Goal: Task Accomplishment & Management: Manage account settings

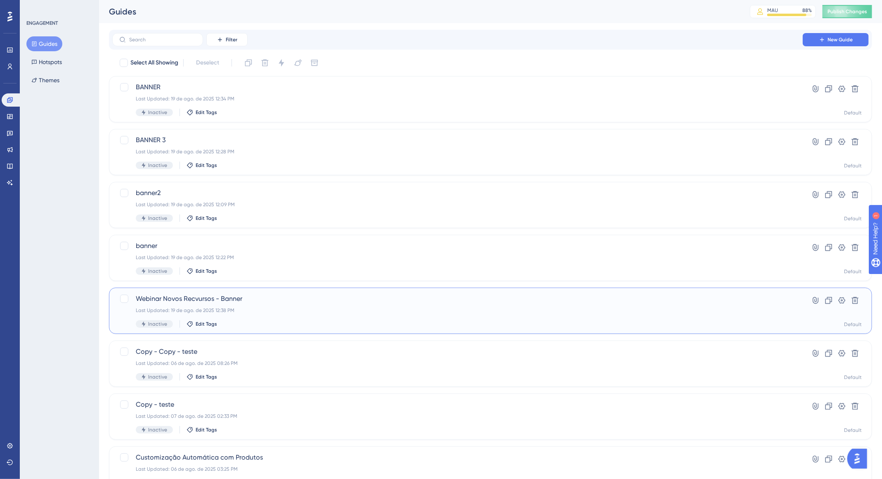
click at [262, 305] on div "Webinar Novos Recvursos - Banner Last Updated: 19 de ago. de 2025 12:38 PM Inac…" at bounding box center [458, 311] width 644 height 34
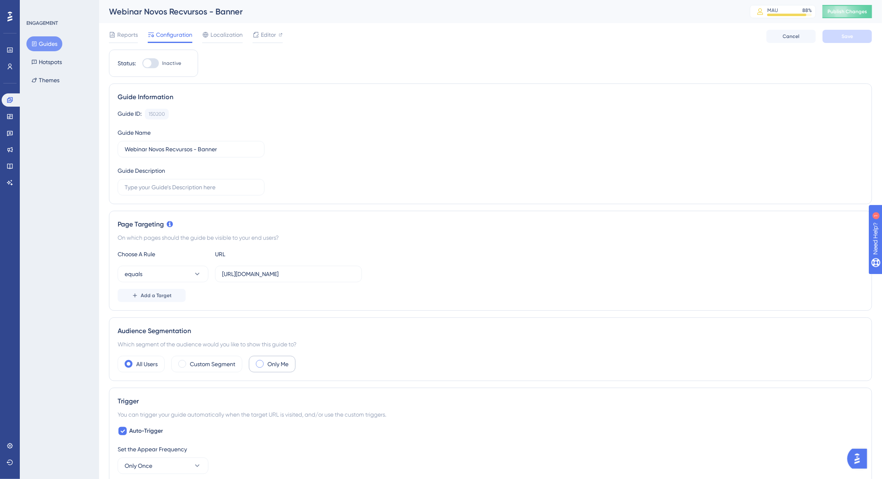
click at [273, 366] on label "Only Me" at bounding box center [278, 364] width 21 height 10
click at [149, 63] on div at bounding box center [147, 63] width 8 height 8
click at [142, 63] on input "Inactive" at bounding box center [142, 63] width 0 height 0
checkbox input "true"
click at [843, 38] on span "Save" at bounding box center [848, 36] width 12 height 7
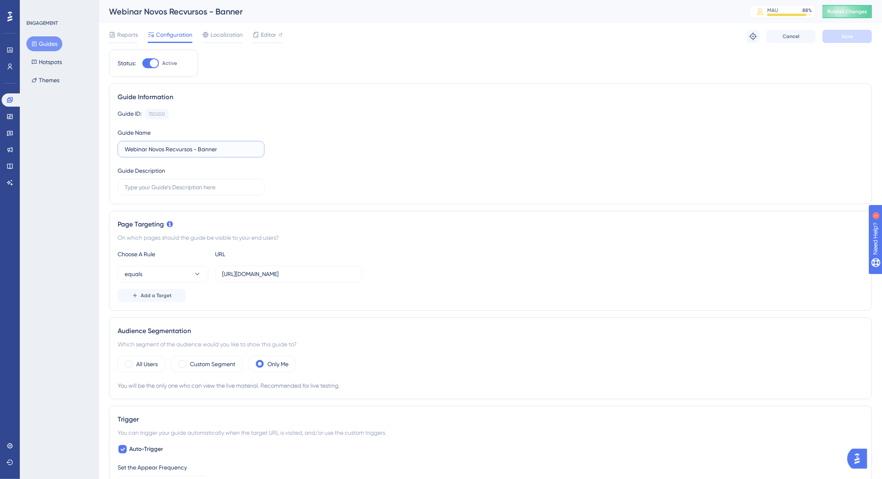
click at [176, 150] on input "Webinar Novos Recvursos - Banner" at bounding box center [191, 149] width 133 height 9
click at [179, 152] on input "Webinar Novos Recvursos - Banner" at bounding box center [191, 149] width 133 height 9
type input "Webinar Novos Recursos - Banner"
click at [836, 40] on button "Save" at bounding box center [848, 36] width 50 height 13
click at [868, 14] on span "Publish Changes" at bounding box center [848, 11] width 40 height 7
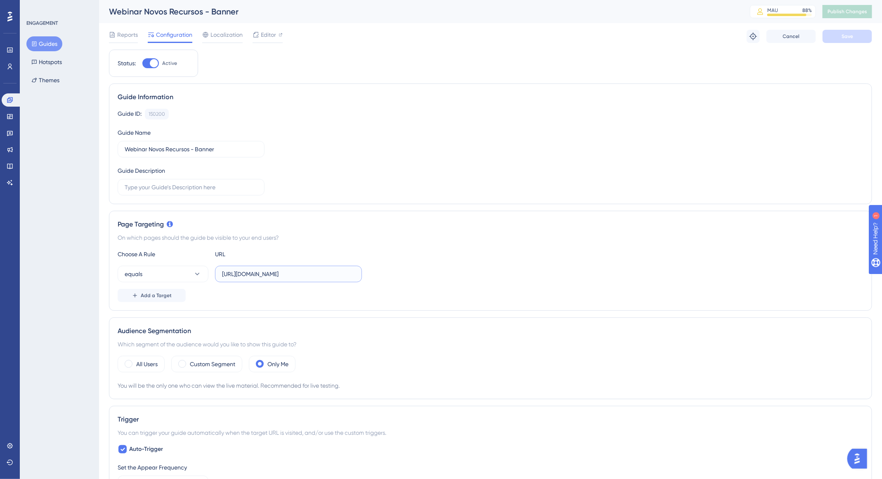
click at [311, 272] on input "[URL][DOMAIN_NAME]" at bounding box center [288, 273] width 133 height 9
click at [131, 37] on span "Reports" at bounding box center [127, 35] width 21 height 10
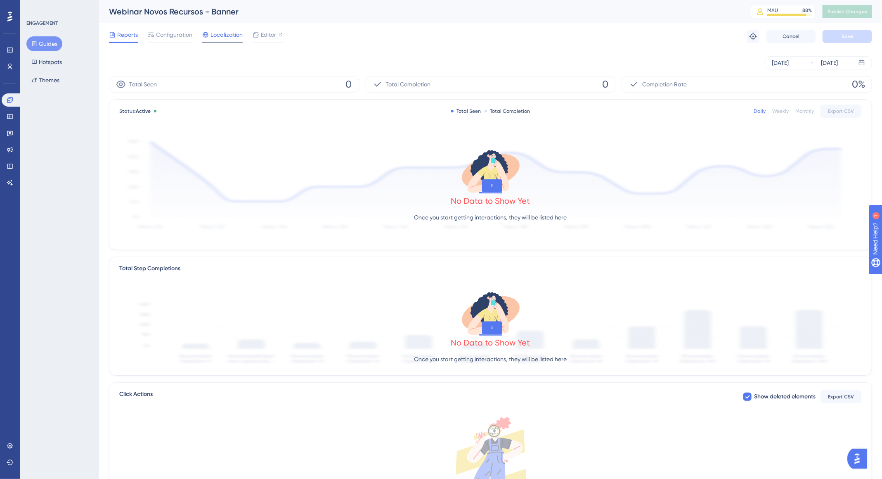
click at [237, 34] on span "Localization" at bounding box center [227, 35] width 32 height 10
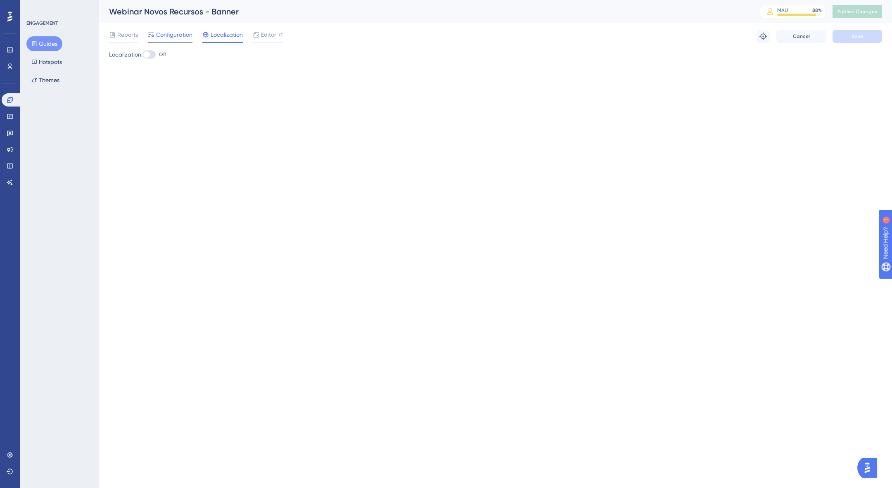
click at [168, 41] on div "Configuration" at bounding box center [170, 36] width 45 height 13
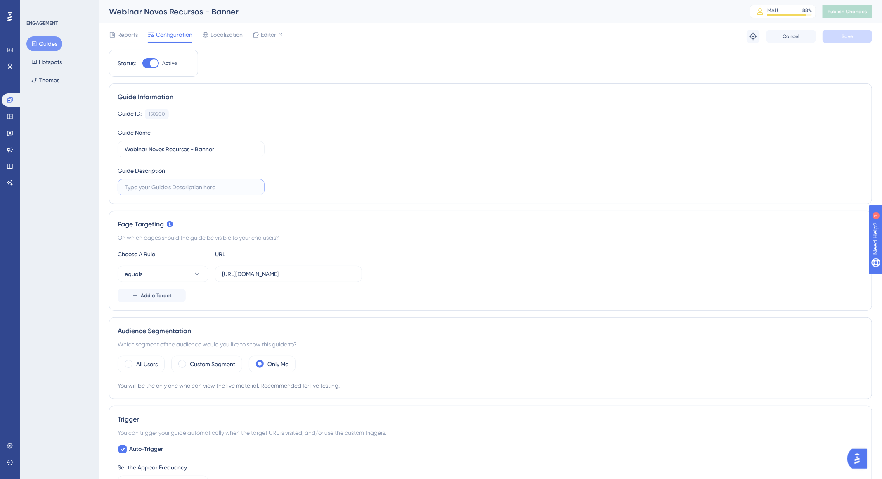
click at [170, 187] on input "text" at bounding box center [191, 187] width 133 height 9
type input "d"
drag, startPoint x: 389, startPoint y: 126, endPoint x: 478, endPoint y: 147, distance: 91.0
click at [389, 126] on div "Guide ID: 150200 Copy Guide Name Webinar Novos Recursos - Banner Guide Descript…" at bounding box center [491, 152] width 746 height 87
click at [791, 37] on span "Cancel" at bounding box center [791, 36] width 17 height 7
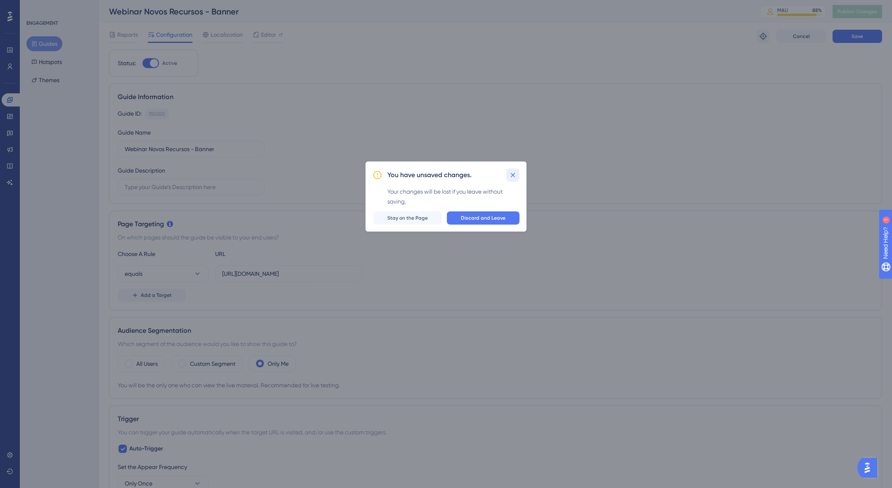
click at [512, 175] on icon at bounding box center [513, 175] width 8 height 8
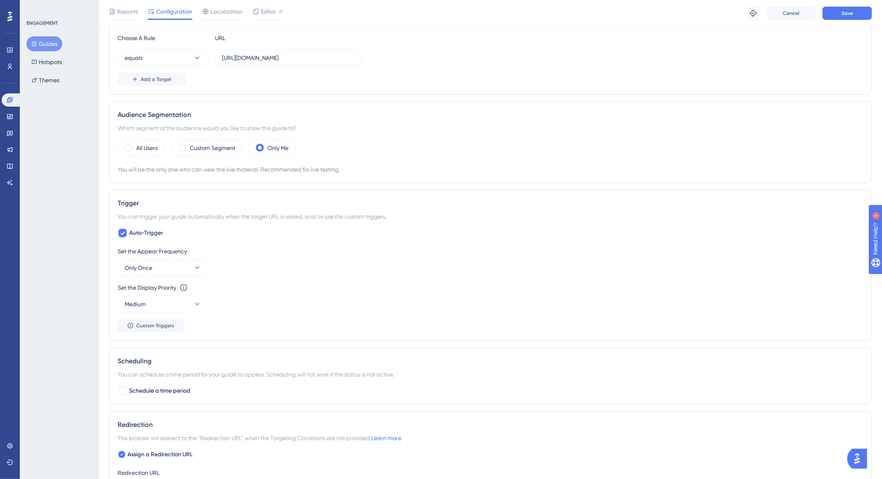
scroll to position [246, 0]
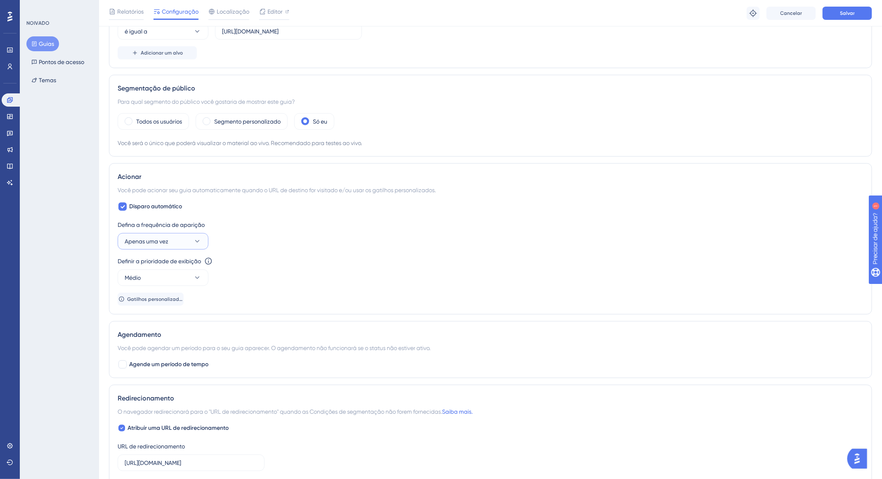
click at [169, 234] on button "Apenas uma vez" at bounding box center [163, 241] width 91 height 17
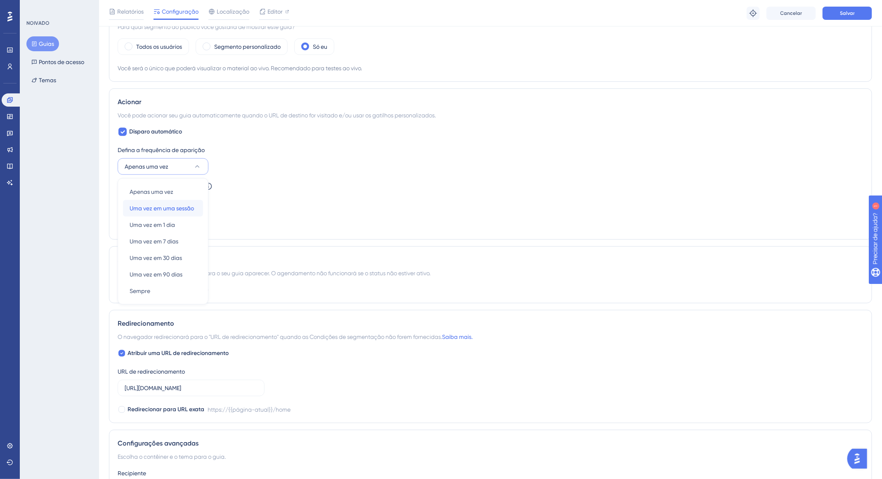
click at [183, 209] on font "Uma vez em uma sessão" at bounding box center [162, 208] width 64 height 7
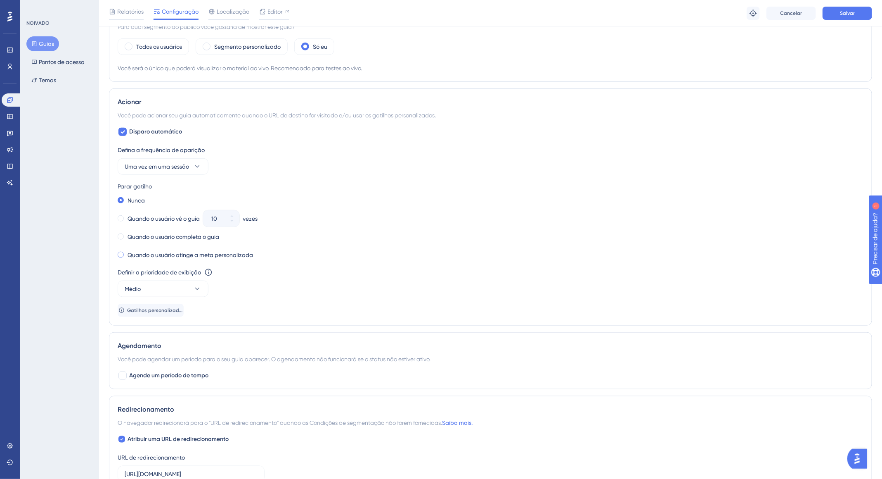
click at [251, 251] on font "Quando o usuário atinge a meta personalizada" at bounding box center [191, 254] width 126 height 7
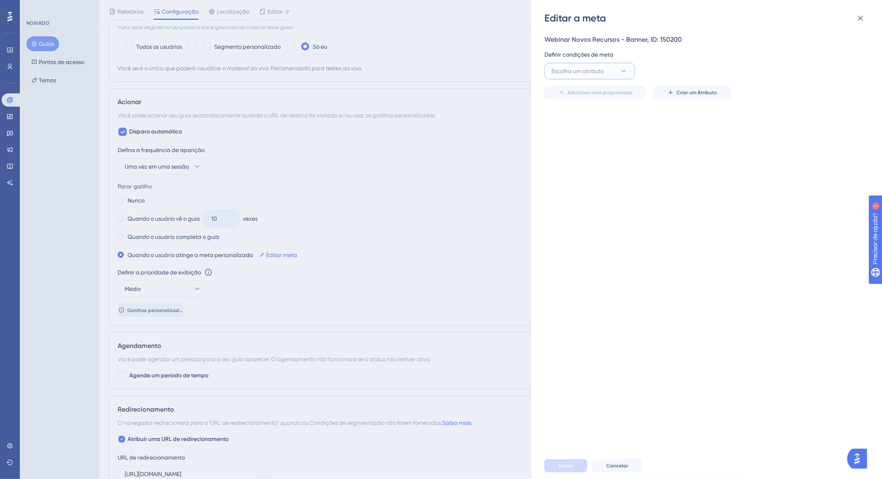
click at [587, 70] on font "Escolha um atributo" at bounding box center [578, 71] width 52 height 7
click at [593, 171] on font "URL de referência" at bounding box center [580, 171] width 47 height 7
click at [858, 16] on icon at bounding box center [861, 18] width 10 height 10
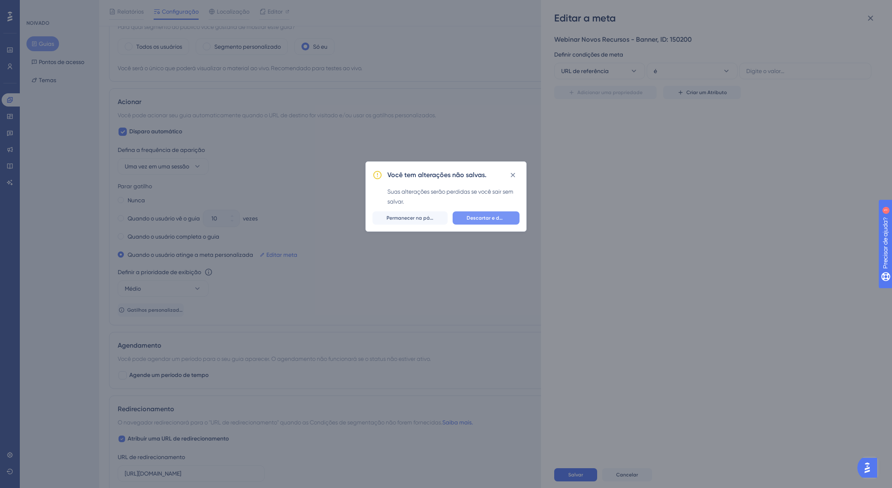
click at [496, 218] on font "Descartar e deixar" at bounding box center [489, 218] width 44 height 6
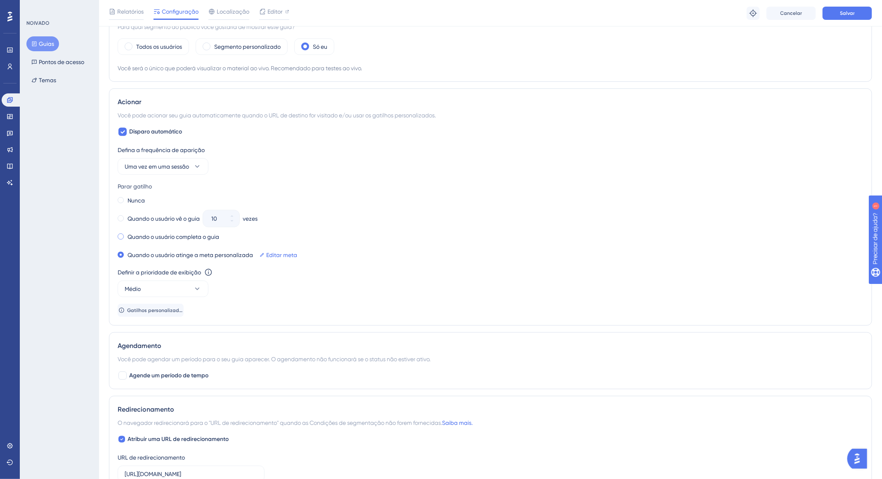
click at [197, 236] on font "Quando o usuário completa o guia" at bounding box center [174, 236] width 92 height 7
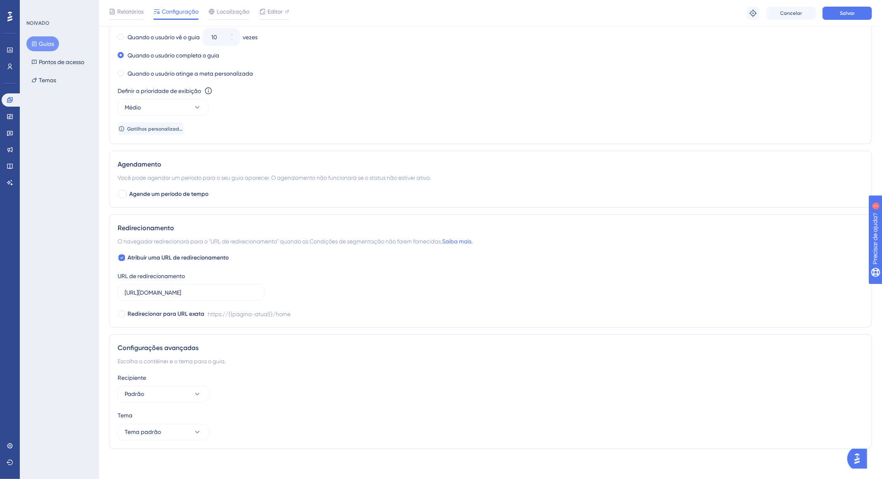
scroll to position [503, 0]
click at [159, 393] on button "Padrão" at bounding box center [163, 393] width 91 height 17
click at [169, 428] on button "Tema padrão" at bounding box center [163, 431] width 91 height 17
click at [169, 429] on button "Tema padrão" at bounding box center [163, 431] width 91 height 17
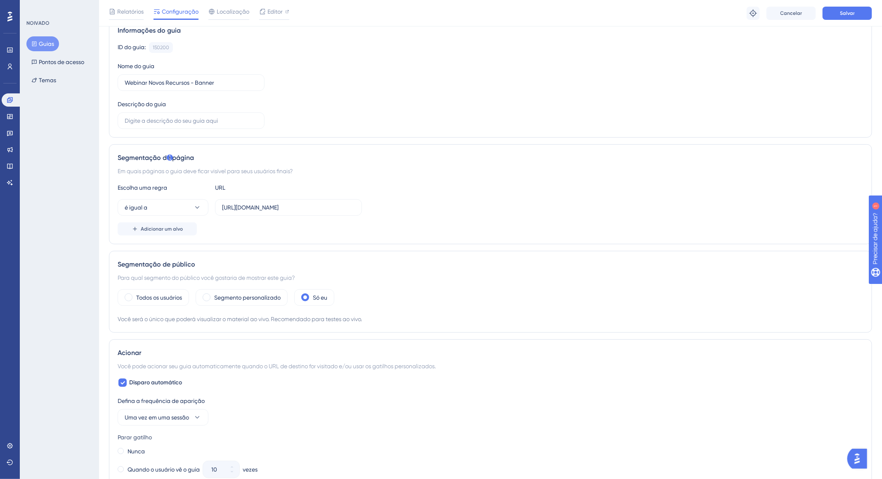
scroll to position [0, 0]
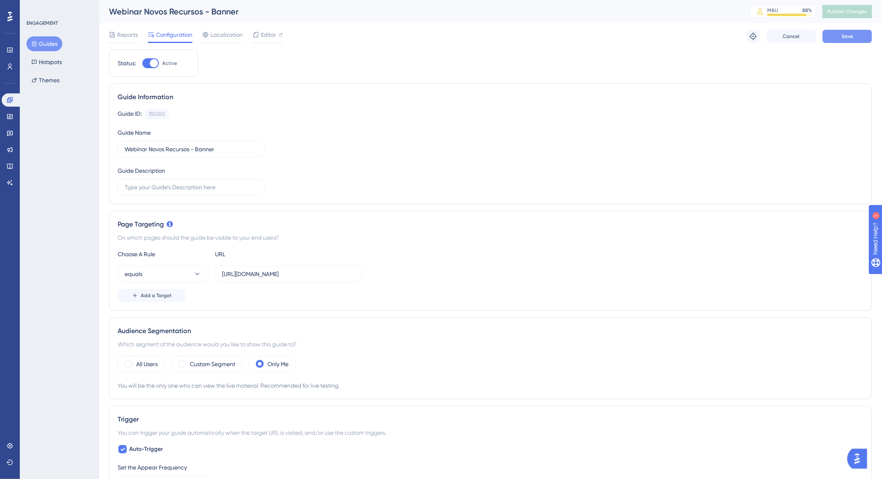
click at [846, 38] on span "Save" at bounding box center [848, 36] width 12 height 7
click at [867, 11] on span "Publish Changes" at bounding box center [848, 11] width 40 height 7
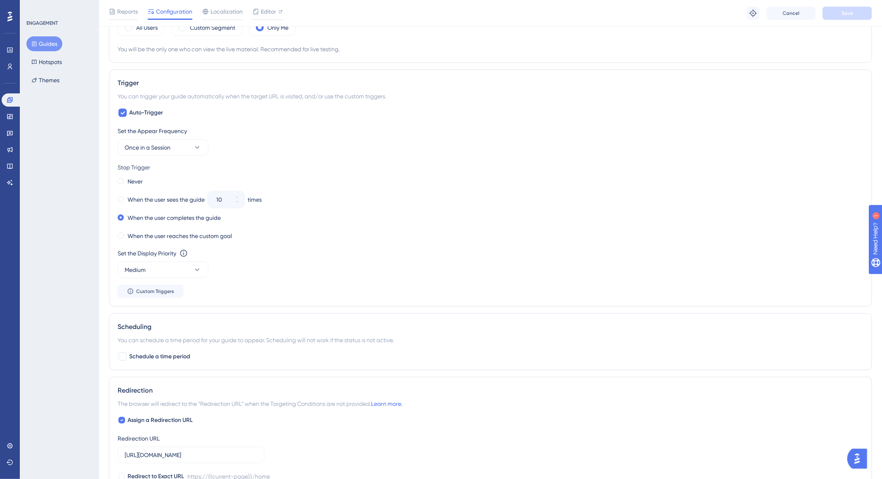
scroll to position [97, 0]
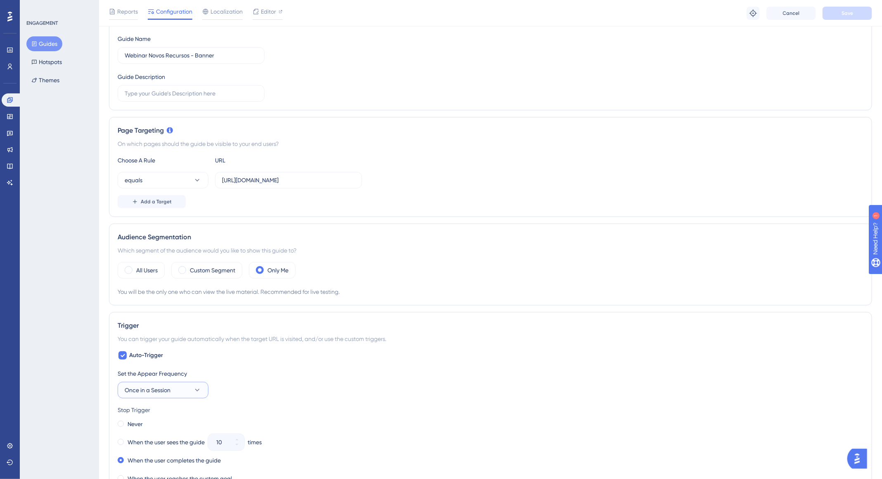
click at [178, 386] on button "Once in a Session" at bounding box center [163, 390] width 91 height 17
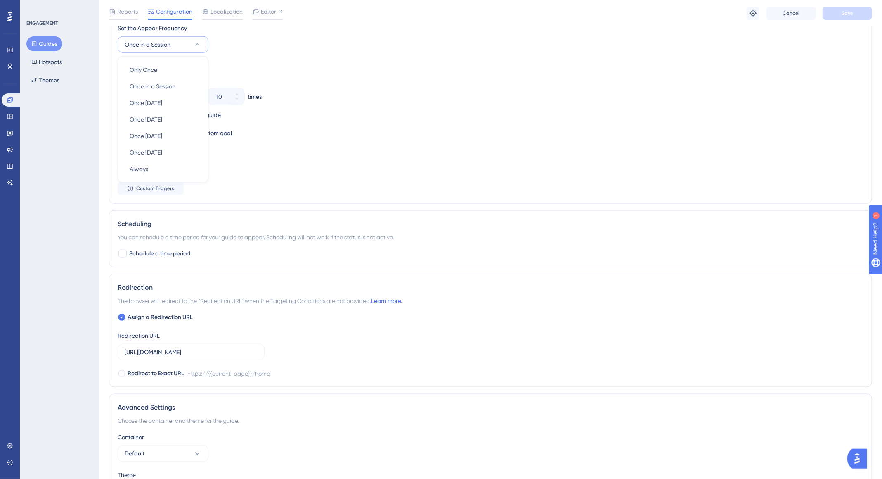
scroll to position [503, 0]
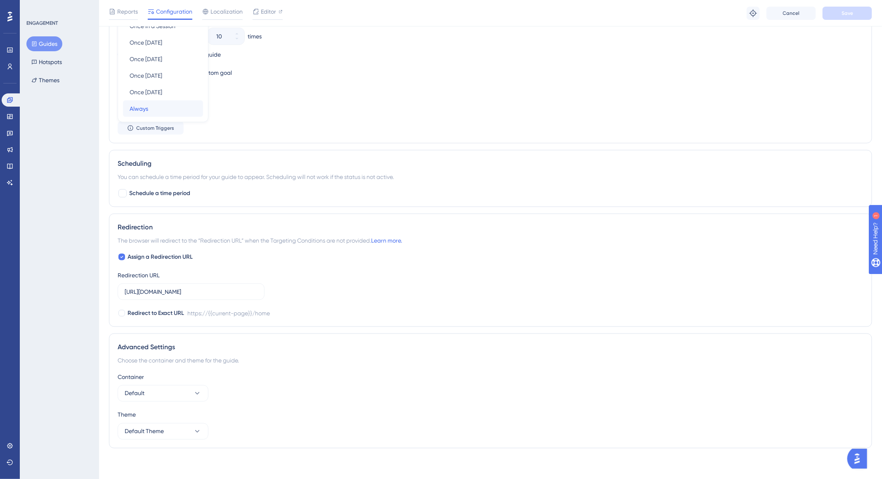
click at [170, 104] on div "Always Always" at bounding box center [163, 108] width 67 height 17
click at [830, 14] on button "Save" at bounding box center [848, 13] width 50 height 13
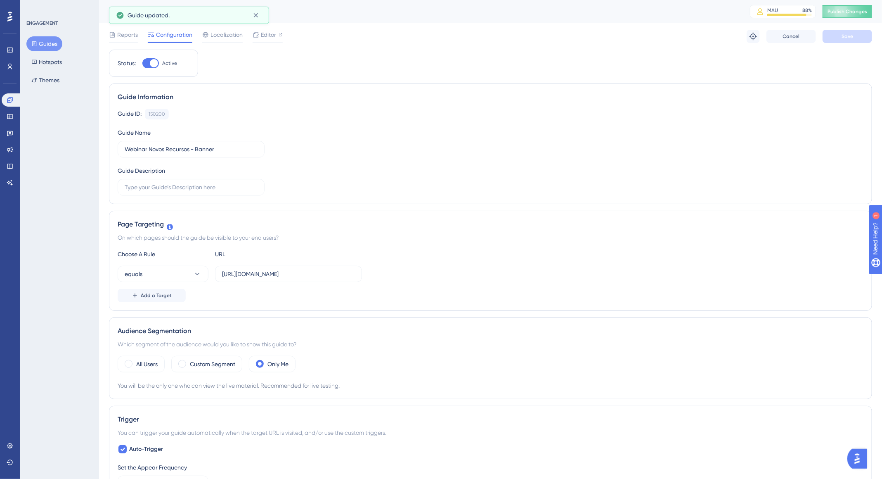
scroll to position [0, 0]
click at [758, 39] on button at bounding box center [753, 36] width 13 height 13
click at [861, 6] on button "Publish Changes" at bounding box center [848, 11] width 50 height 13
click at [184, 270] on button "equals" at bounding box center [163, 273] width 91 height 17
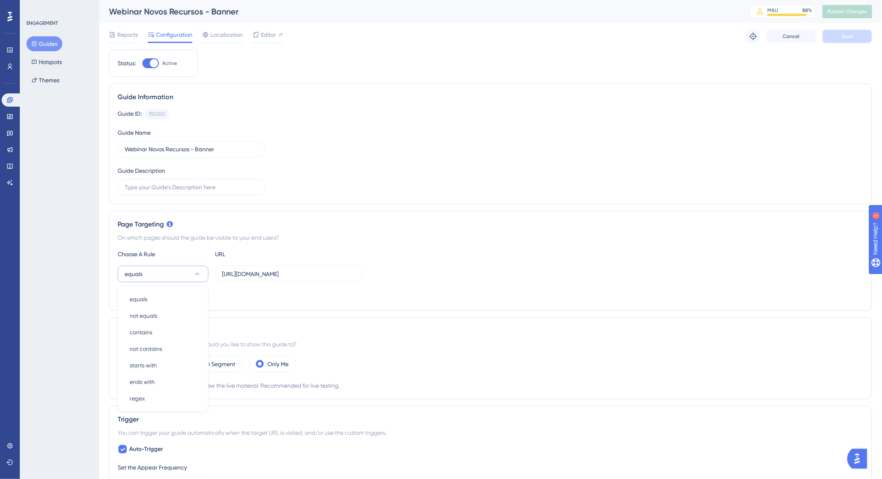
scroll to position [107, 0]
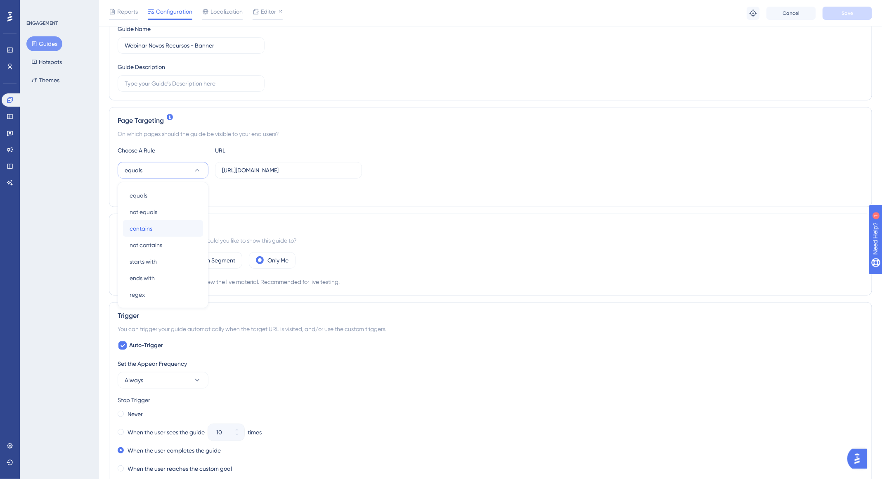
click at [150, 227] on span "contains" at bounding box center [141, 228] width 23 height 10
click at [844, 8] on button "Save" at bounding box center [848, 13] width 50 height 13
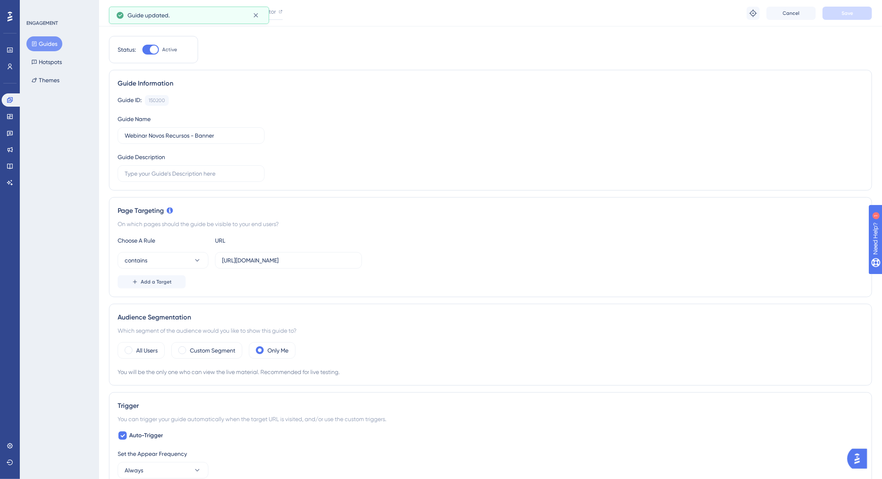
scroll to position [0, 0]
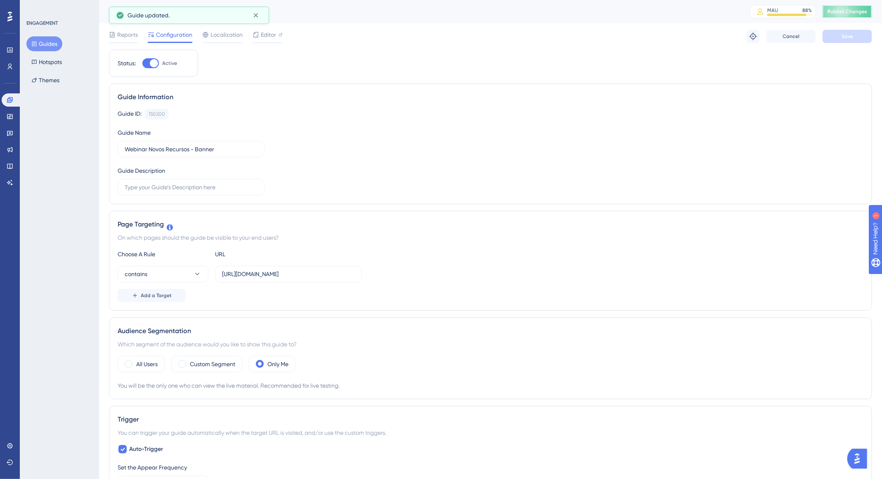
click at [853, 17] on button "Publish Changes" at bounding box center [848, 11] width 50 height 13
click at [177, 273] on button "contains" at bounding box center [163, 273] width 91 height 17
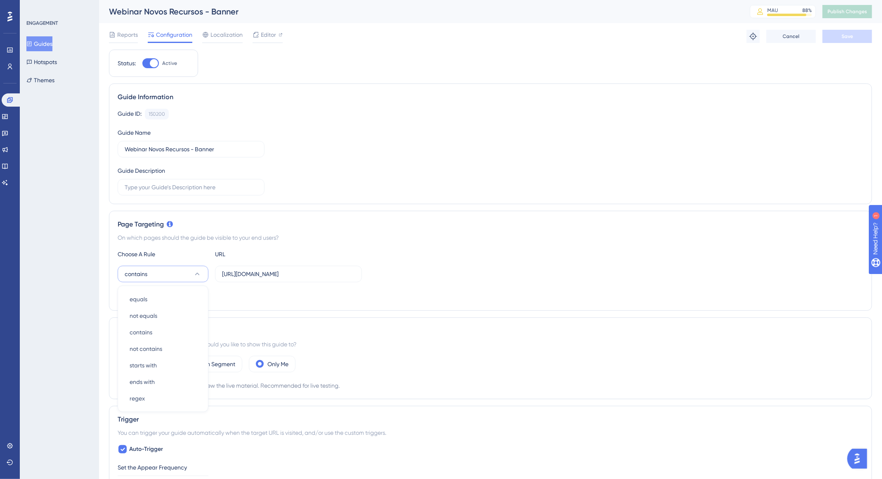
scroll to position [108, 0]
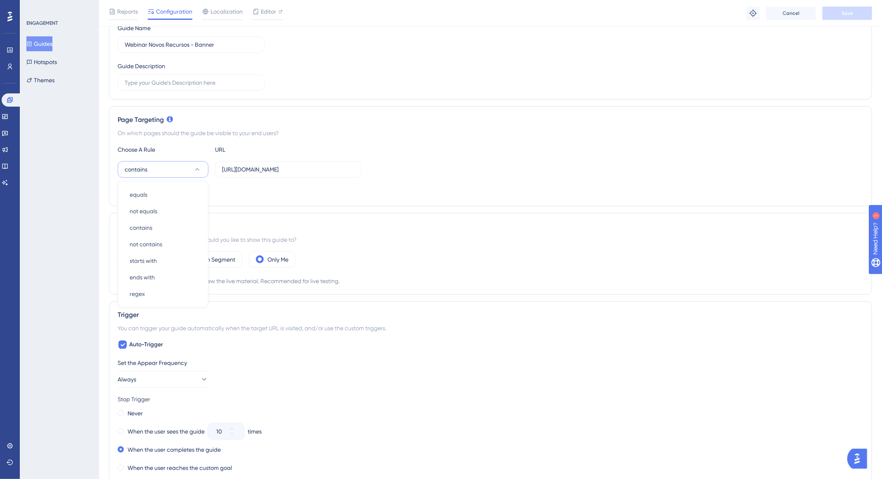
click at [391, 255] on div "All Users Custom Segment Only Me" at bounding box center [491, 259] width 746 height 17
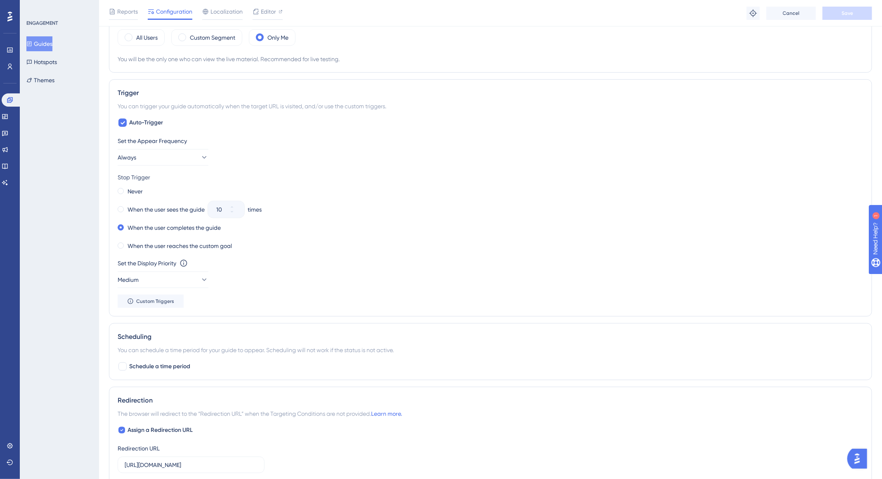
scroll to position [503, 0]
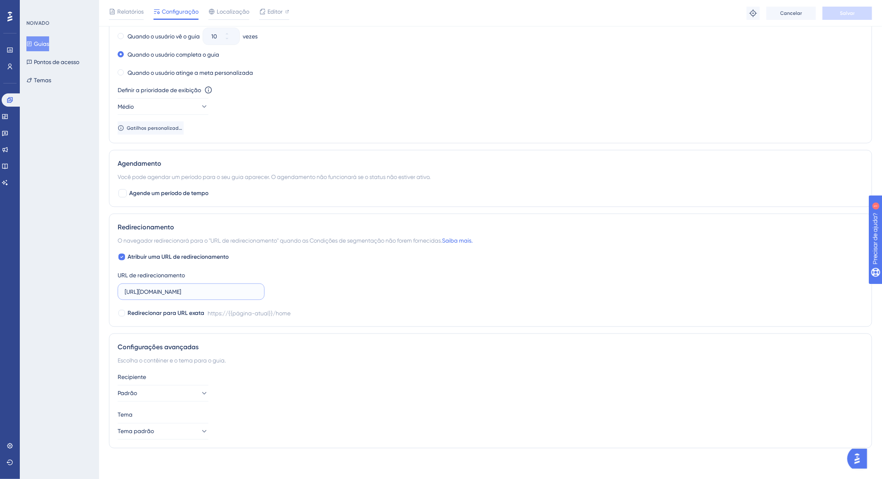
click at [223, 287] on input "[URL][DOMAIN_NAME]" at bounding box center [191, 291] width 133 height 9
click at [163, 312] on font "Redirecionar para URL exata" at bounding box center [166, 312] width 77 height 7
checkbox input "true"
click at [123, 254] on div at bounding box center [122, 257] width 7 height 7
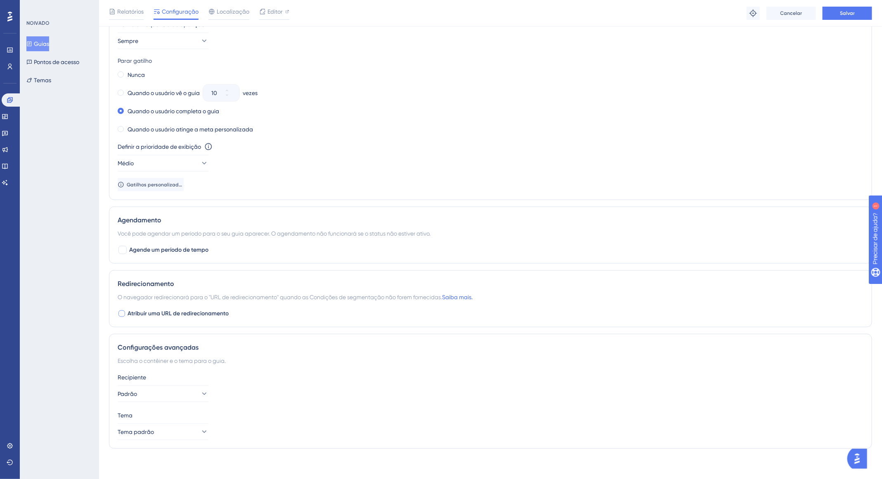
click at [121, 314] on div at bounding box center [122, 313] width 8 height 8
checkbox input "true"
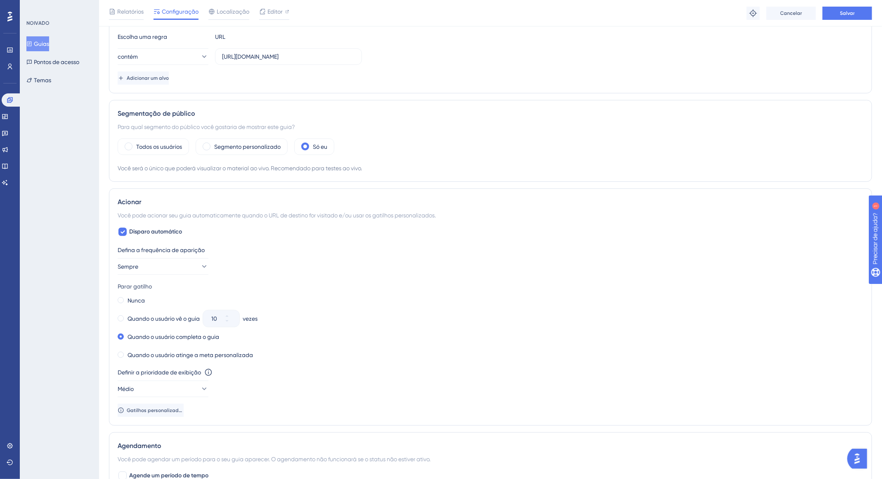
scroll to position [190, 0]
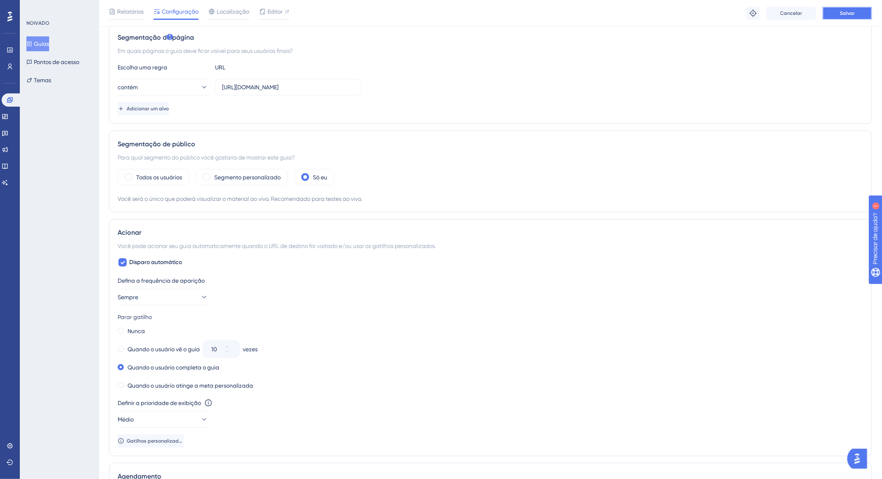
click at [842, 14] on font "Salvar" at bounding box center [847, 13] width 15 height 6
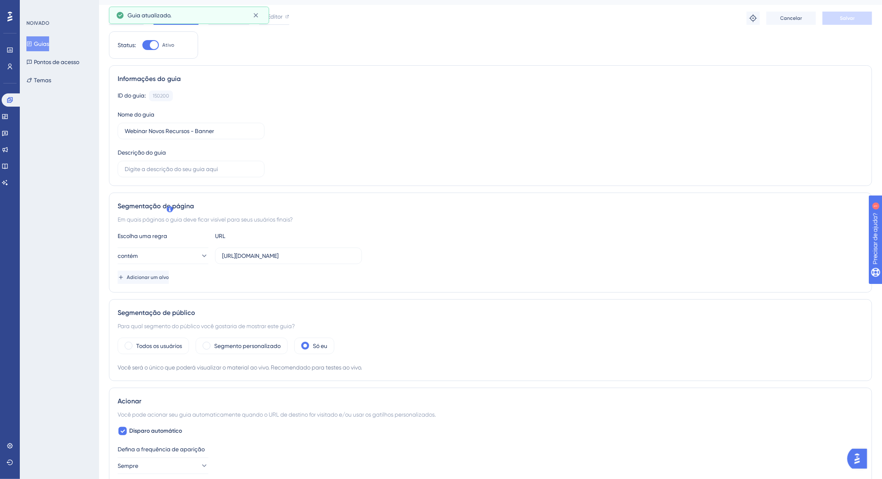
scroll to position [0, 0]
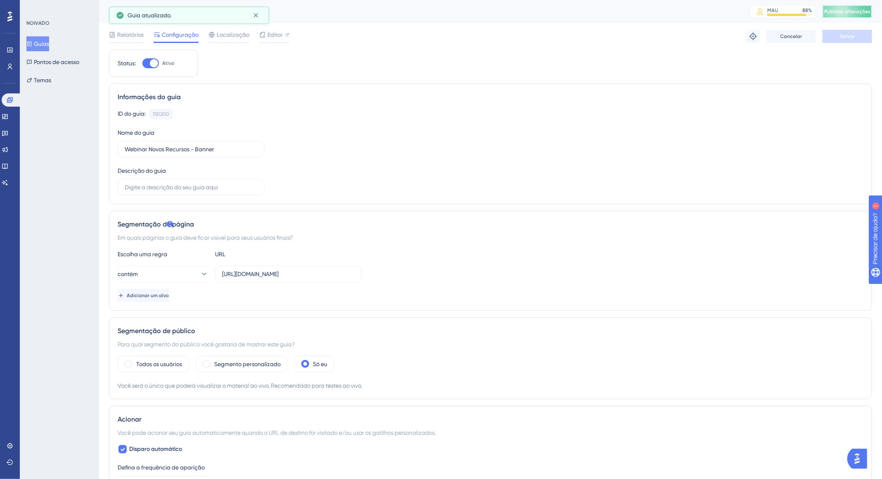
click at [866, 5] on button "Publicar alterações" at bounding box center [848, 11] width 50 height 13
click at [257, 14] on icon at bounding box center [256, 15] width 8 height 8
click at [130, 37] on font "Relatórios" at bounding box center [130, 34] width 26 height 7
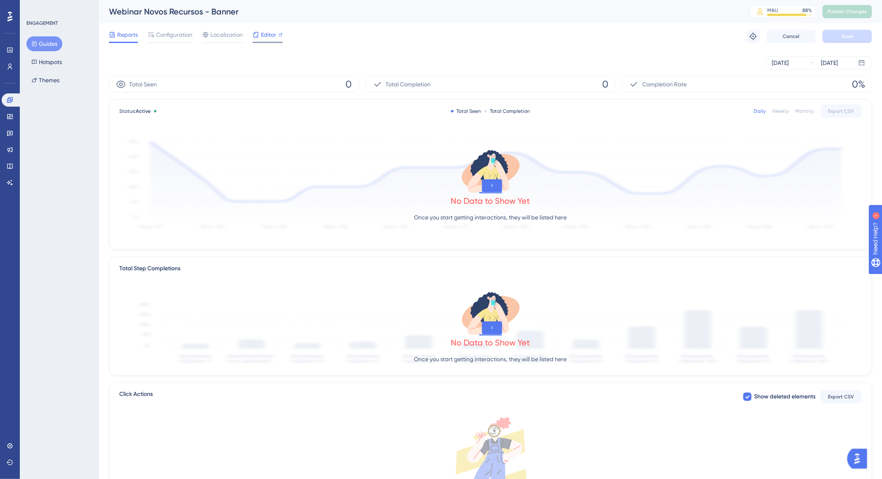
click at [268, 36] on span "Editor" at bounding box center [268, 35] width 15 height 10
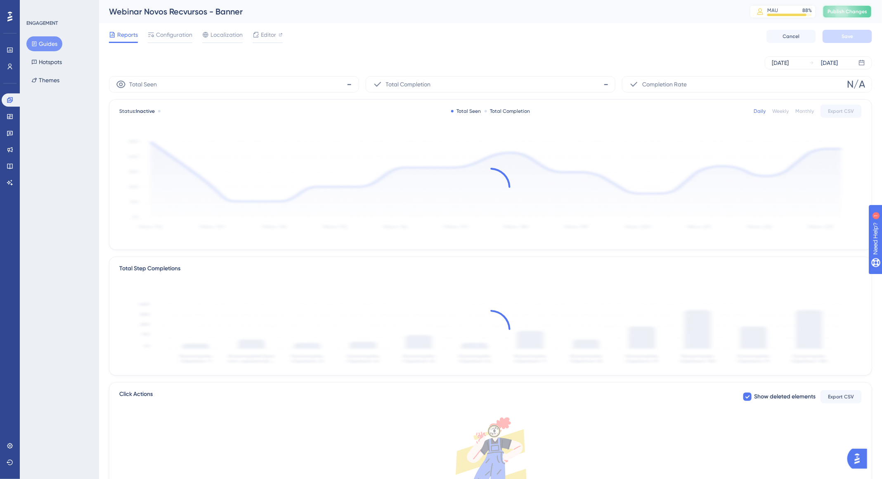
click at [850, 11] on span "Publish Changes" at bounding box center [848, 11] width 40 height 7
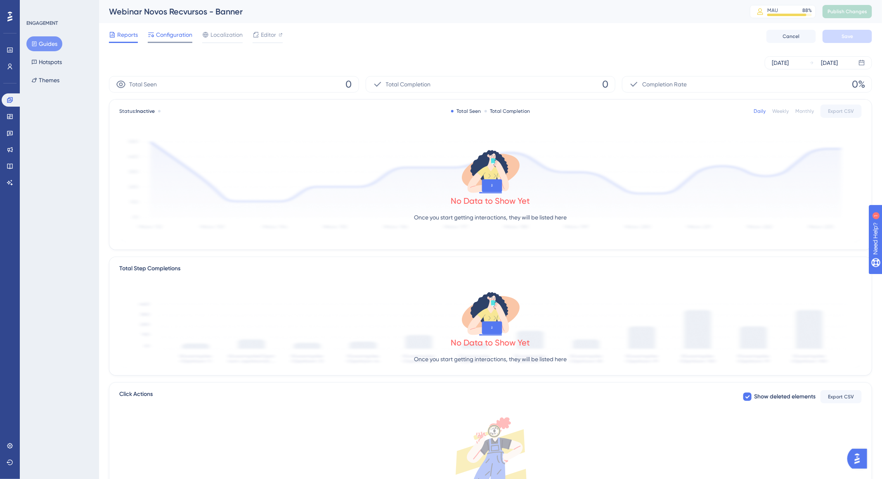
click at [167, 33] on span "Configuration" at bounding box center [174, 35] width 36 height 10
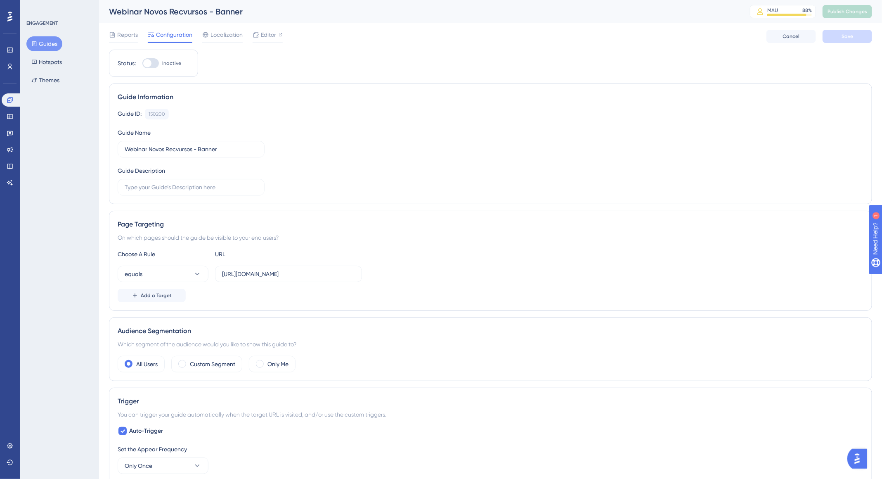
click at [44, 45] on button "Guides" at bounding box center [44, 43] width 36 height 15
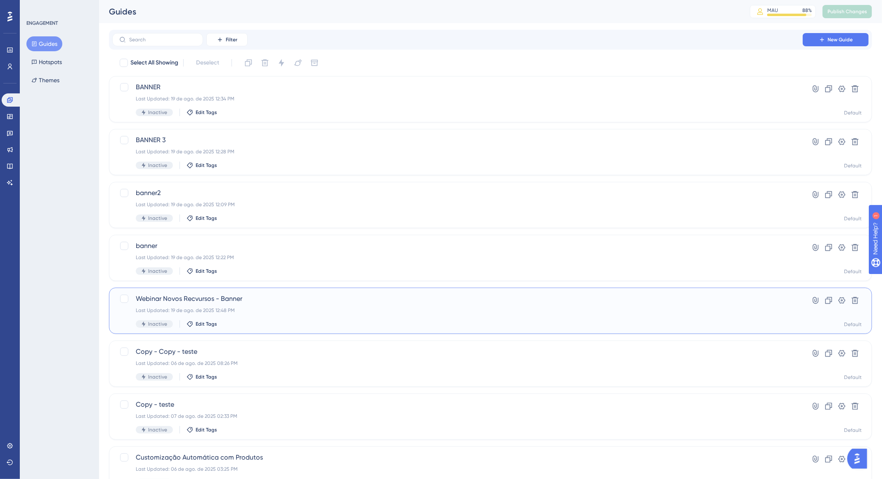
click at [526, 320] on div "Inactive Edit Tags" at bounding box center [458, 323] width 644 height 7
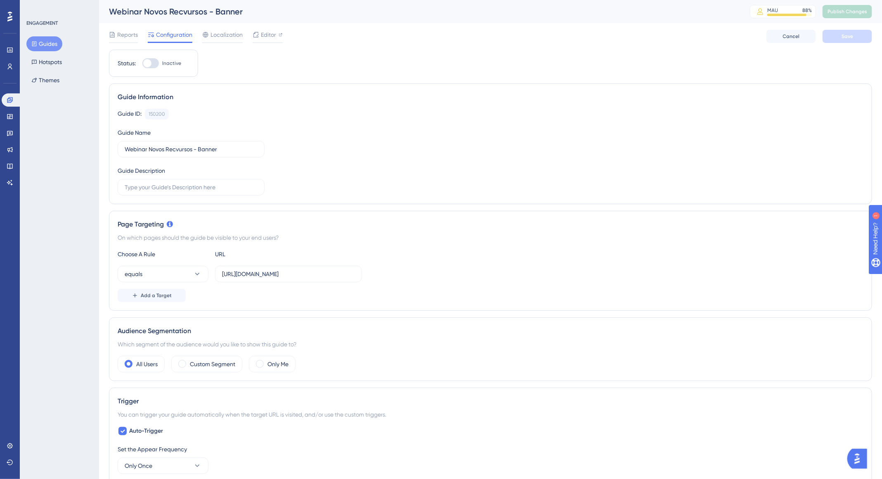
click at [153, 62] on div at bounding box center [150, 63] width 17 height 10
click at [142, 63] on input "Inactive" at bounding box center [142, 63] width 0 height 0
checkbox input "true"
drag, startPoint x: 856, startPoint y: 37, endPoint x: 151, endPoint y: 68, distance: 705.5
click at [185, 87] on div "Performance Users Engagement Widgets Feedback Product Updates Knowledge Base AI…" at bounding box center [490, 431] width 783 height 863
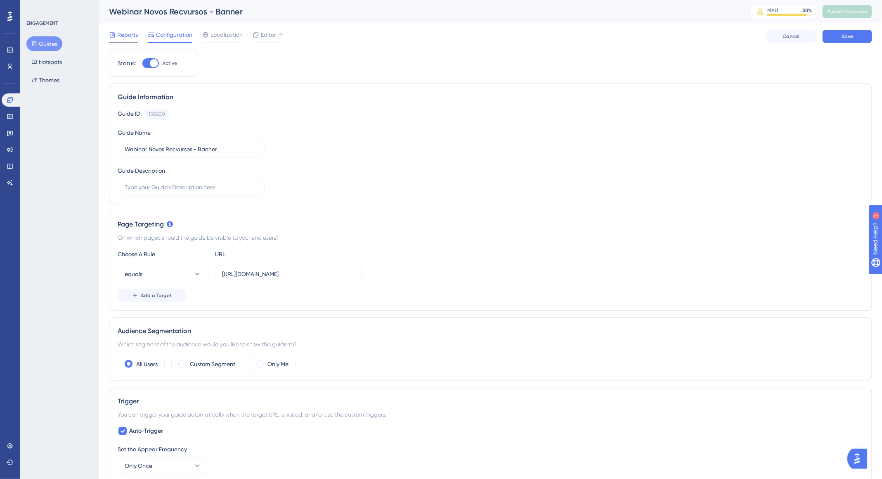
click at [126, 32] on span "Reports" at bounding box center [127, 35] width 21 height 10
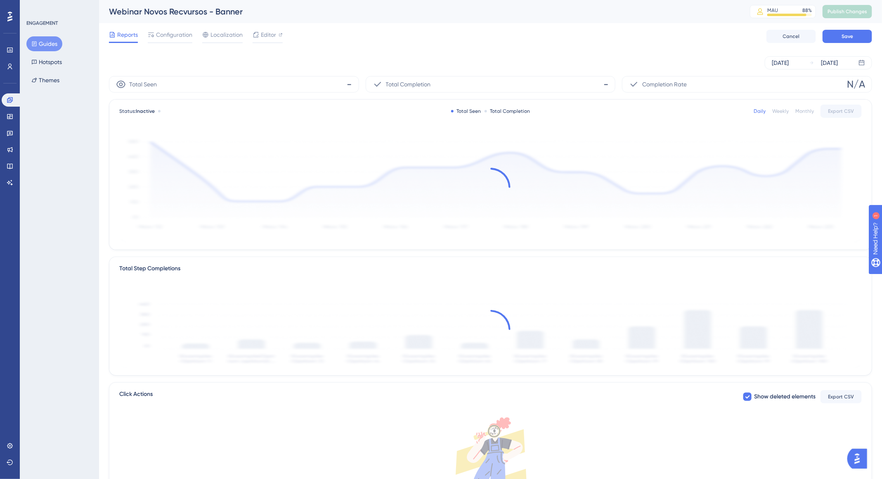
click at [47, 46] on button "Guides" at bounding box center [44, 43] width 36 height 15
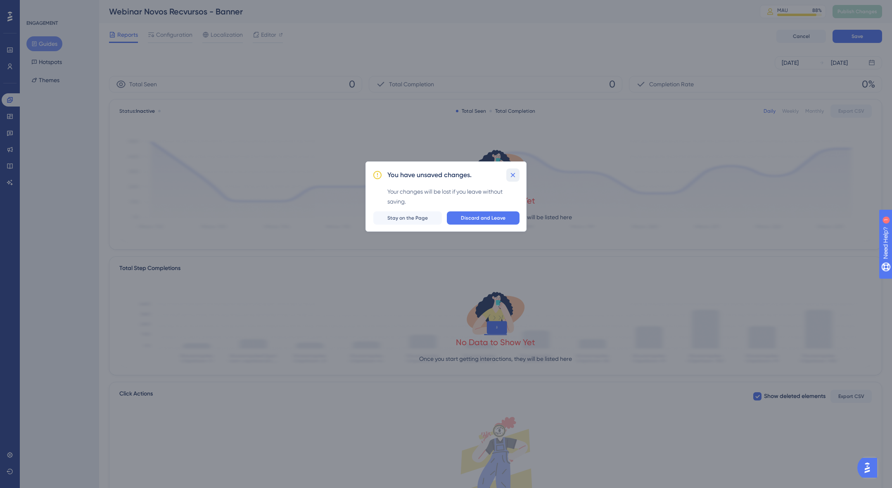
click at [513, 171] on icon at bounding box center [513, 175] width 8 height 8
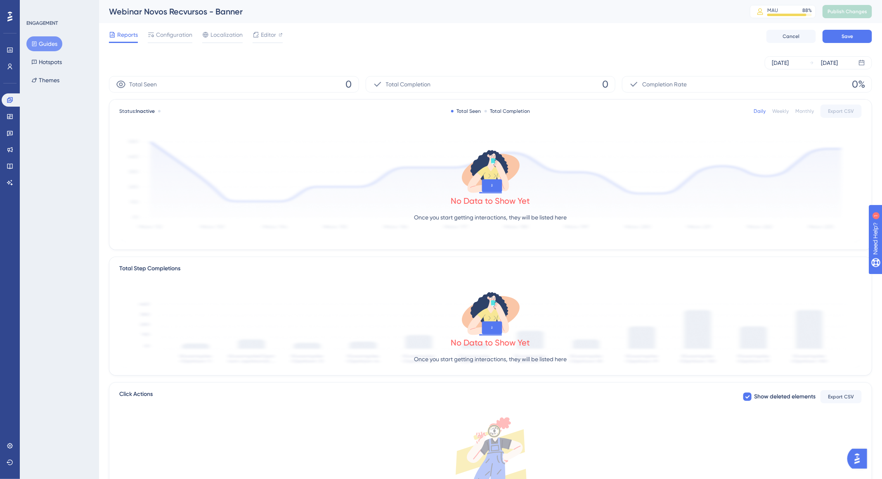
click at [50, 43] on button "Guides" at bounding box center [44, 43] width 36 height 15
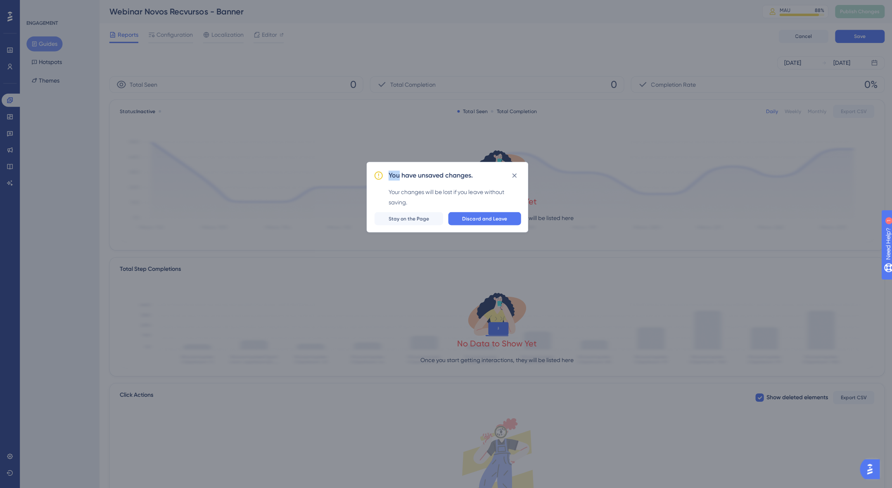
click at [50, 43] on div "You have unsaved changes. Your changes will be lost if you leave without saving…" at bounding box center [446, 244] width 892 height 488
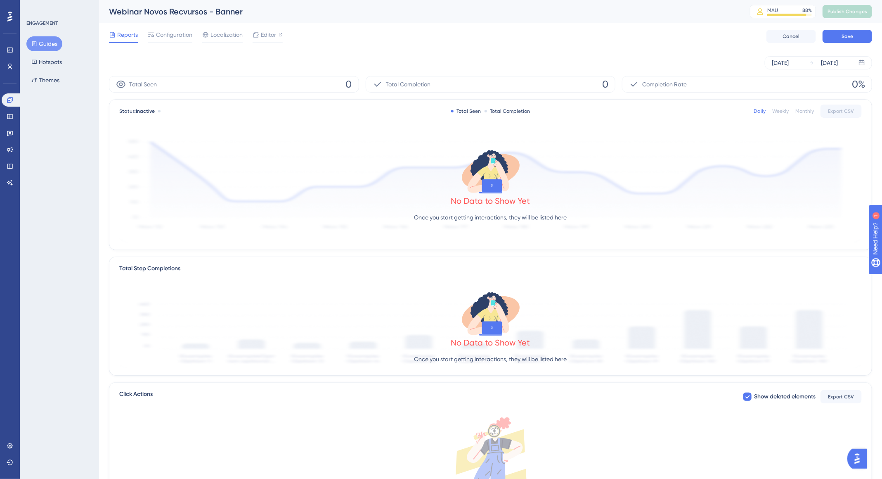
click at [51, 44] on button "Guides" at bounding box center [44, 43] width 36 height 15
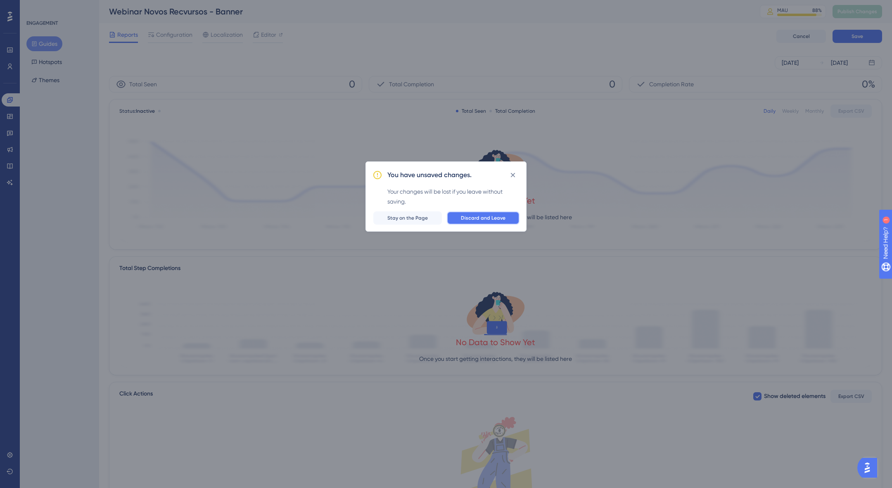
click at [501, 219] on span "Discard and Leave" at bounding box center [483, 218] width 45 height 7
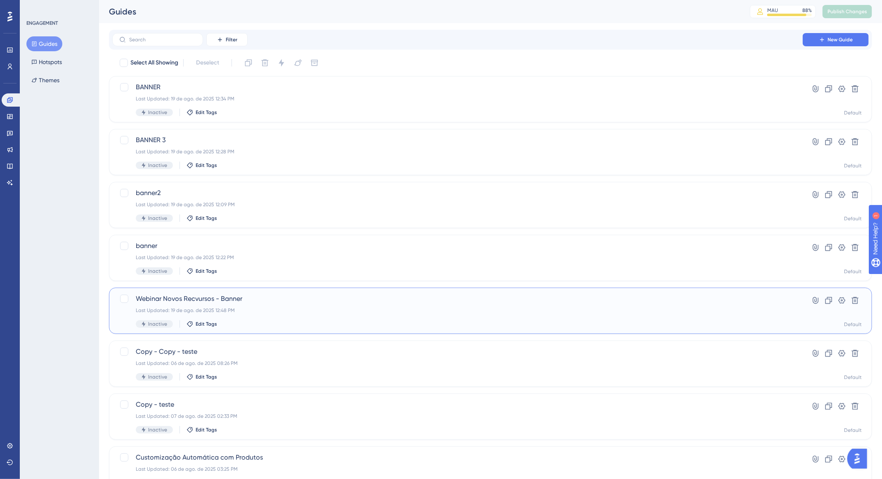
click at [400, 322] on div "Inactive Edit Tags" at bounding box center [458, 323] width 644 height 7
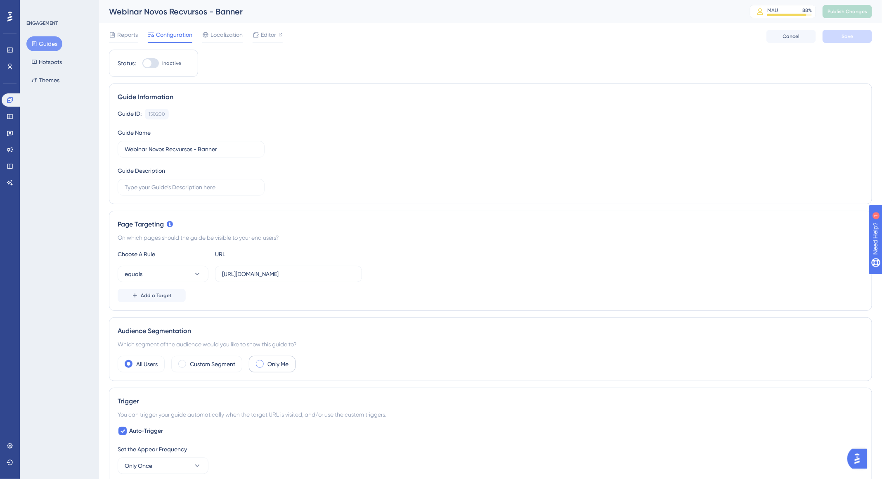
click at [279, 359] on label "Only Me" at bounding box center [278, 364] width 21 height 10
click at [154, 66] on div at bounding box center [150, 63] width 17 height 10
click at [142, 64] on input "Inactive" at bounding box center [142, 63] width 0 height 0
checkbox input "true"
click at [844, 35] on span "Save" at bounding box center [848, 36] width 12 height 7
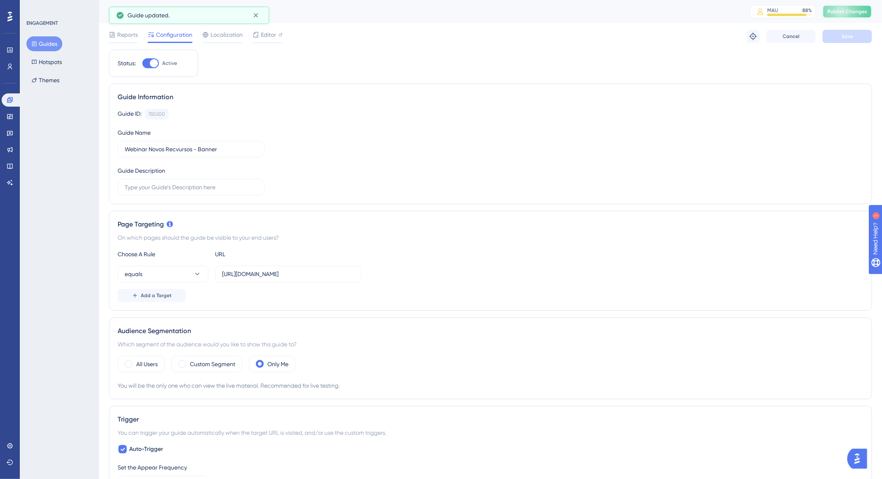
click at [864, 13] on span "Publish Changes" at bounding box center [848, 11] width 40 height 7
click at [33, 44] on icon at bounding box center [34, 44] width 6 height 6
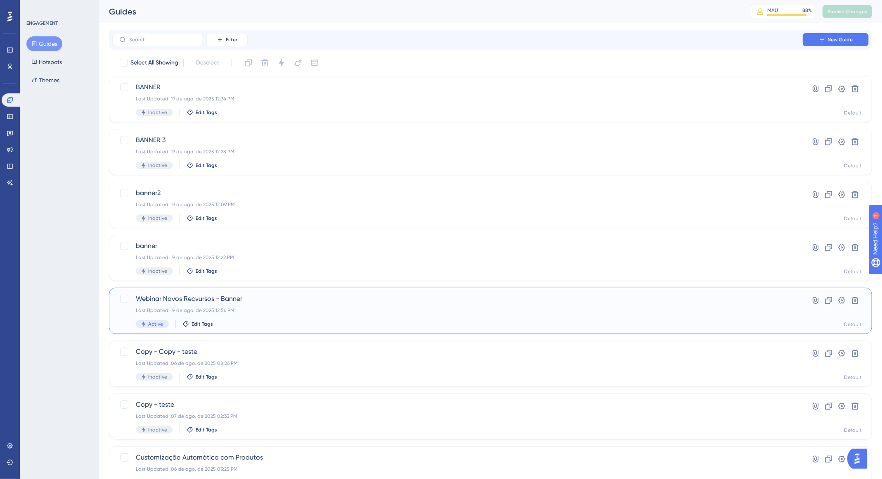
click at [298, 320] on div "Active Edit Tags" at bounding box center [458, 323] width 644 height 7
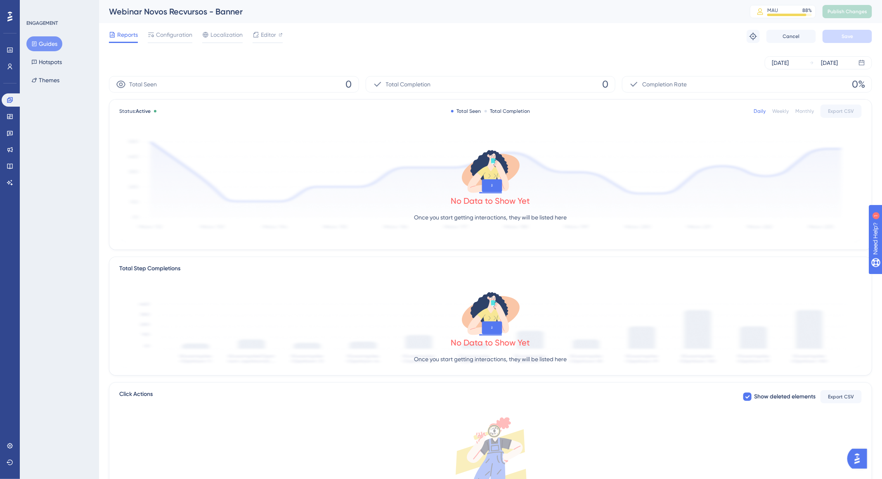
click at [47, 40] on button "Guides" at bounding box center [44, 43] width 36 height 15
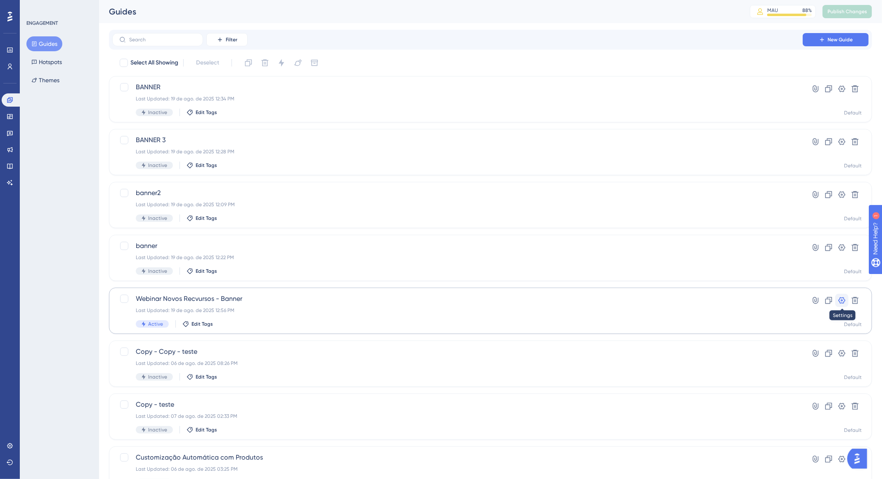
click at [842, 298] on icon at bounding box center [842, 300] width 8 height 8
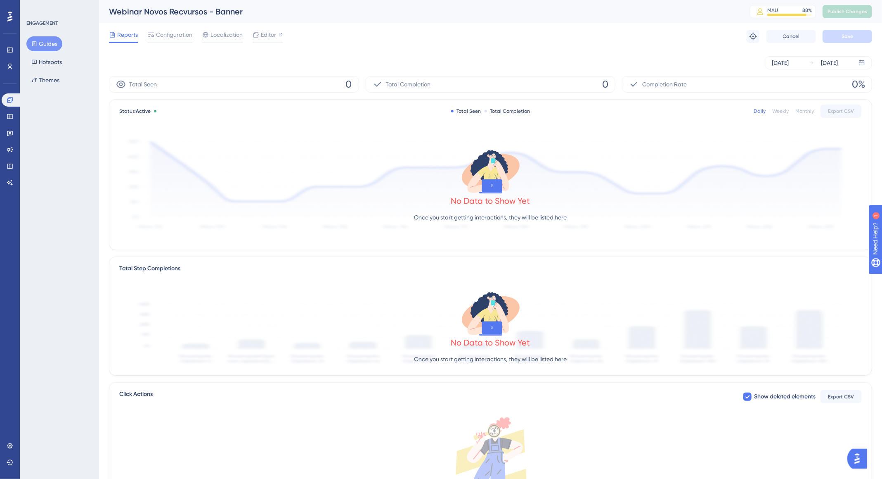
click at [40, 38] on button "Guides" at bounding box center [44, 43] width 36 height 15
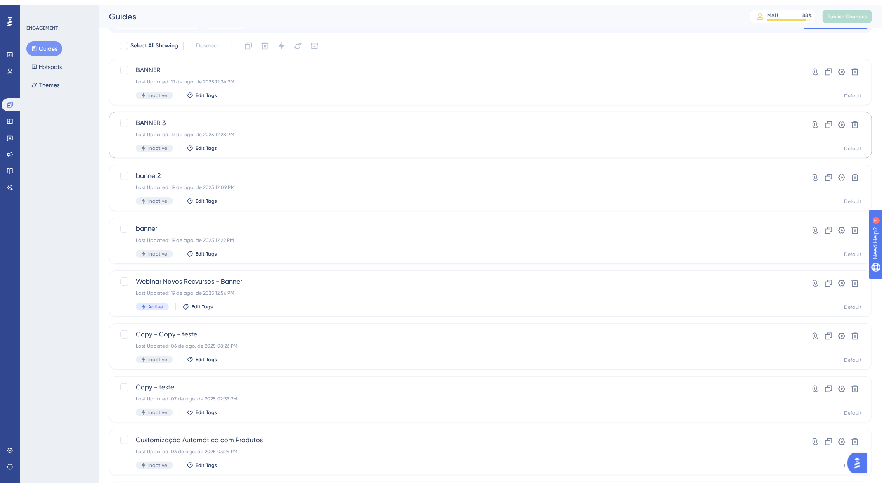
scroll to position [136, 0]
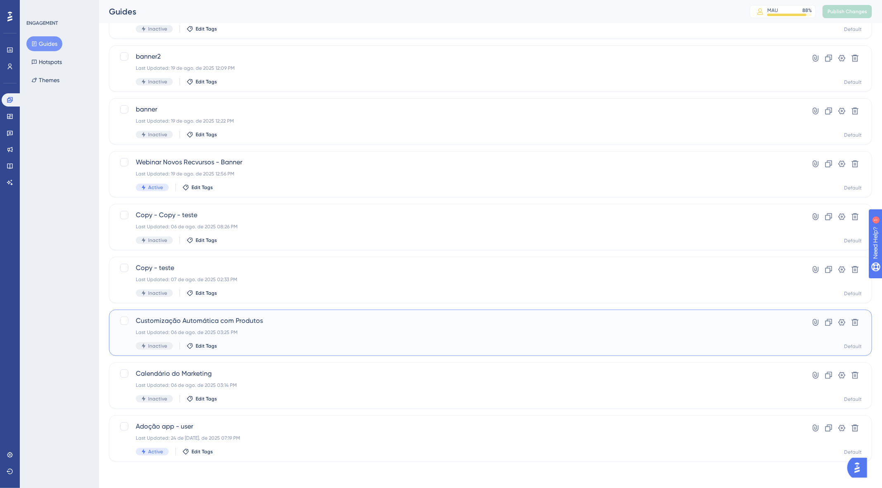
click at [310, 322] on span "Customização Automática com Produtos" at bounding box center [458, 321] width 644 height 10
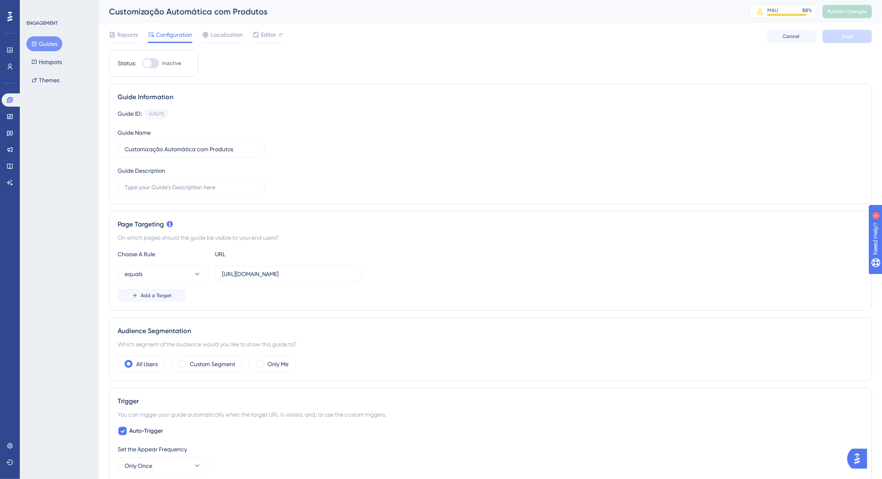
click at [50, 38] on button "Guides" at bounding box center [44, 43] width 36 height 15
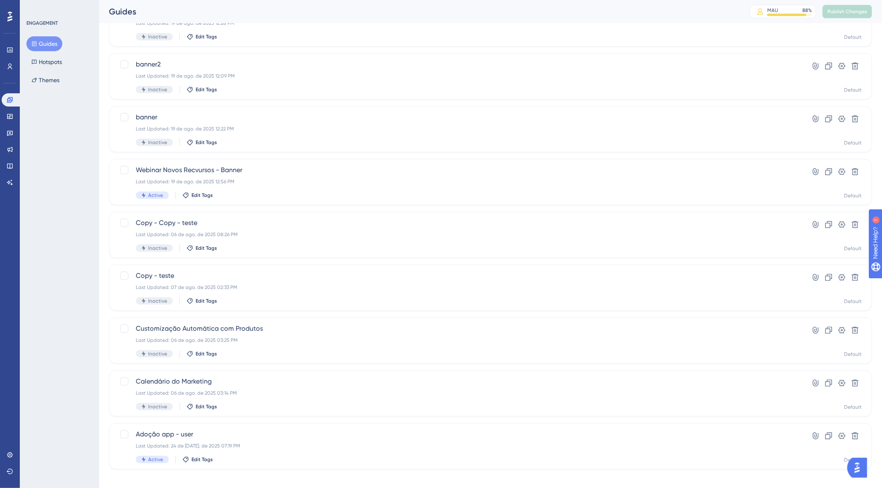
scroll to position [136, 0]
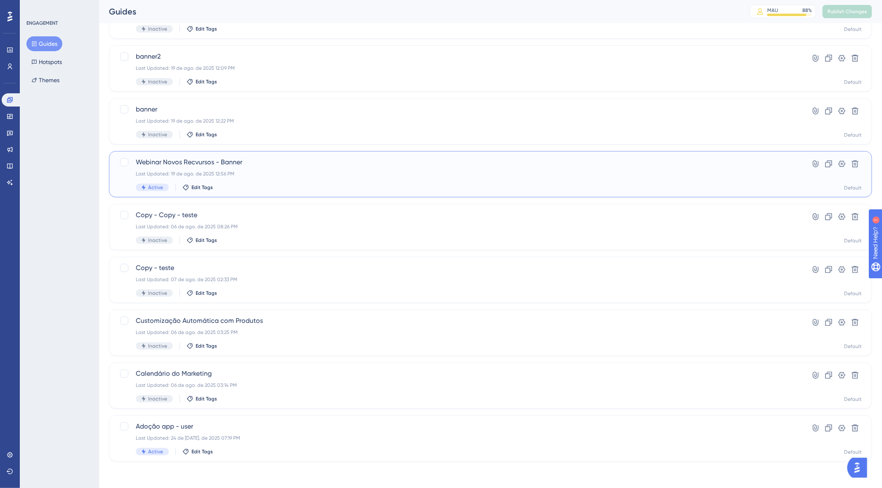
click at [252, 176] on div "Last Updated: 19 de ago. de 2025 12:56 PM" at bounding box center [458, 174] width 644 height 7
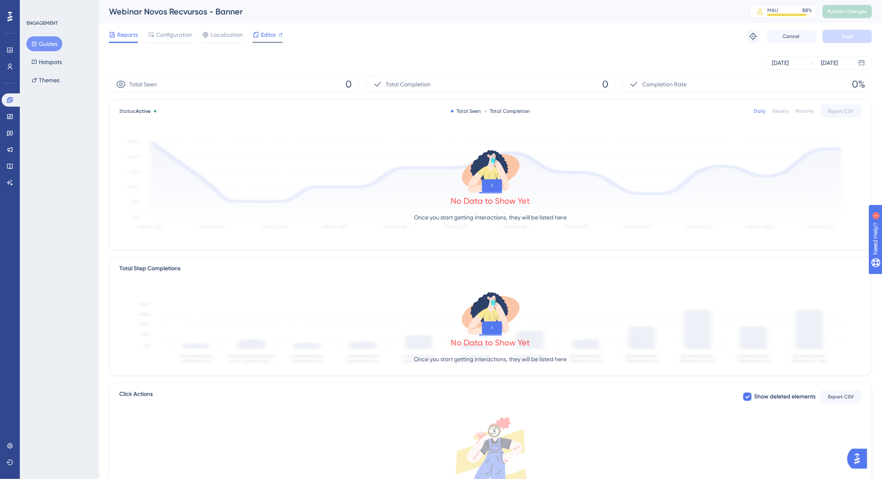
click at [265, 33] on span "Editor" at bounding box center [268, 35] width 15 height 10
click at [113, 43] on div "Reports Configuration Localization Editor Troubleshoot Cancel Save" at bounding box center [490, 36] width 763 height 26
click at [178, 35] on span "Configuration" at bounding box center [174, 35] width 36 height 10
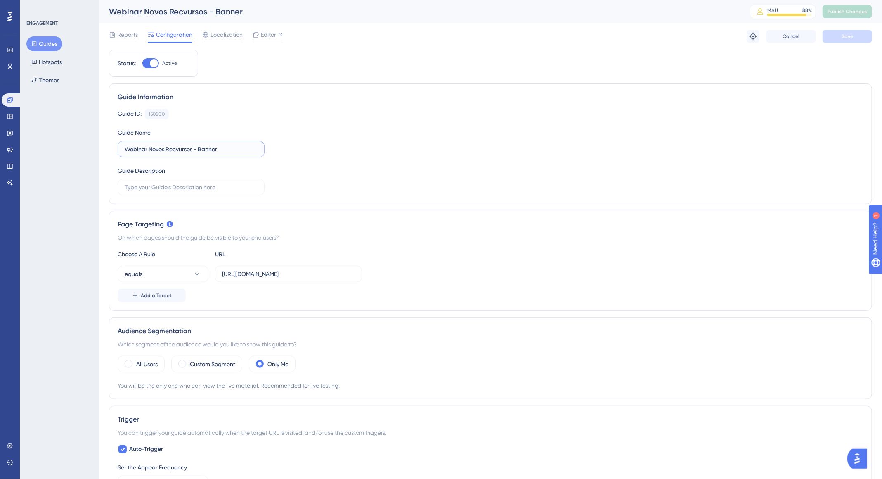
click at [180, 150] on input "Webinar Novos Recvursos - Banner" at bounding box center [191, 149] width 133 height 9
type input "Webinar Novos Recursos - Banner"
click at [864, 35] on button "Save" at bounding box center [848, 36] width 50 height 13
click at [292, 366] on div "Only Me" at bounding box center [272, 364] width 47 height 17
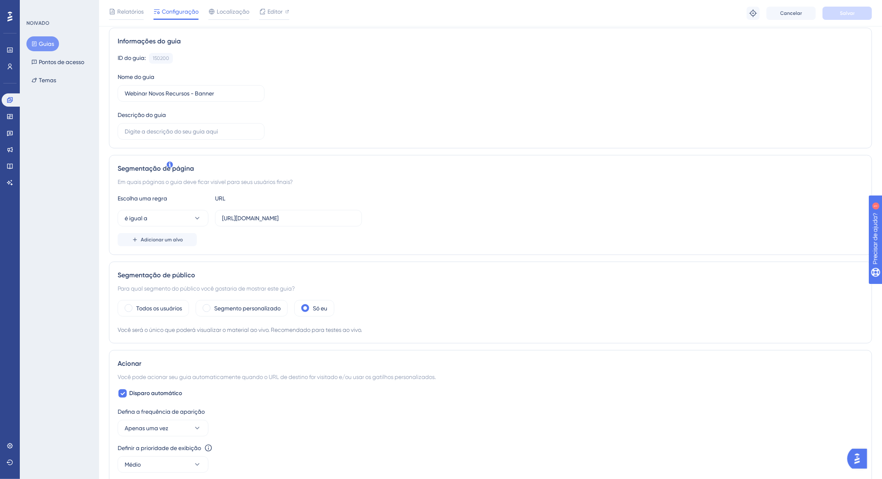
scroll to position [285, 0]
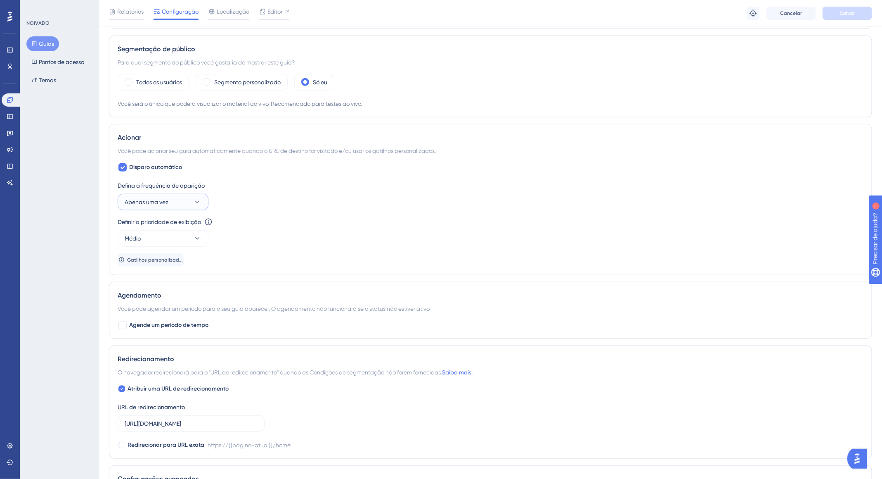
click at [175, 198] on button "Apenas uma vez" at bounding box center [163, 202] width 91 height 17
click at [341, 220] on div "Definir a prioridade de exibição Esta opção definirá a prioridade de exibição e…" at bounding box center [491, 222] width 746 height 10
click at [156, 204] on span "Apenas uma vez" at bounding box center [147, 202] width 44 height 10
click at [183, 241] on font "Uma vez em uma sessão" at bounding box center [162, 243] width 64 height 7
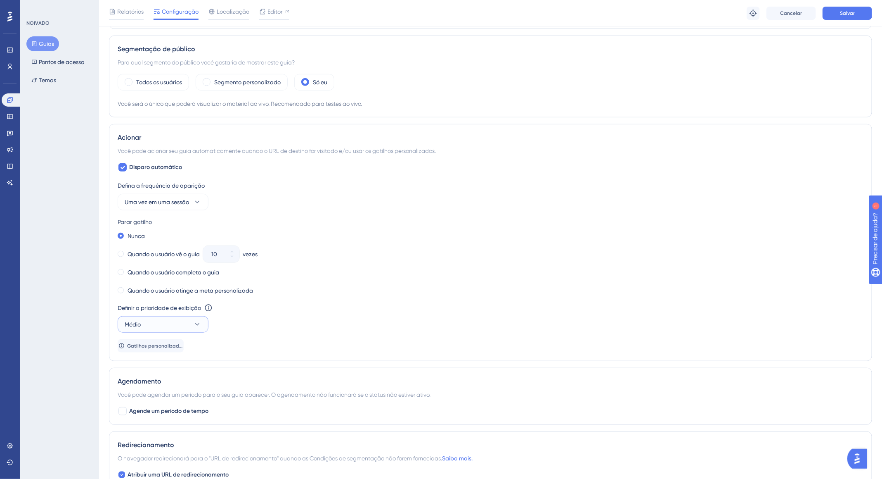
click at [177, 322] on button "Médio" at bounding box center [163, 324] width 91 height 17
click at [163, 383] on div "Alto Alto" at bounding box center [163, 382] width 67 height 17
click at [180, 270] on font "Quando o usuário completa o guia" at bounding box center [174, 272] width 92 height 7
click at [851, 11] on font "Salvar" at bounding box center [847, 13] width 15 height 6
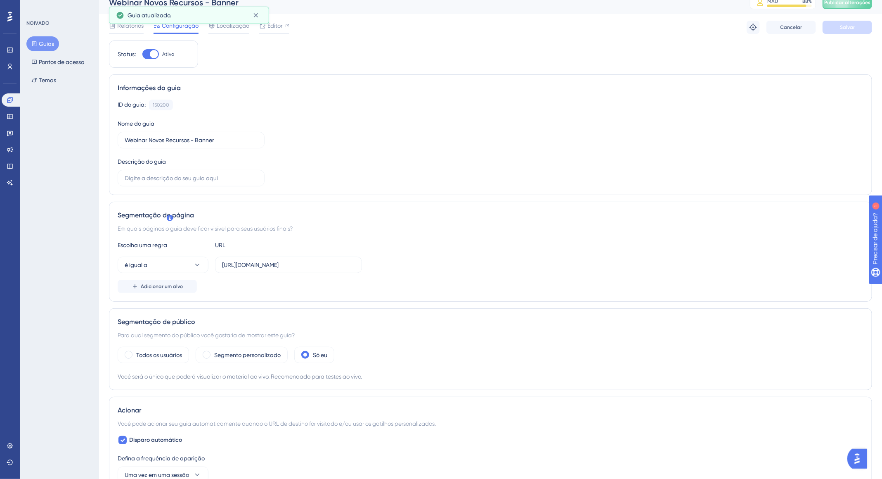
scroll to position [0, 0]
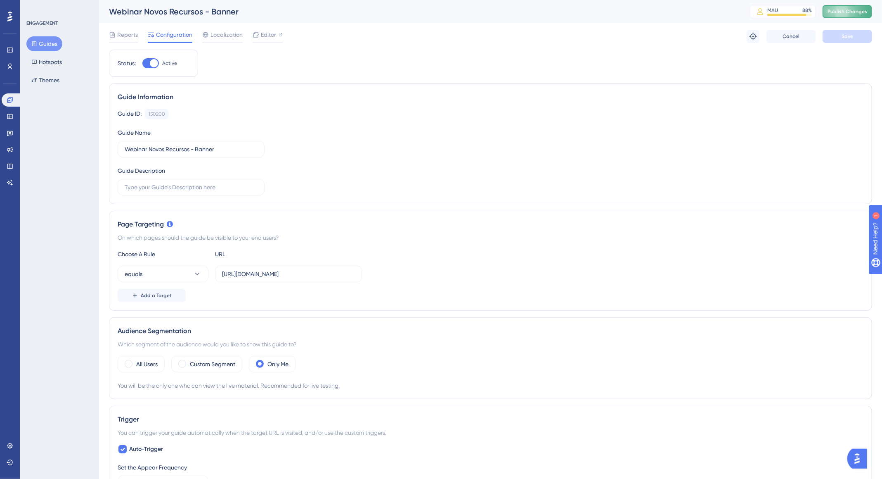
click at [864, 14] on span "Publish Changes" at bounding box center [848, 11] width 40 height 7
click at [152, 362] on label "All Users" at bounding box center [146, 364] width 21 height 10
click at [219, 365] on label "Custom Segment" at bounding box center [212, 364] width 45 height 10
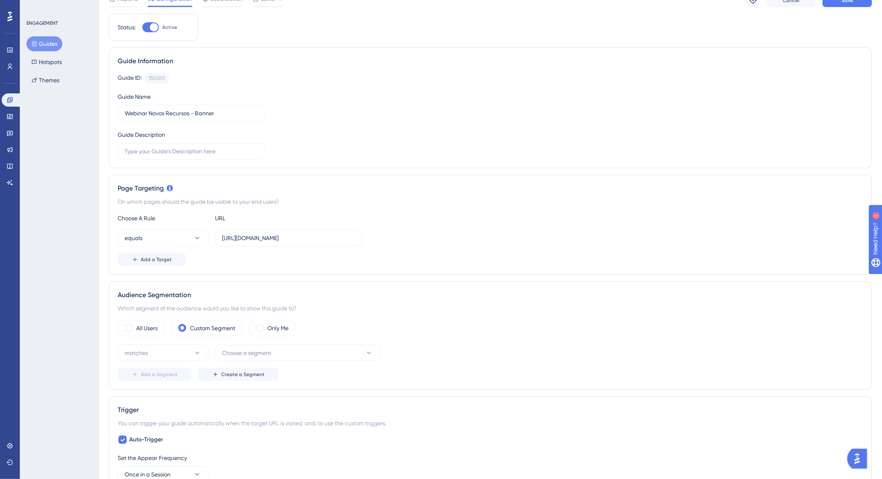
scroll to position [50, 0]
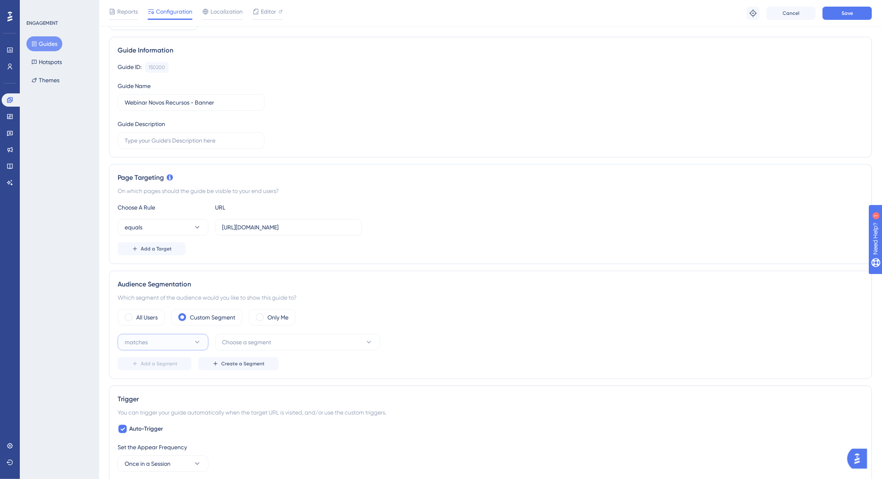
click at [158, 337] on button "matches" at bounding box center [163, 342] width 91 height 17
click at [170, 362] on div "matches matches" at bounding box center [163, 367] width 67 height 17
click at [258, 346] on button "Choose a segment" at bounding box center [297, 342] width 165 height 17
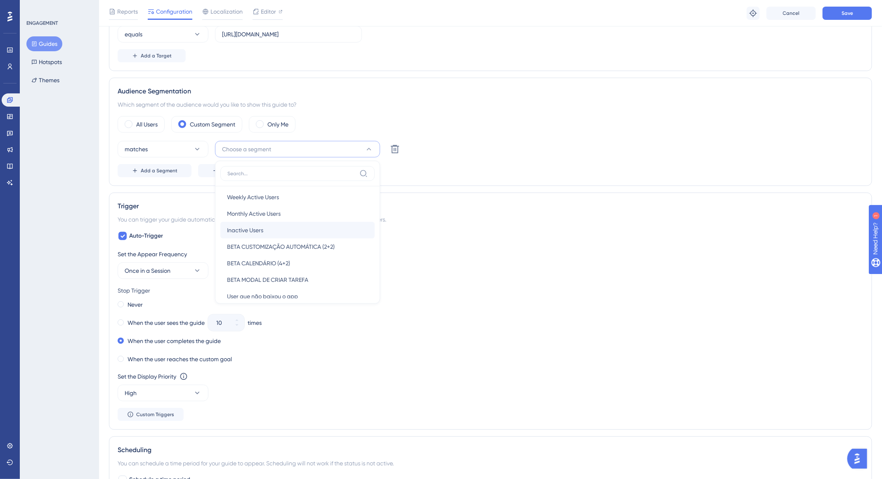
scroll to position [30, 0]
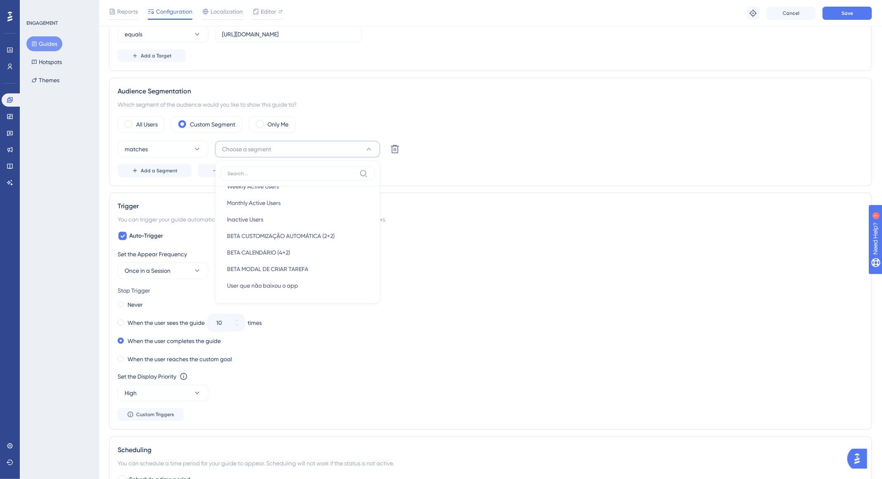
click at [281, 173] on input at bounding box center [292, 173] width 129 height 7
type input "A"
click at [174, 170] on span "Add a Segment" at bounding box center [159, 170] width 37 height 7
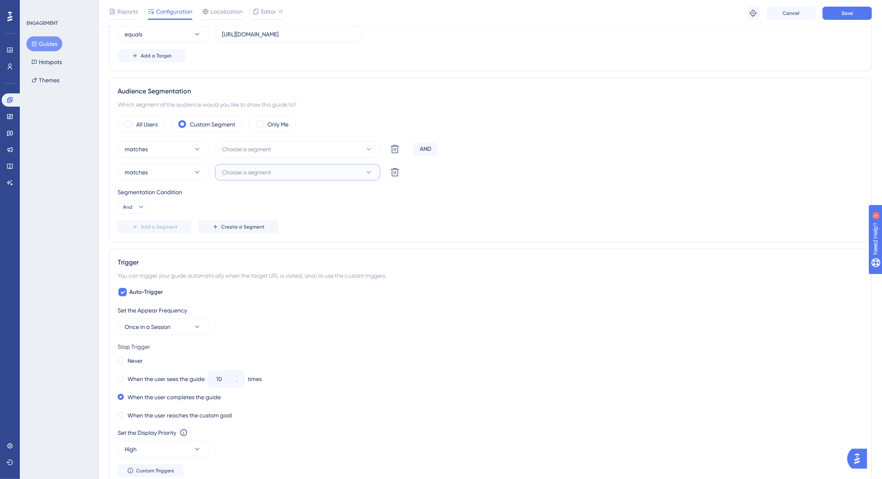
click at [275, 167] on button "Choose a segment" at bounding box center [297, 172] width 165 height 17
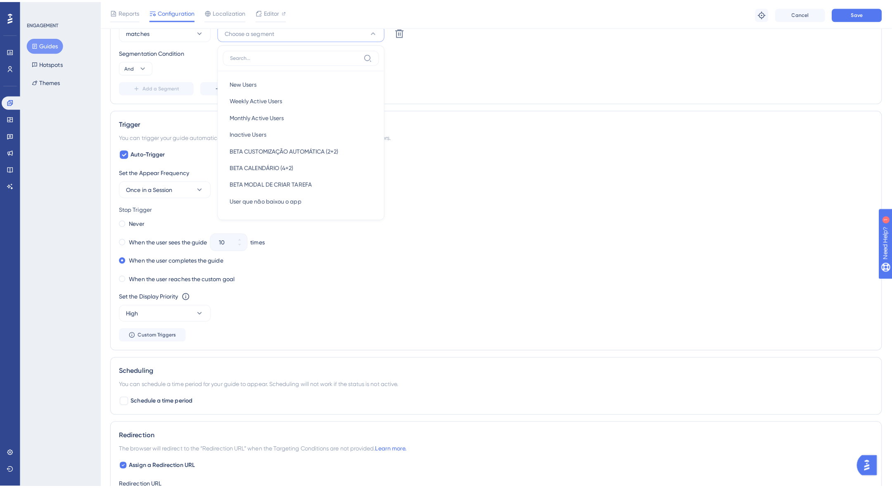
scroll to position [261, 0]
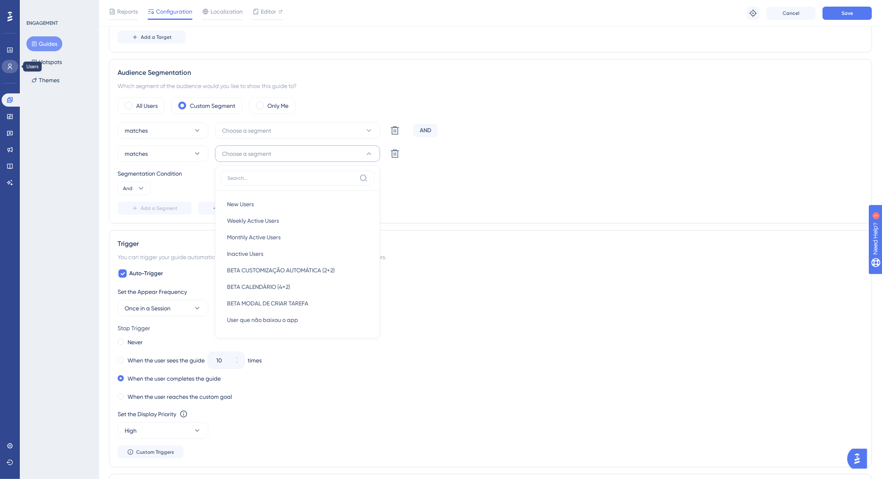
click at [8, 69] on icon at bounding box center [10, 66] width 7 height 7
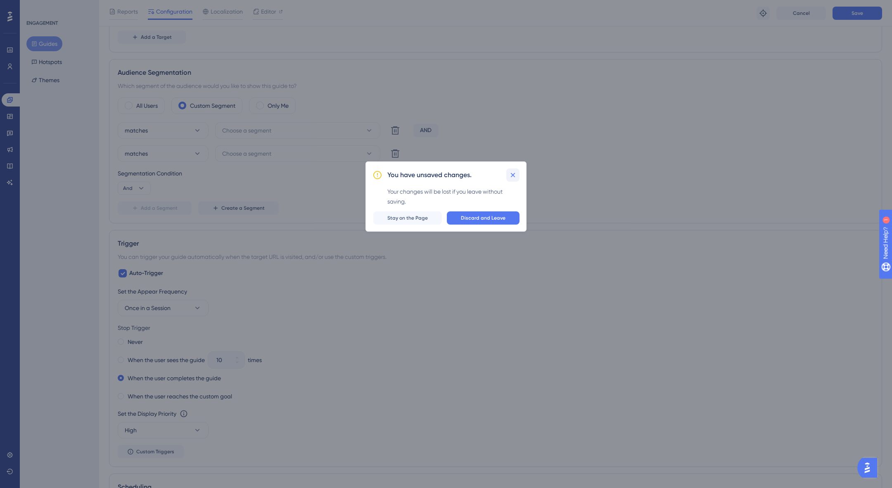
click at [511, 171] on icon at bounding box center [513, 175] width 8 height 8
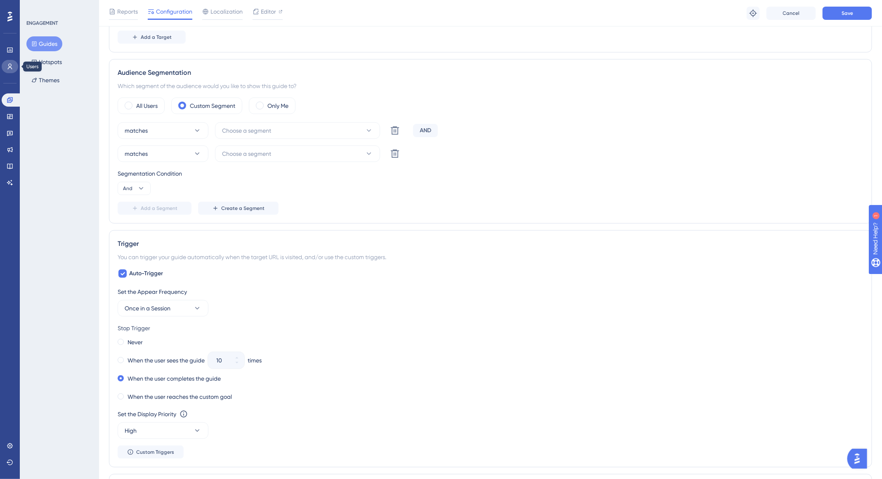
click at [8, 60] on link at bounding box center [10, 66] width 17 height 13
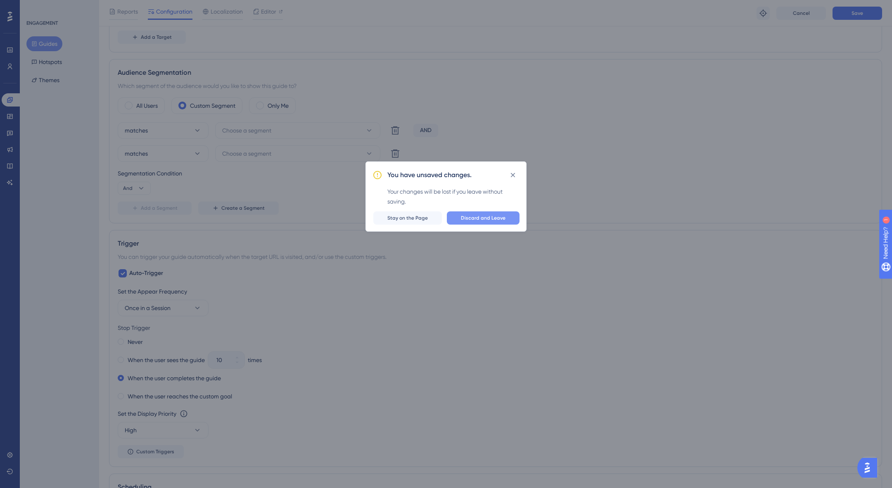
click at [481, 216] on span "Discard and Leave" at bounding box center [483, 218] width 45 height 7
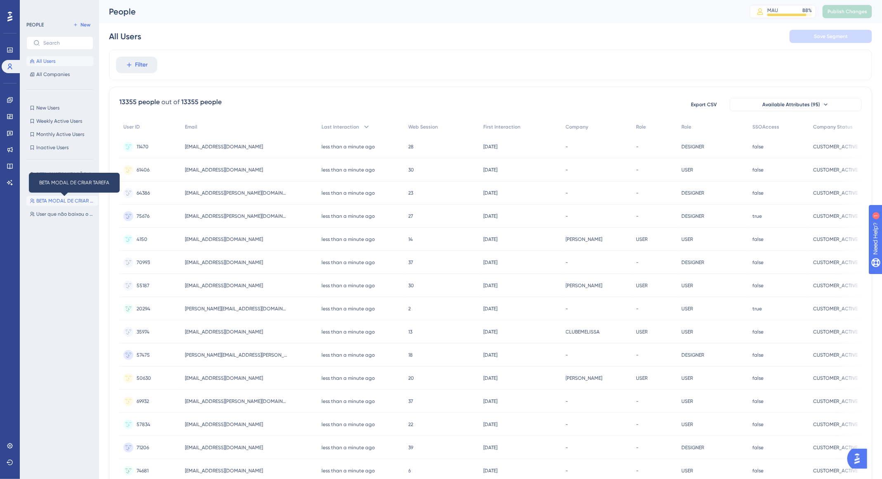
click at [68, 198] on span "BETA MODAL DE CRIAR TAREFA" at bounding box center [65, 200] width 59 height 7
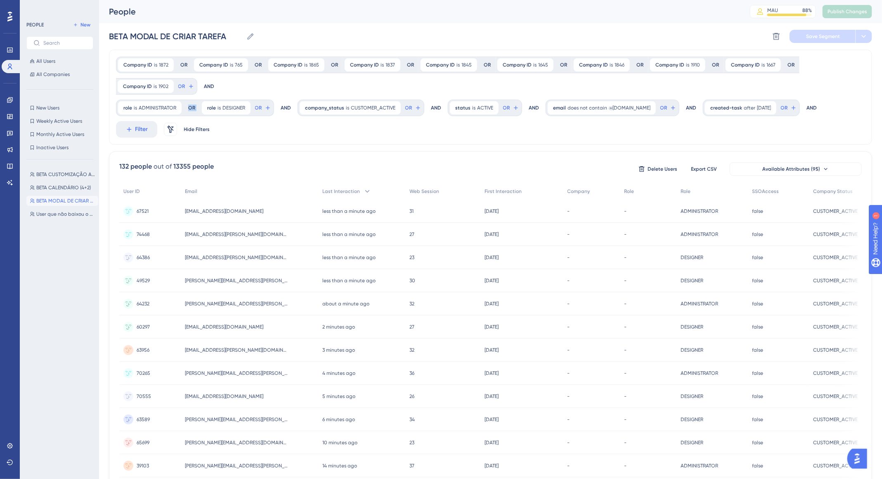
drag, startPoint x: 112, startPoint y: 112, endPoint x: 312, endPoint y: 126, distance: 200.4
click at [204, 109] on div "Company ID is 1872 1872 Remove OR Company ID is 765 765 Remove OR Company ID is…" at bounding box center [490, 97] width 763 height 95
click at [84, 25] on span "New" at bounding box center [86, 24] width 10 height 7
type input "New Segment"
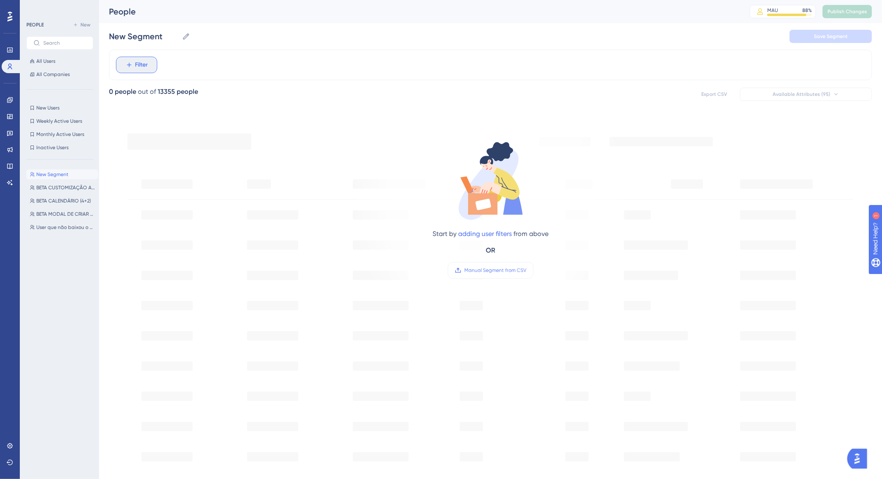
click at [144, 58] on button "Filter" at bounding box center [136, 65] width 41 height 17
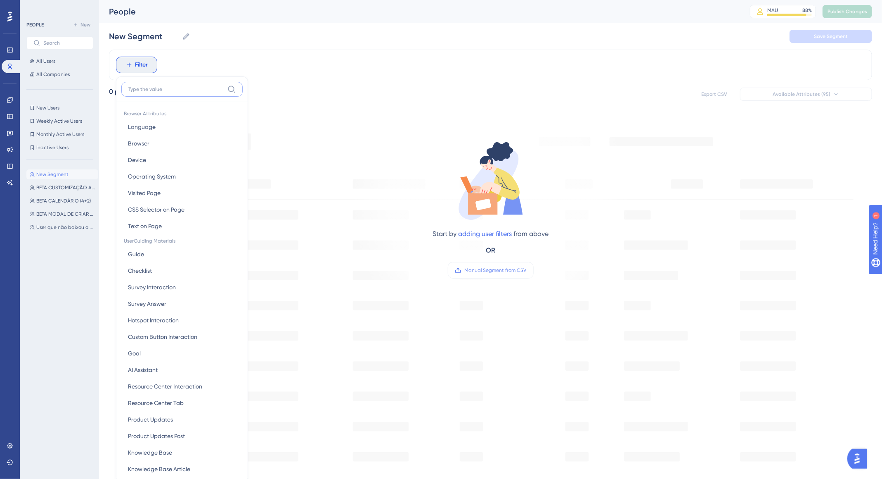
scroll to position [40, 0]
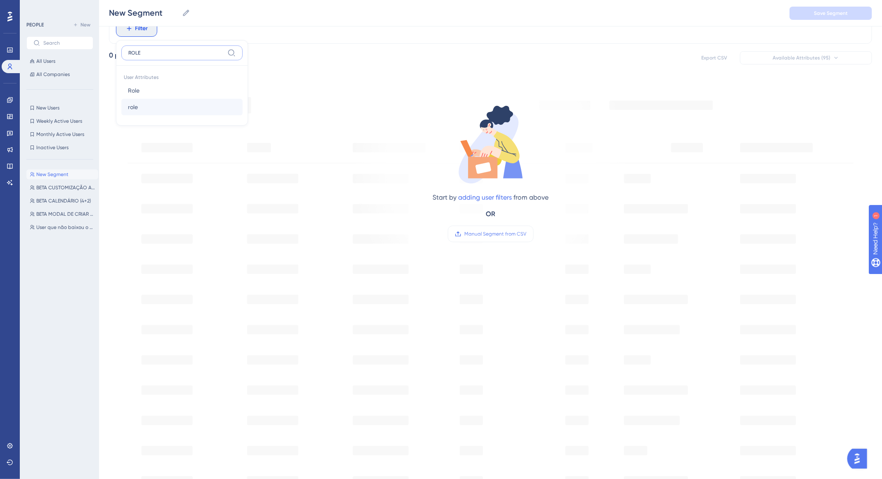
type input "ROLE"
click at [153, 104] on button "role role" at bounding box center [181, 107] width 121 height 17
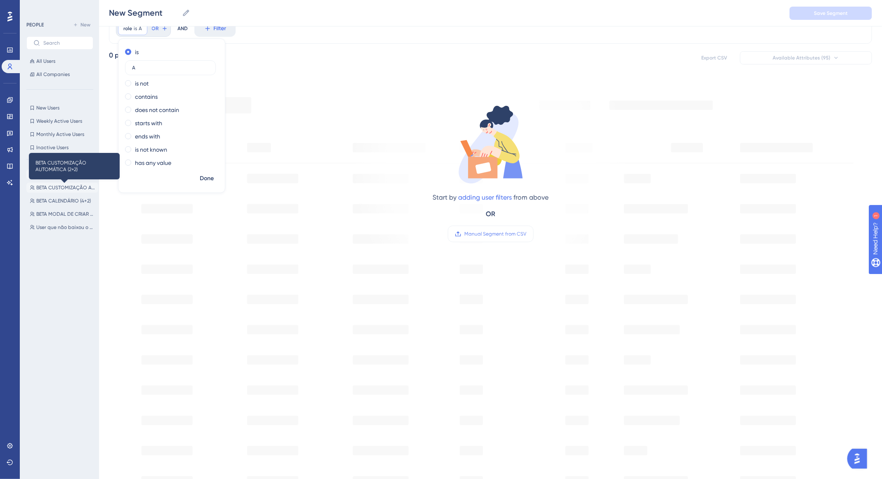
type input "A"
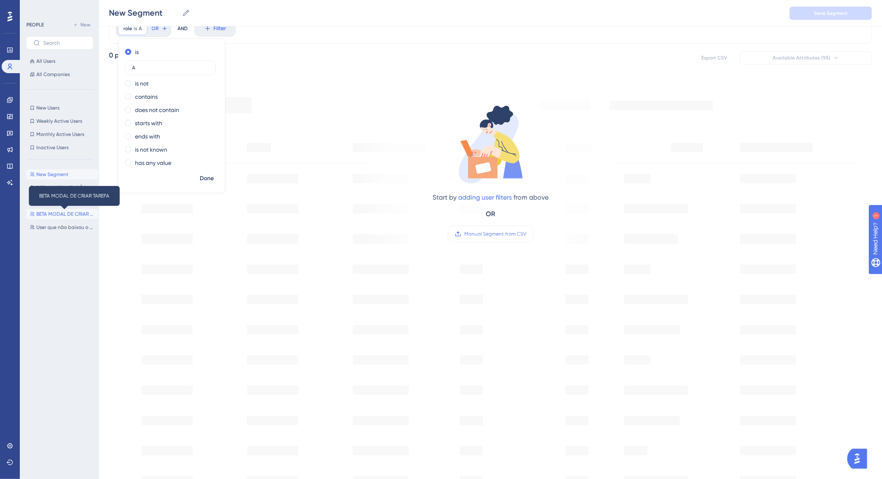
click at [40, 215] on span "BETA MODAL DE CRIAR TAREFA" at bounding box center [65, 214] width 59 height 7
type input "BETA MODAL DE CRIAR TAREFA"
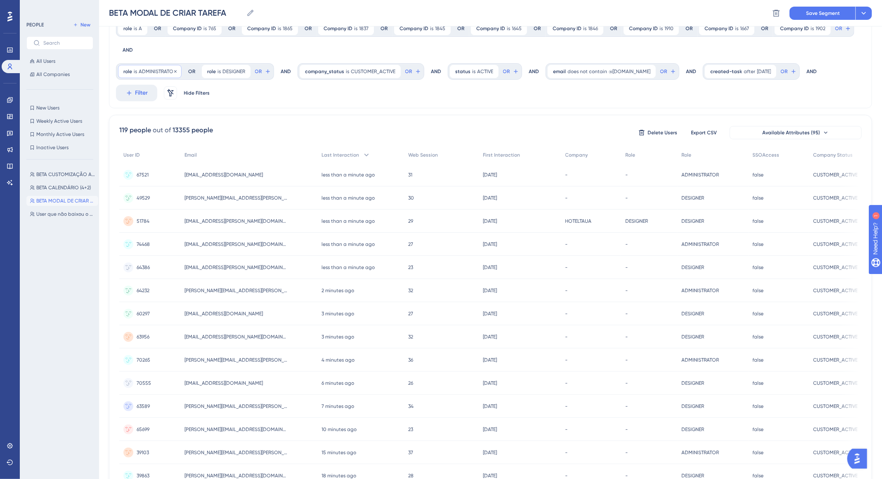
click at [154, 70] on span "ADMINISTRATOR" at bounding box center [158, 71] width 38 height 7
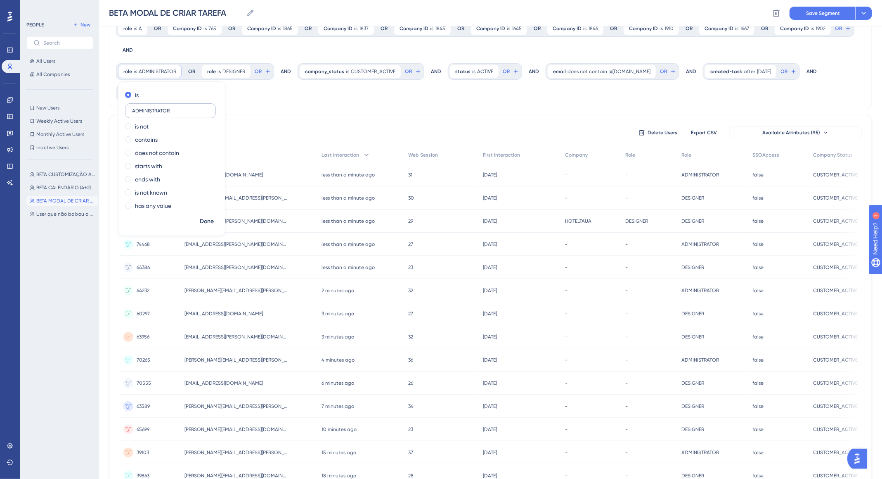
click at [146, 108] on input "ADMINISTRATOR" at bounding box center [170, 111] width 77 height 6
type input "ADMINISTRATOR"
click at [170, 115] on label "ADMINISTRATOR" at bounding box center [170, 110] width 91 height 15
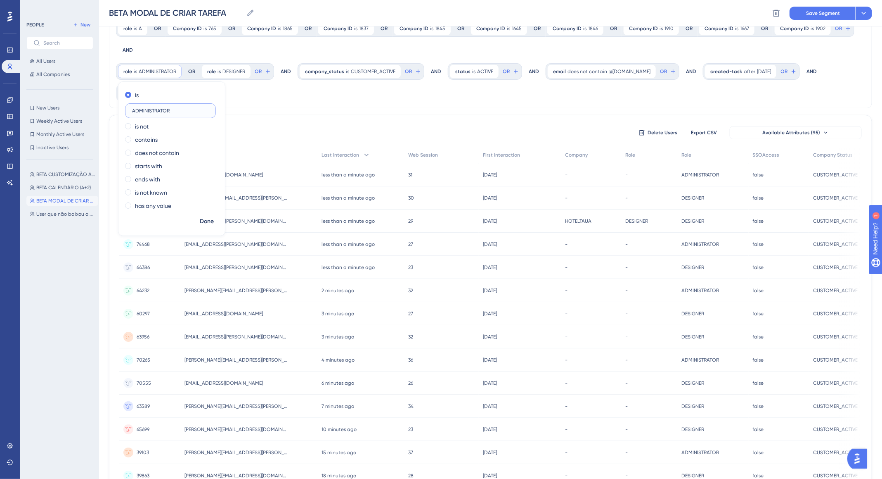
click at [170, 114] on input "ADMINISTRATOR" at bounding box center [170, 111] width 77 height 6
click at [170, 115] on label "ADMINISTRATOR" at bounding box center [170, 110] width 91 height 15
click at [170, 114] on input "ADMINISTRATOR" at bounding box center [170, 111] width 77 height 6
click at [170, 115] on label "ADMINISTRATOR" at bounding box center [170, 110] width 91 height 15
click at [170, 114] on input "ADMINISTRATOR" at bounding box center [170, 111] width 77 height 6
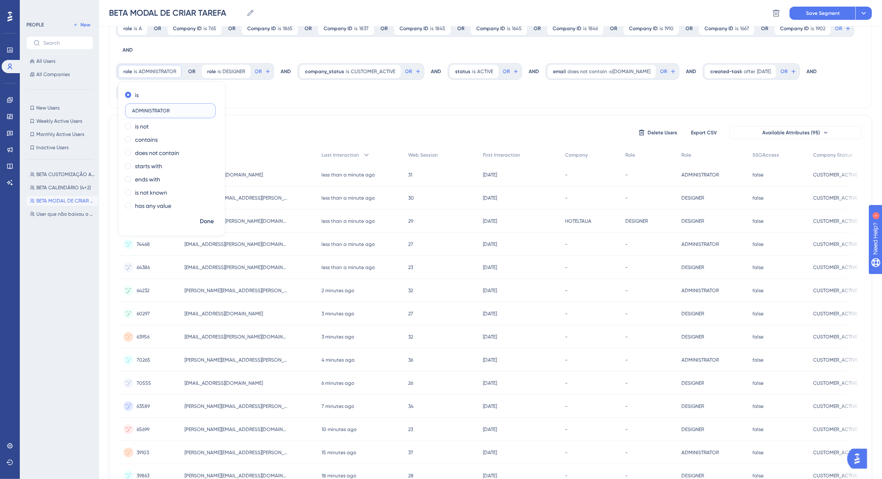
click at [170, 111] on input "ADMINISTRATOR" at bounding box center [170, 111] width 77 height 6
click at [84, 23] on span "New" at bounding box center [86, 24] width 10 height 7
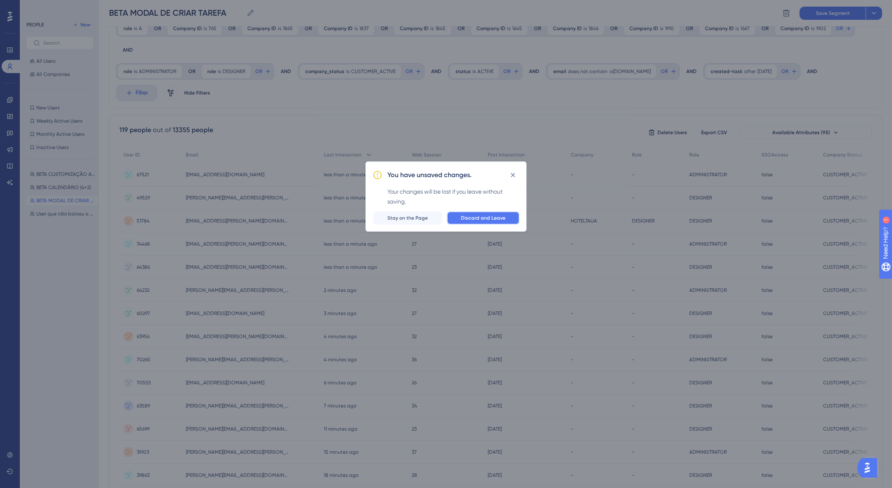
click at [487, 215] on span "Discard and Leave" at bounding box center [483, 218] width 45 height 7
type input "New Segment"
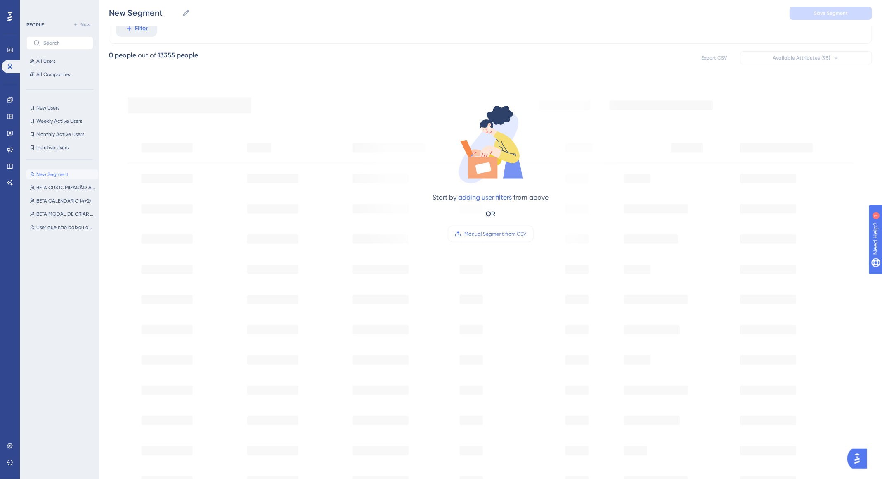
click at [137, 26] on div "New Segment New Segment Save Segment" at bounding box center [490, 13] width 783 height 26
click at [138, 31] on span "Filter" at bounding box center [141, 29] width 13 height 10
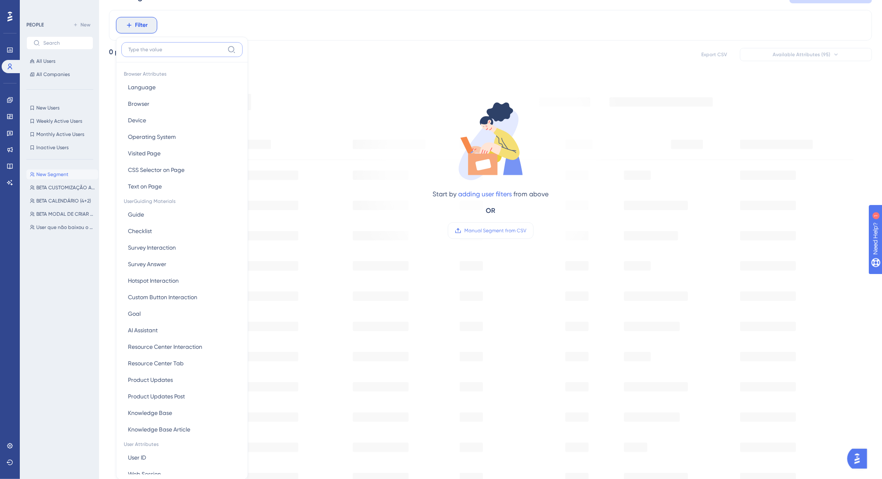
scroll to position [0, 0]
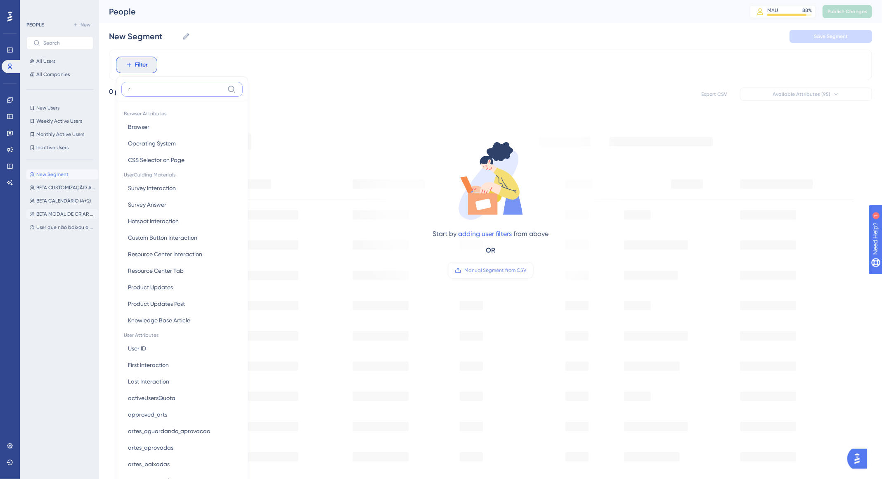
type input "r"
click at [75, 209] on button "BETA MODAL DE CRIAR TAREFA BETA MODAL DE CRIAR TAREFA" at bounding box center [62, 214] width 72 height 10
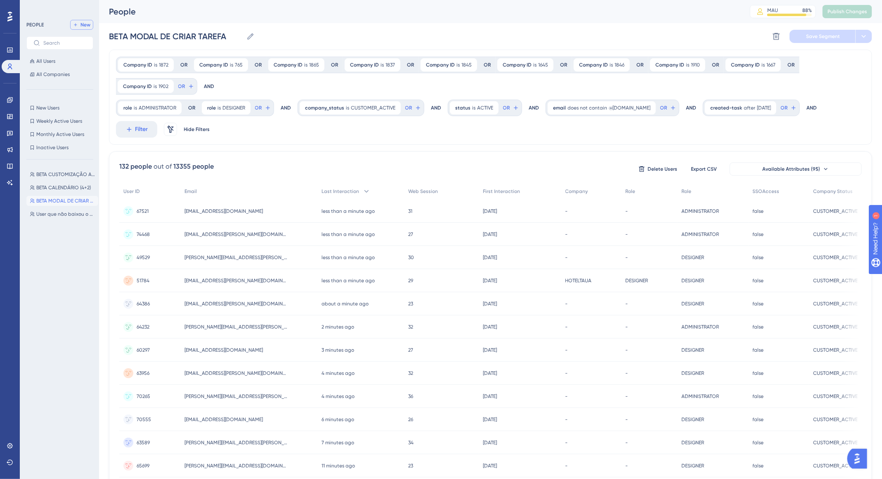
click at [81, 26] on span "New" at bounding box center [86, 24] width 10 height 7
type input "New Segment"
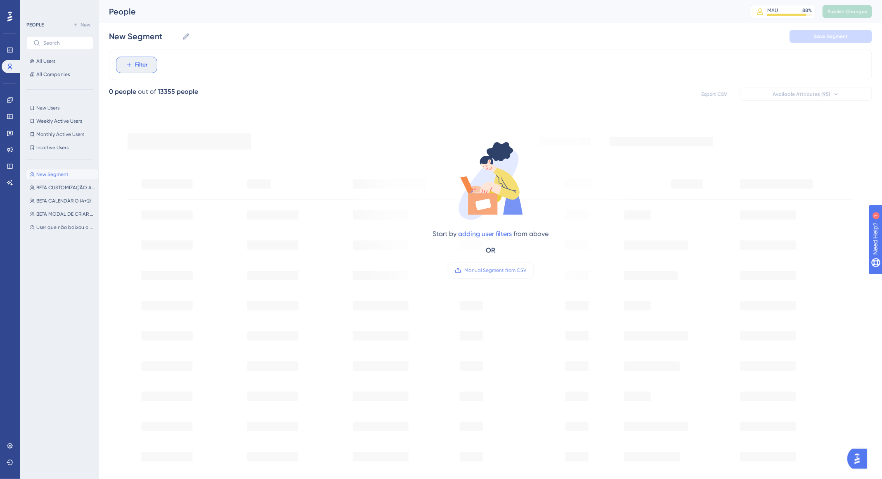
click at [150, 62] on button "Filter" at bounding box center [136, 65] width 41 height 17
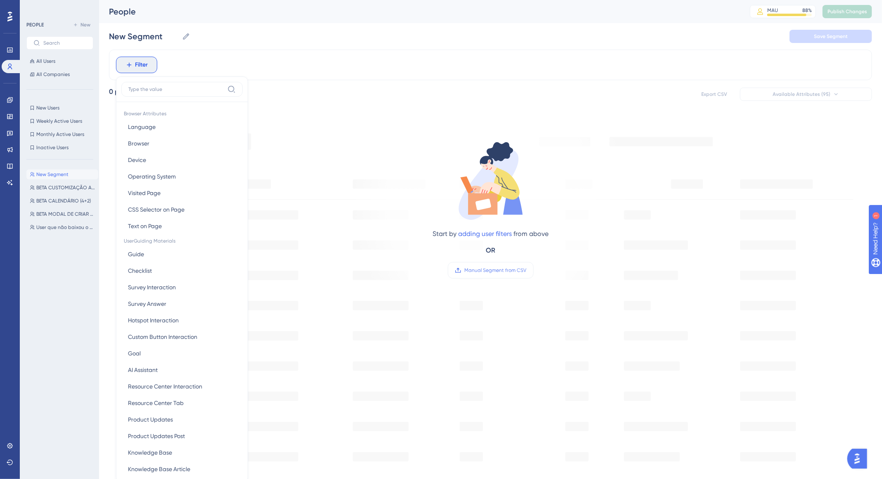
scroll to position [40, 0]
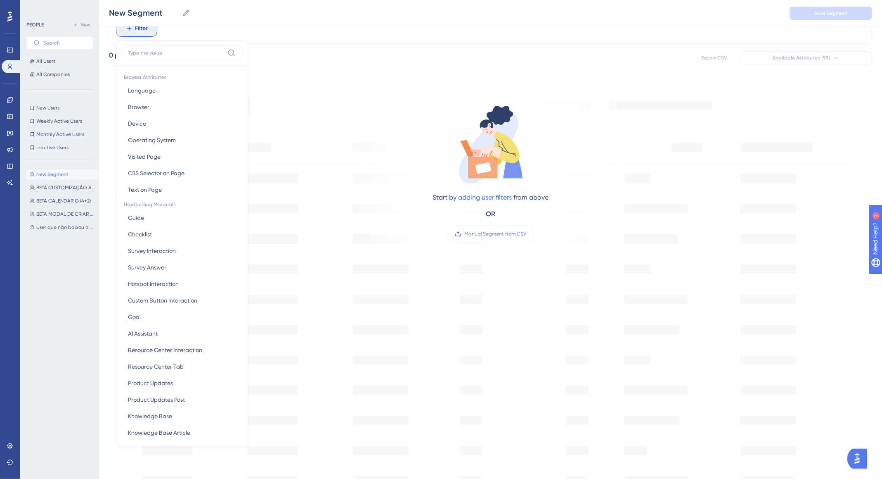
click at [160, 55] on input at bounding box center [176, 53] width 96 height 7
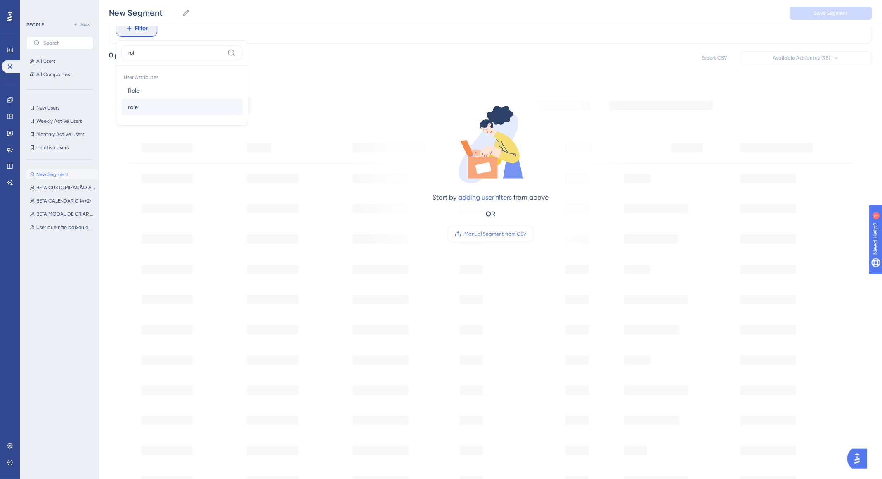
type input "rol"
click at [153, 106] on button "role role" at bounding box center [181, 107] width 121 height 17
click at [159, 66] on input "text" at bounding box center [170, 68] width 77 height 6
type input "ADMINISTRATOR"
click at [197, 27] on icon at bounding box center [199, 28] width 7 height 7
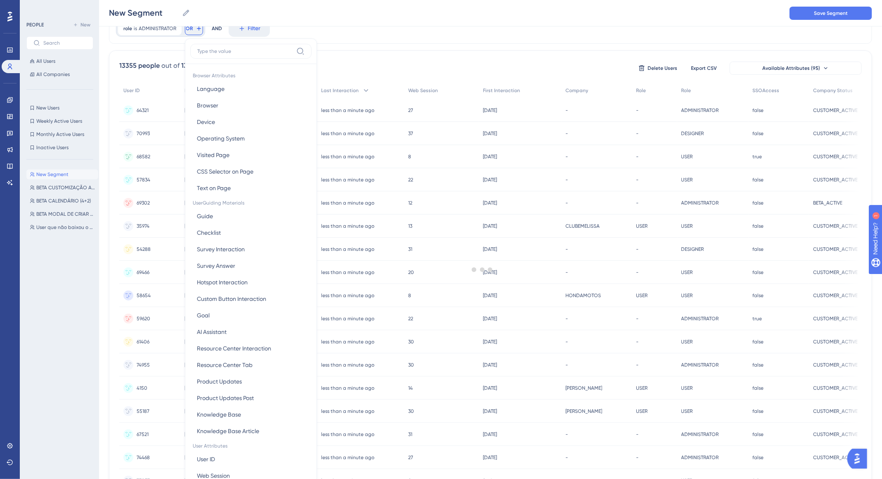
scroll to position [44, 0]
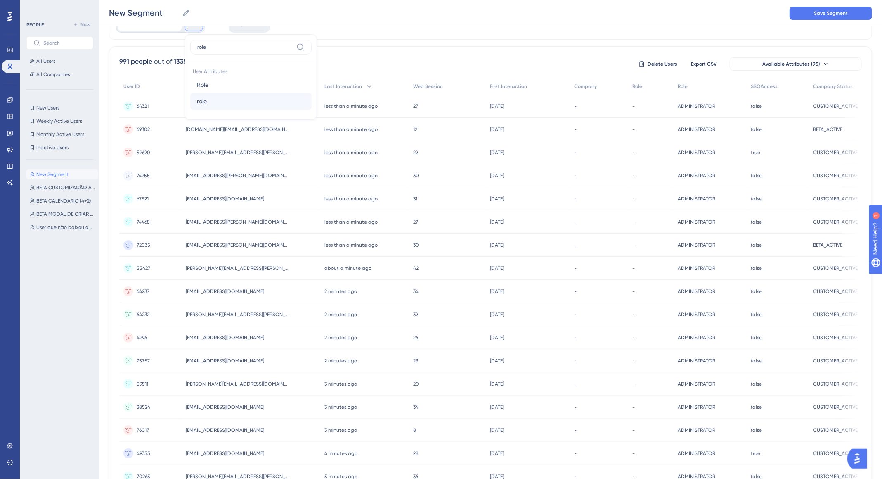
type input "role"
click at [224, 96] on button "role role" at bounding box center [250, 101] width 121 height 17
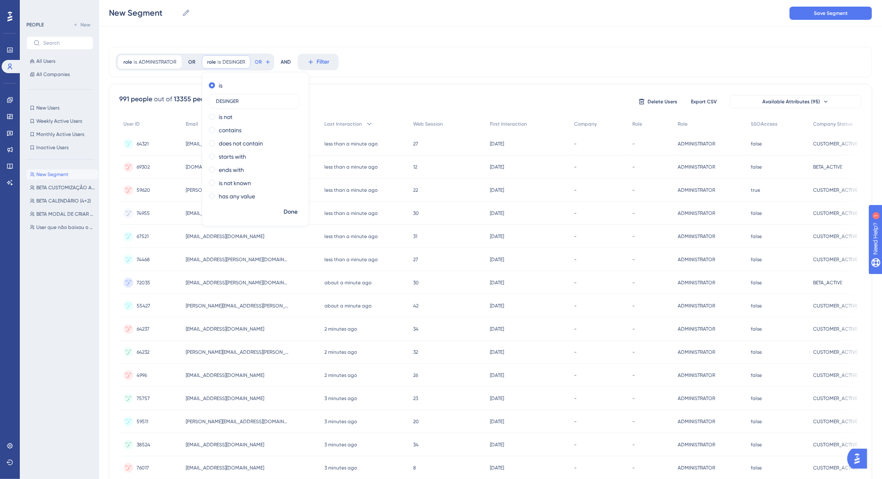
scroll to position [0, 0]
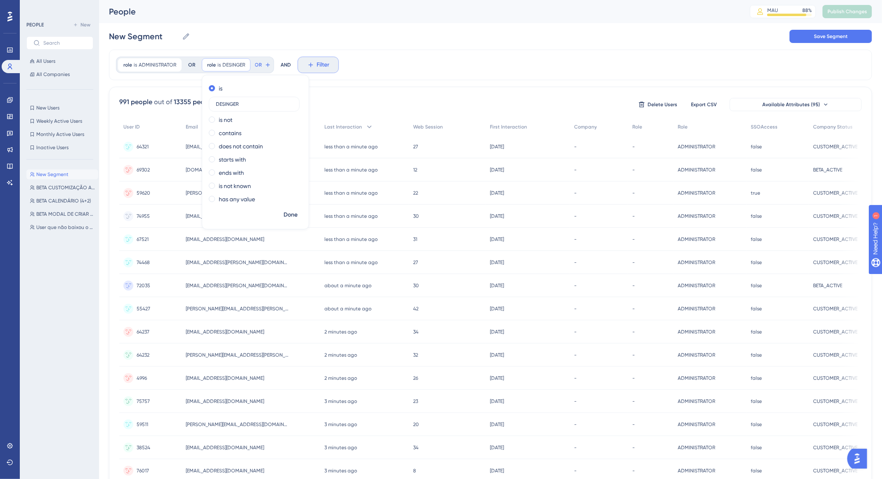
type input "DESINGER"
click at [321, 69] on span "Filter" at bounding box center [323, 65] width 13 height 10
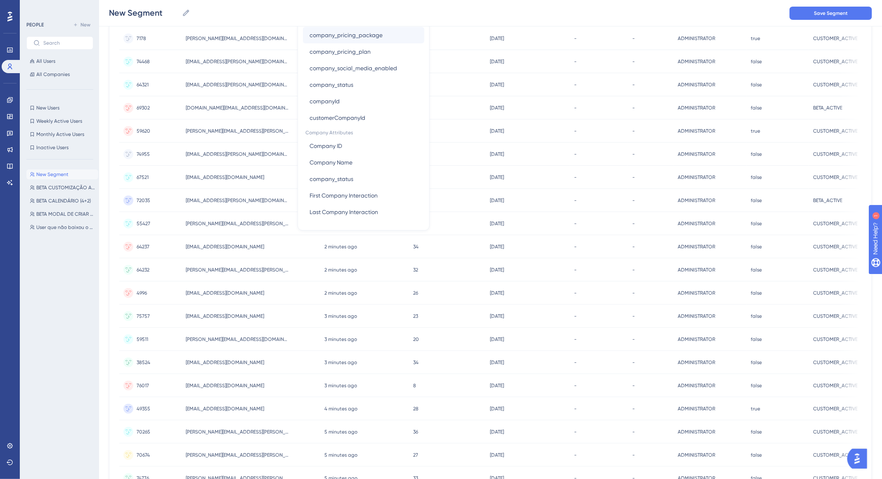
scroll to position [114, 0]
type input "COMPA"
click at [356, 80] on button "company_status company_status" at bounding box center [363, 82] width 121 height 17
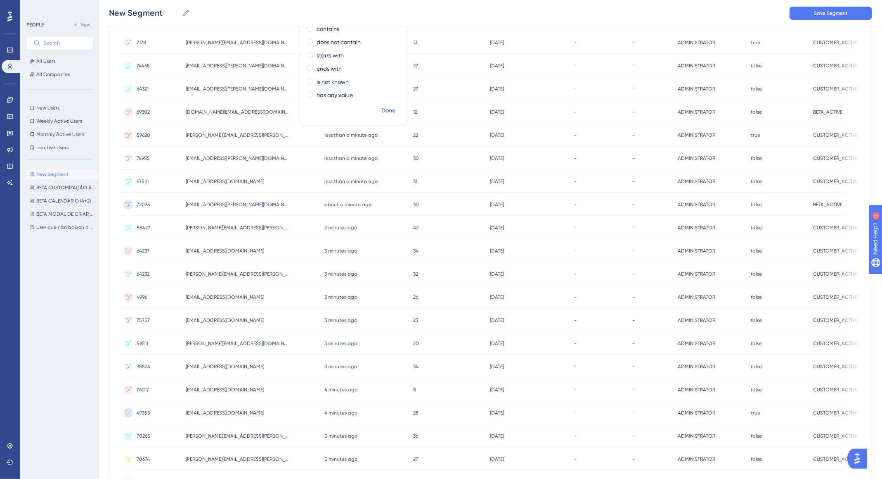
type input "CUSTOMER_ACTIVE"
click at [386, 111] on span "Done" at bounding box center [389, 111] width 14 height 10
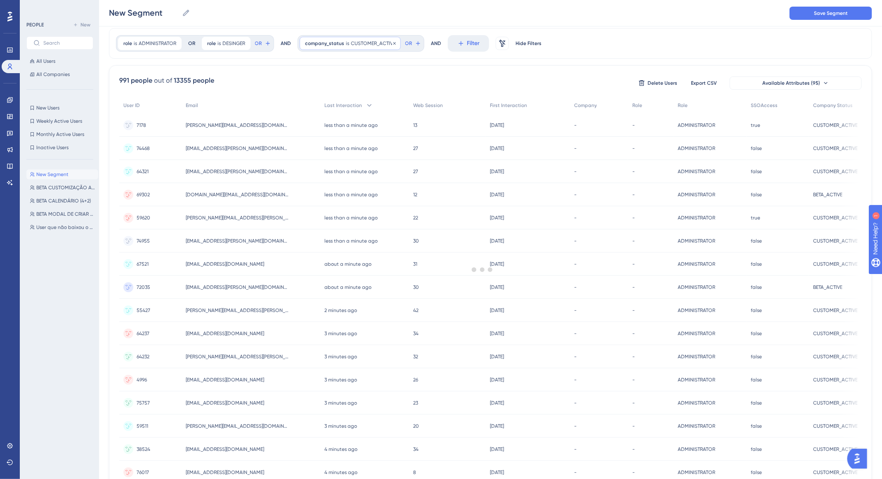
scroll to position [0, 0]
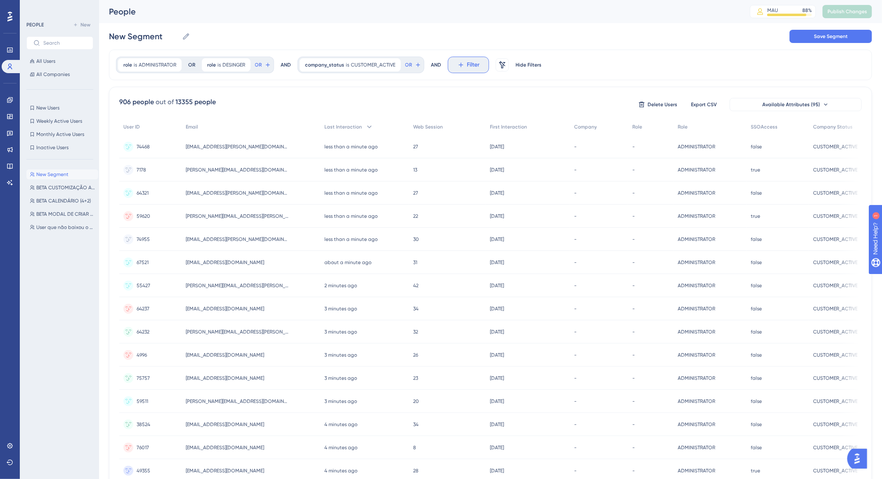
click at [467, 62] on span "Filter" at bounding box center [473, 65] width 13 height 10
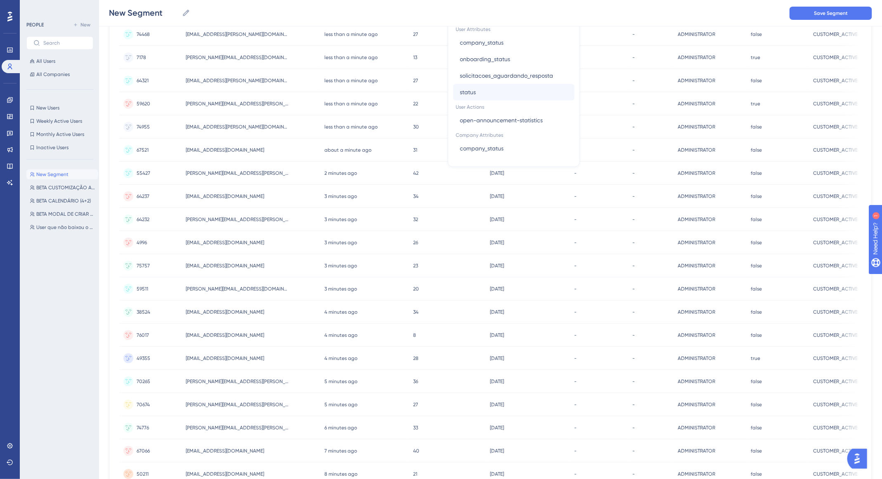
scroll to position [118, 0]
type input "STA"
click at [521, 88] on button "status status" at bounding box center [513, 90] width 121 height 17
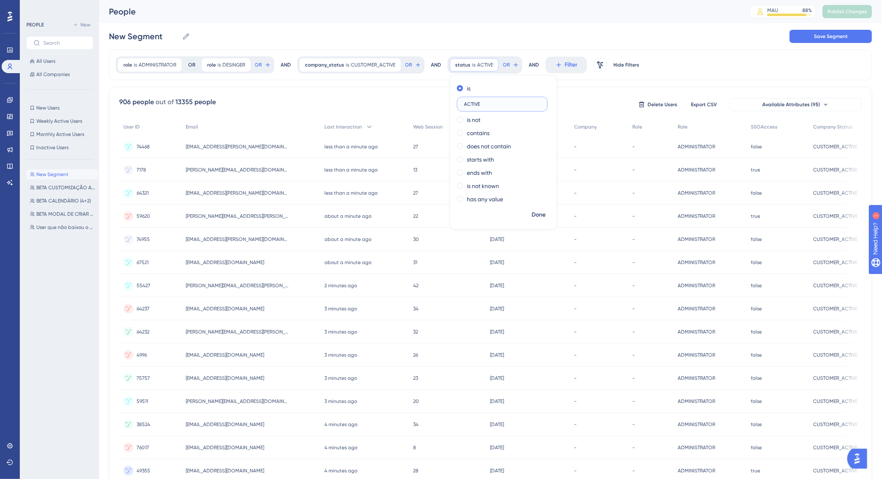
type input "ACTIVE"
click at [590, 90] on div "906 people out of 13355 people Delete Users Export CSV Available Attributes (95…" at bounding box center [490, 361] width 763 height 548
click at [820, 40] on button "Save Segment" at bounding box center [831, 36] width 83 height 13
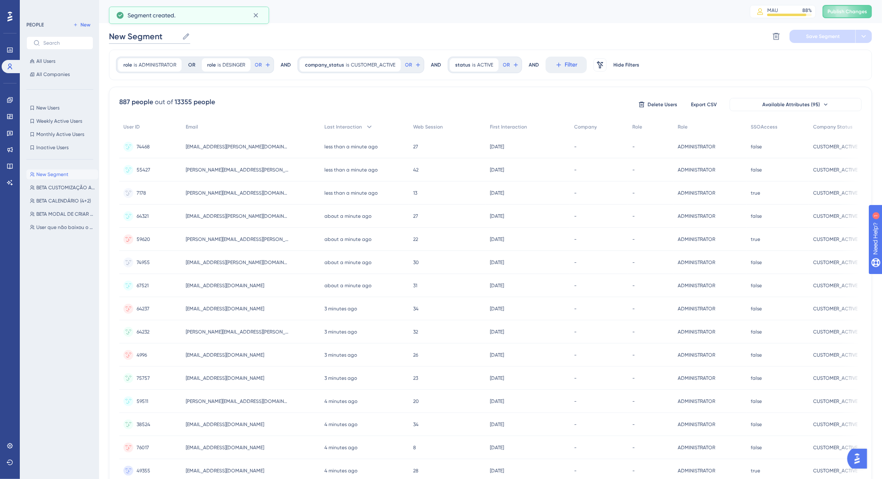
click at [168, 36] on input "New Segment" at bounding box center [144, 37] width 70 height 12
type input "N"
type input "t"
type input "TIME DE MARKETING"
click at [800, 40] on button "Save Segment" at bounding box center [823, 36] width 66 height 13
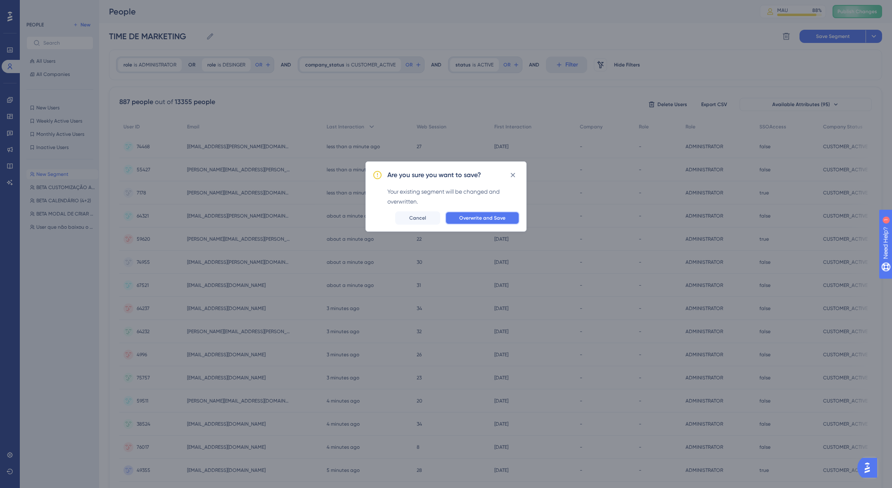
click at [484, 219] on span "Overwrite and Save" at bounding box center [482, 218] width 46 height 7
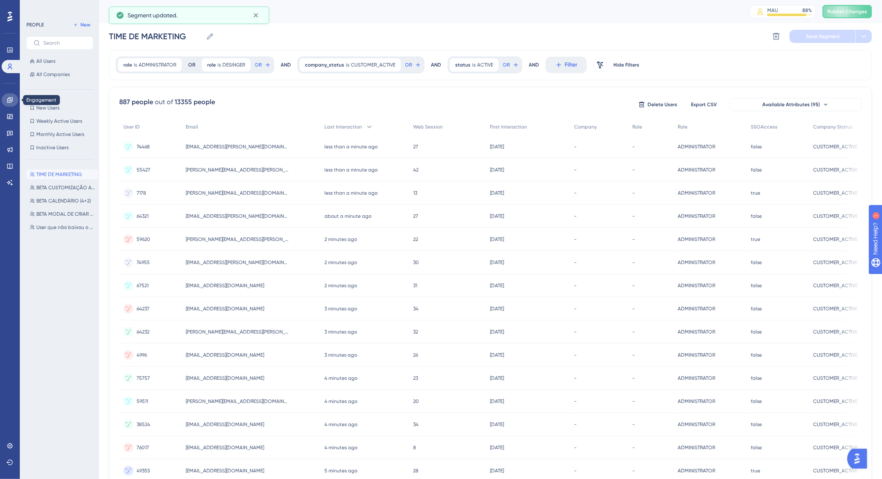
click at [14, 101] on link at bounding box center [10, 99] width 17 height 13
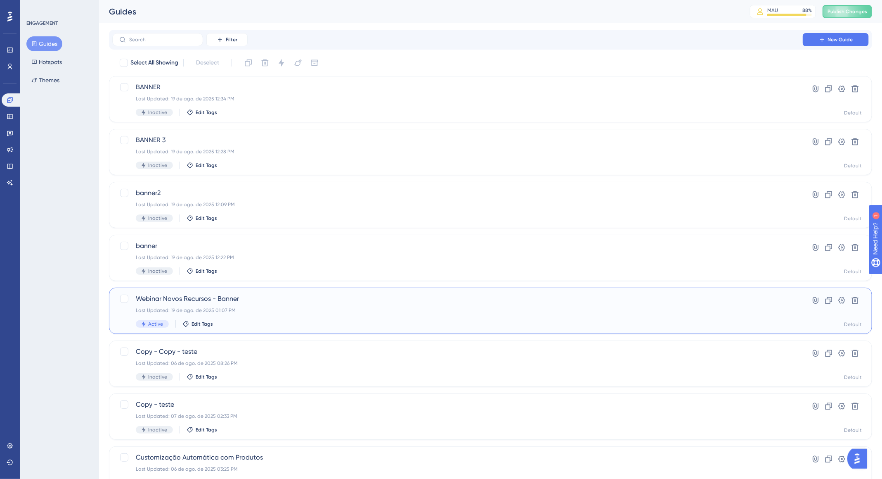
click at [468, 305] on div "Webinar Novos Recursos - Banner Last Updated: 19 de ago. de 2025 01:07 PM Activ…" at bounding box center [458, 311] width 644 height 34
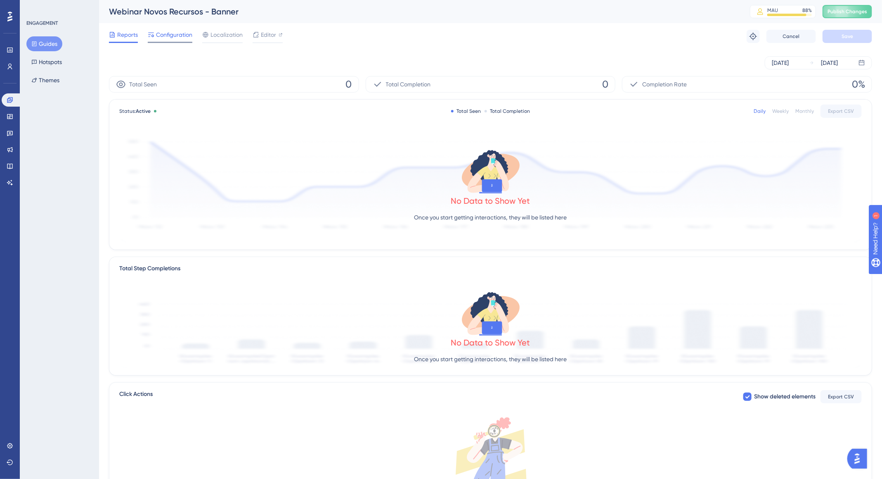
click at [173, 38] on span "Configuration" at bounding box center [174, 35] width 36 height 10
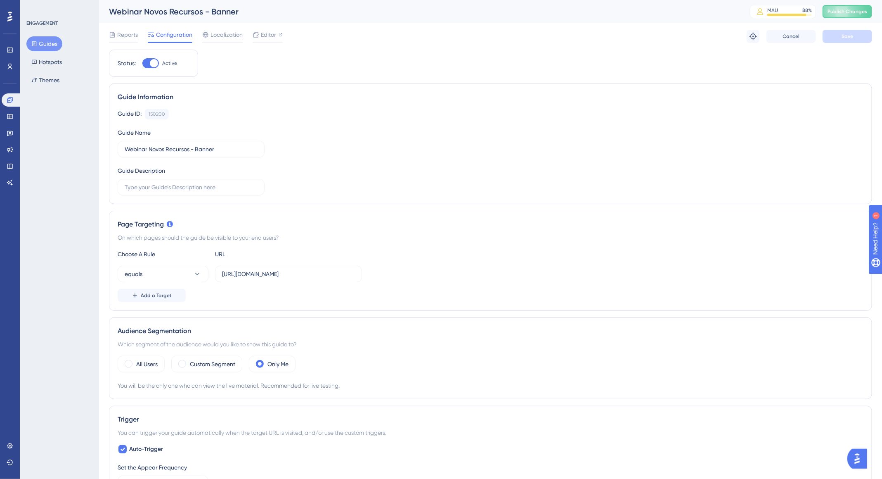
click at [146, 60] on div at bounding box center [150, 63] width 17 height 10
click at [142, 63] on input "Active" at bounding box center [142, 63] width 0 height 0
checkbox input "false"
click at [868, 10] on span "Publish Changes" at bounding box center [848, 11] width 40 height 7
click at [252, 17] on icon at bounding box center [256, 15] width 8 height 8
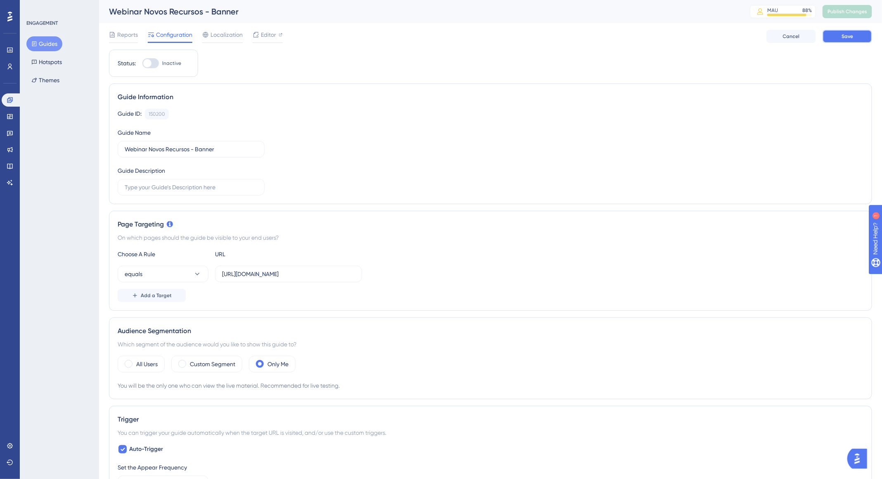
click at [844, 43] on div "Reports Configuration Localization Editor Cancel Save" at bounding box center [490, 36] width 763 height 26
click at [858, 34] on button "Save" at bounding box center [848, 36] width 50 height 13
click at [853, 17] on button "Publish Changes" at bounding box center [848, 11] width 50 height 13
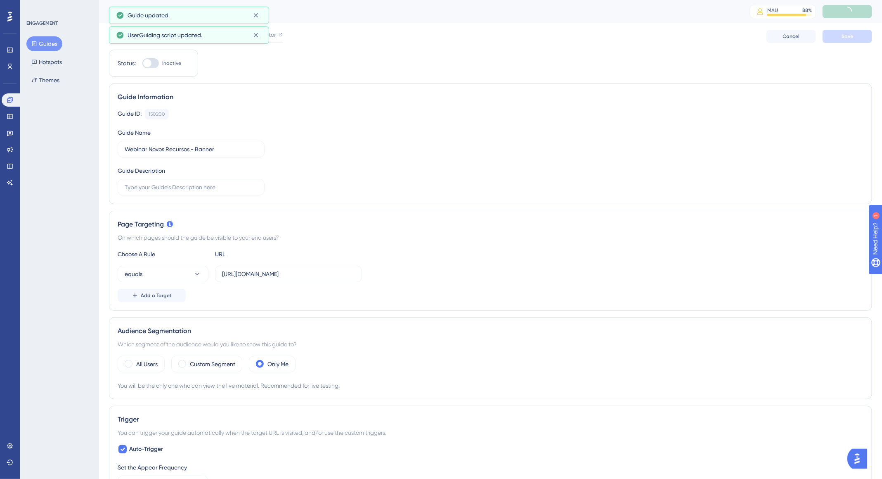
click at [42, 45] on button "Guides" at bounding box center [44, 43] width 36 height 15
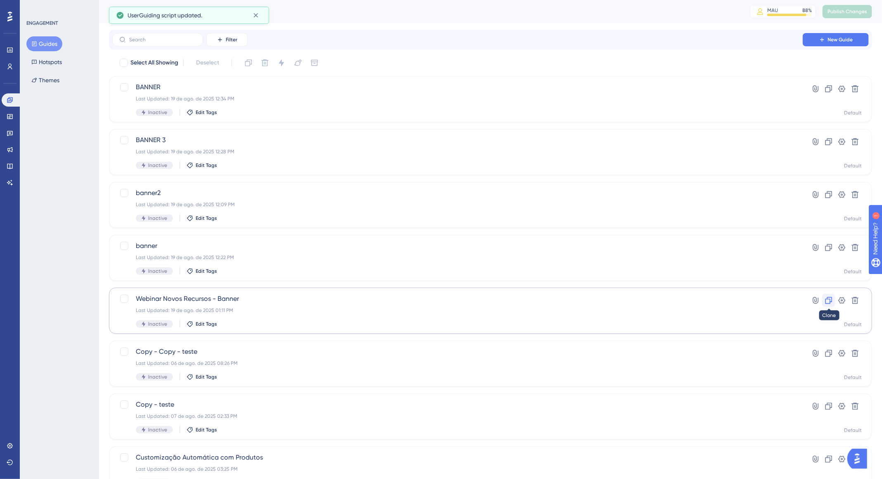
click at [828, 303] on icon at bounding box center [829, 300] width 7 height 7
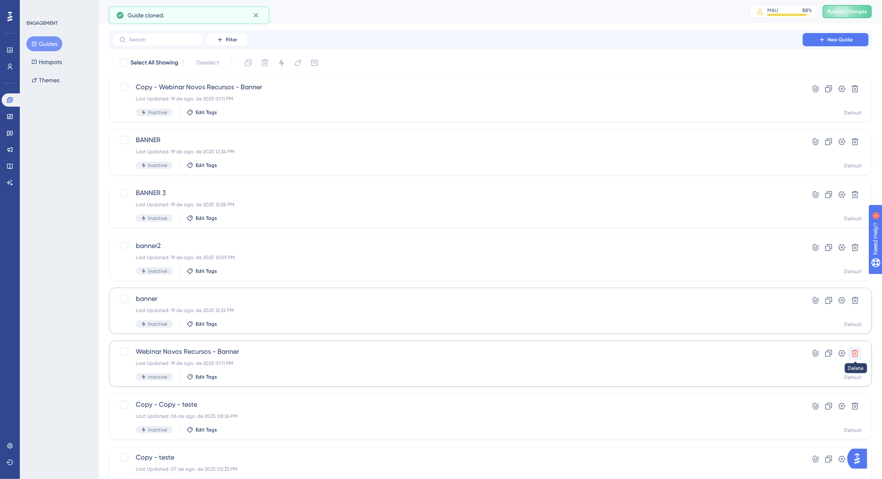
click at [854, 356] on icon at bounding box center [855, 353] width 8 height 8
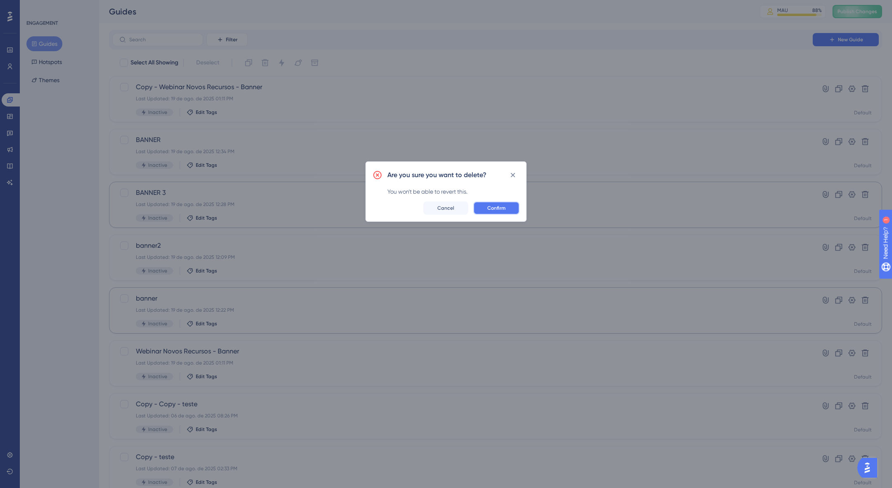
click at [496, 213] on button "Confirm" at bounding box center [496, 207] width 46 height 13
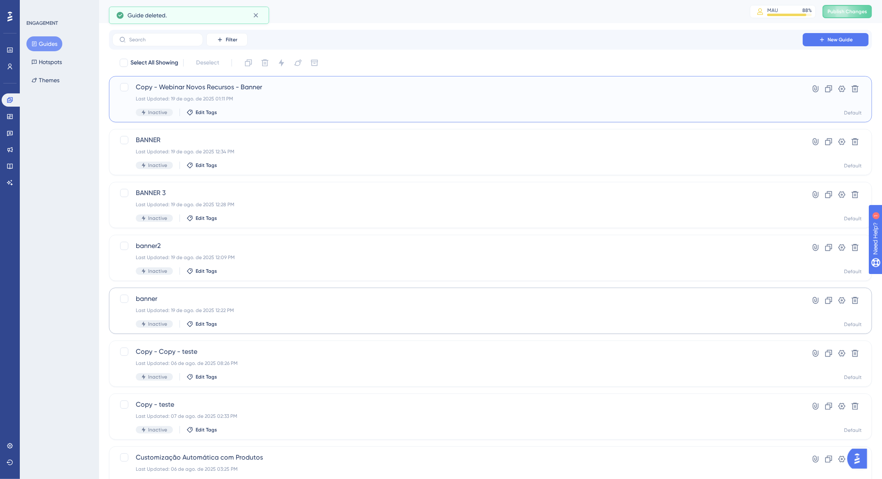
click at [265, 87] on span "Copy - Webinar Novos Recursos - Banner" at bounding box center [458, 87] width 644 height 10
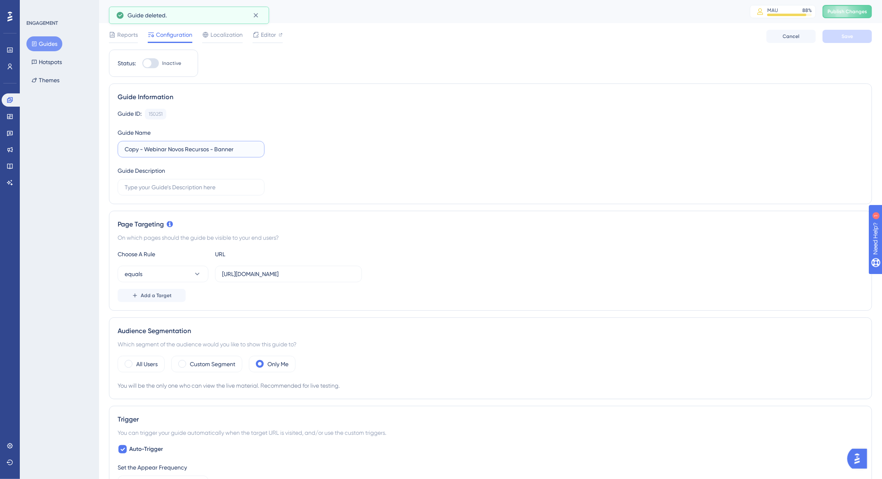
drag, startPoint x: 143, startPoint y: 149, endPoint x: 122, endPoint y: 148, distance: 21.5
click at [122, 148] on label "Copy - Webinar Novos Recursos - Banner" at bounding box center [191, 149] width 147 height 17
type input "Webinar Novos Recursos - Banner"
click at [461, 130] on div "Guide ID: 150251 Copy Guide Name Webinar Novos Recursos - Banner Guide Descript…" at bounding box center [491, 152] width 746 height 87
click at [186, 273] on button "equals" at bounding box center [163, 273] width 91 height 17
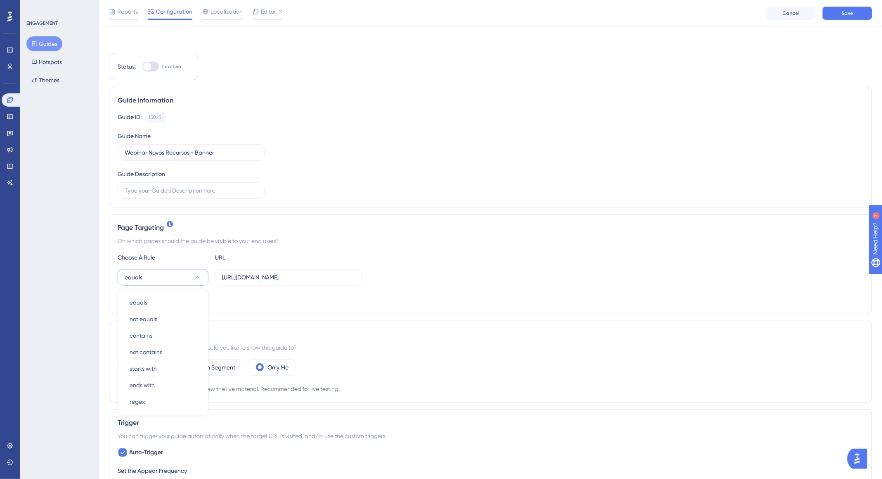
scroll to position [107, 0]
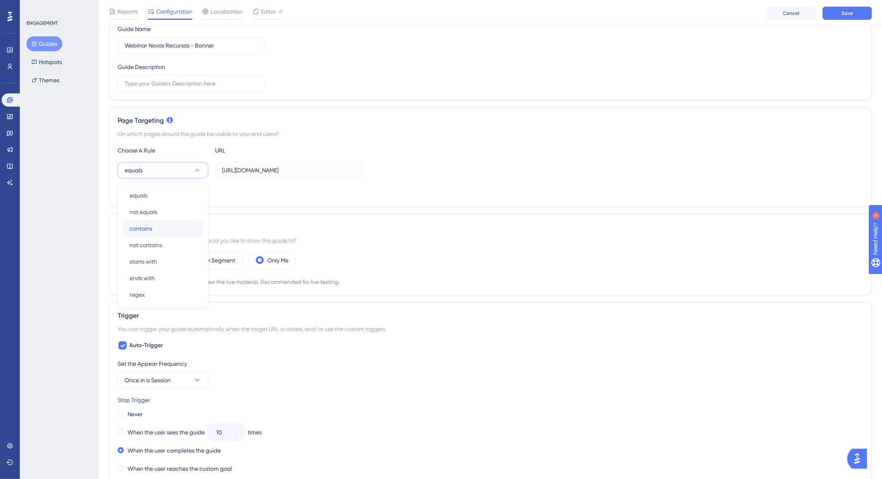
drag, startPoint x: 149, startPoint y: 223, endPoint x: 210, endPoint y: 197, distance: 66.2
click at [150, 223] on span "contains" at bounding box center [141, 228] width 23 height 10
drag, startPoint x: 280, startPoint y: 168, endPoint x: 329, endPoint y: 166, distance: 49.2
click at [327, 167] on input "https://app.deskfy.io/home" at bounding box center [288, 170] width 133 height 9
type input "https://app.deskfy.io"
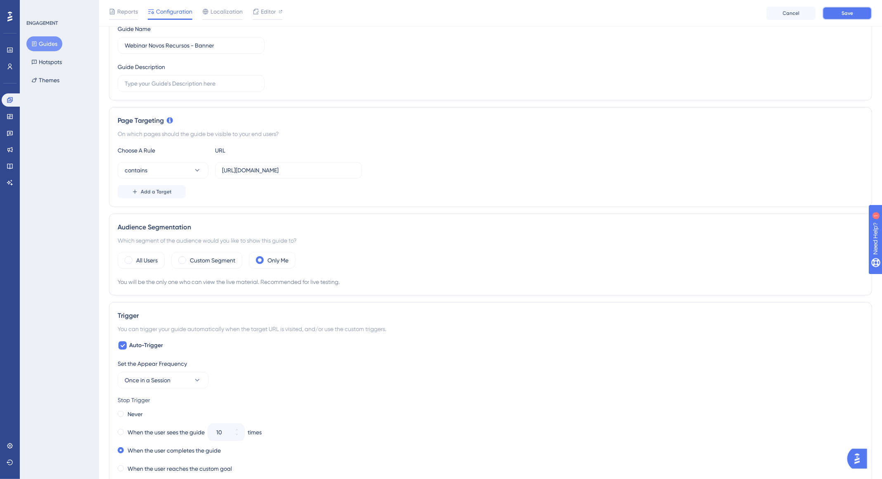
click at [853, 15] on button "Save" at bounding box center [848, 13] width 50 height 13
click at [228, 256] on label "Custom Segment" at bounding box center [212, 260] width 45 height 10
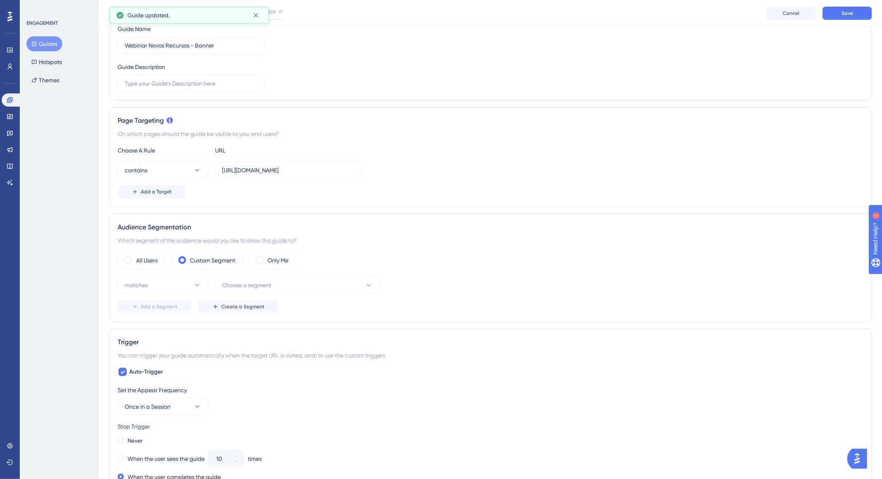
scroll to position [193, 0]
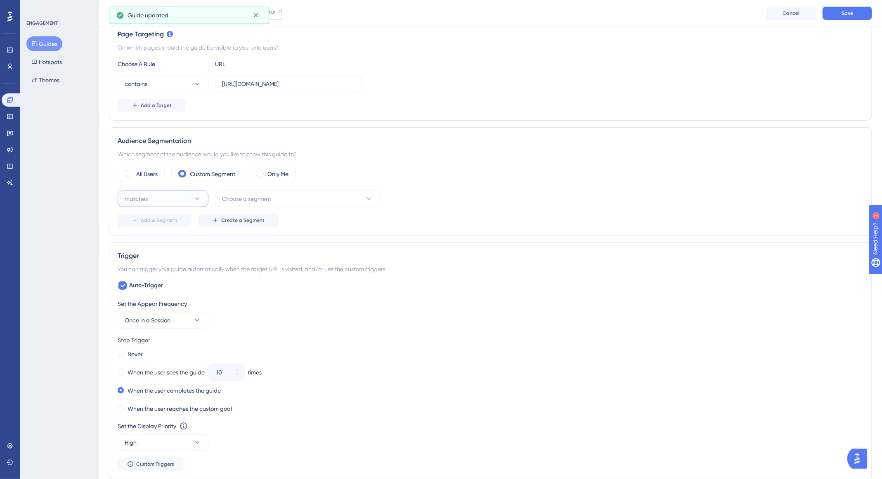
click at [161, 194] on button "matches" at bounding box center [163, 198] width 91 height 17
drag, startPoint x: 150, startPoint y: 221, endPoint x: 190, endPoint y: 217, distance: 39.5
click at [150, 221] on span "matches" at bounding box center [141, 224] width 23 height 10
click at [319, 204] on button "Choose a segment" at bounding box center [297, 198] width 165 height 17
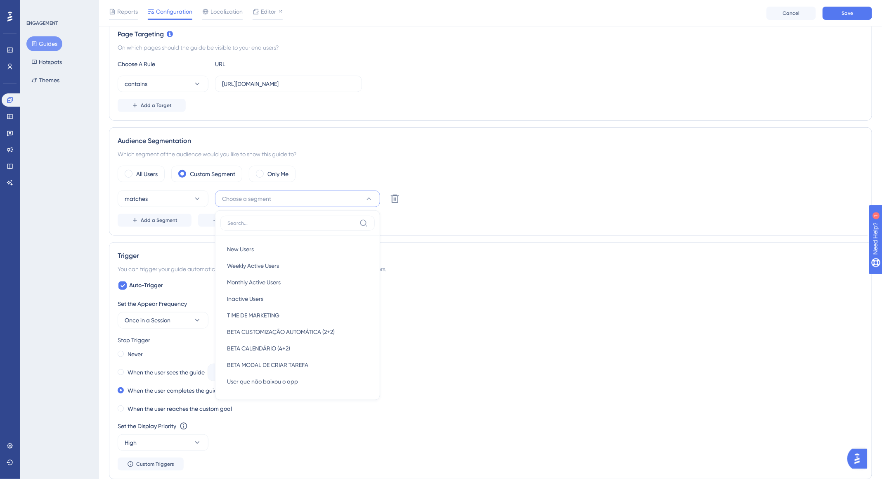
scroll to position [257, 0]
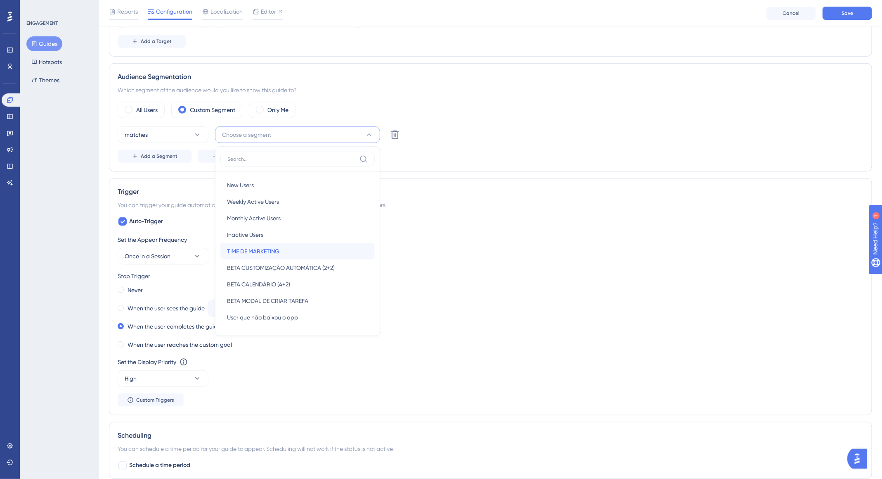
click at [310, 249] on div "TIME DE MARKETING TIME DE MARKETING" at bounding box center [297, 251] width 141 height 17
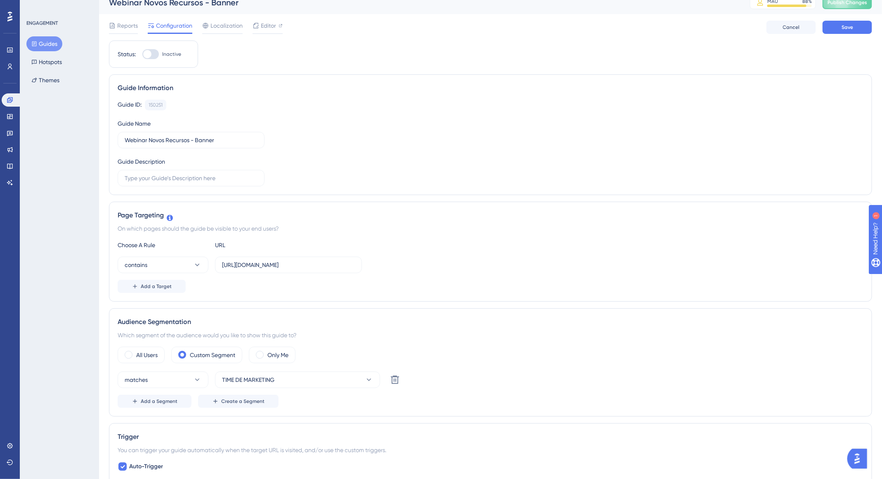
scroll to position [0, 0]
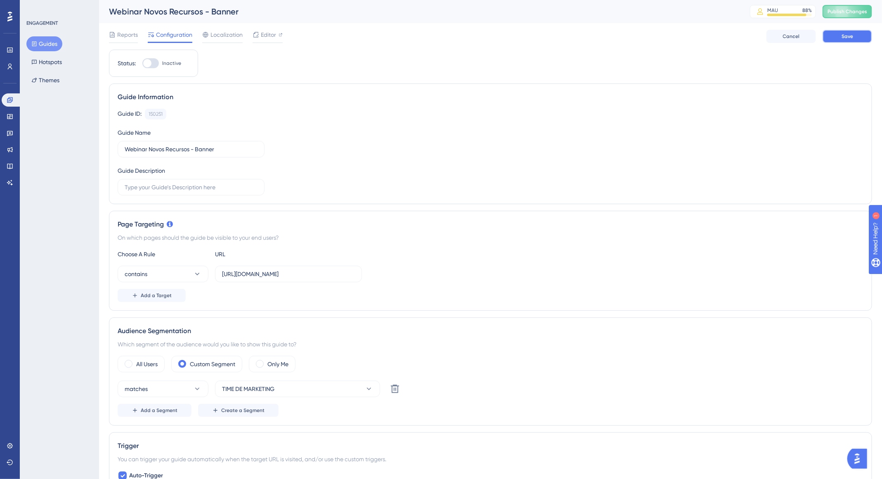
click at [847, 34] on span "Save" at bounding box center [848, 36] width 12 height 7
click at [152, 66] on div at bounding box center [150, 63] width 17 height 10
click at [142, 64] on input "Inactive" at bounding box center [142, 63] width 0 height 0
checkbox input "true"
click at [846, 38] on span "Save" at bounding box center [848, 36] width 12 height 7
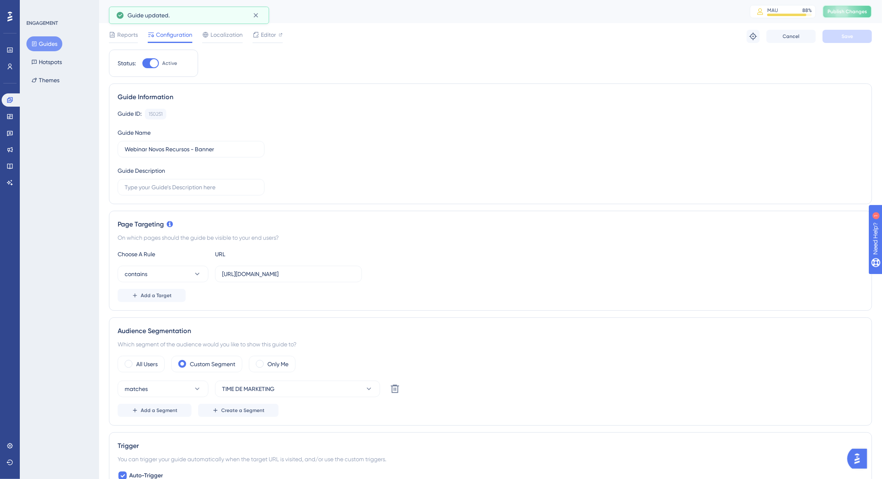
click at [853, 14] on span "Publish Changes" at bounding box center [848, 11] width 40 height 7
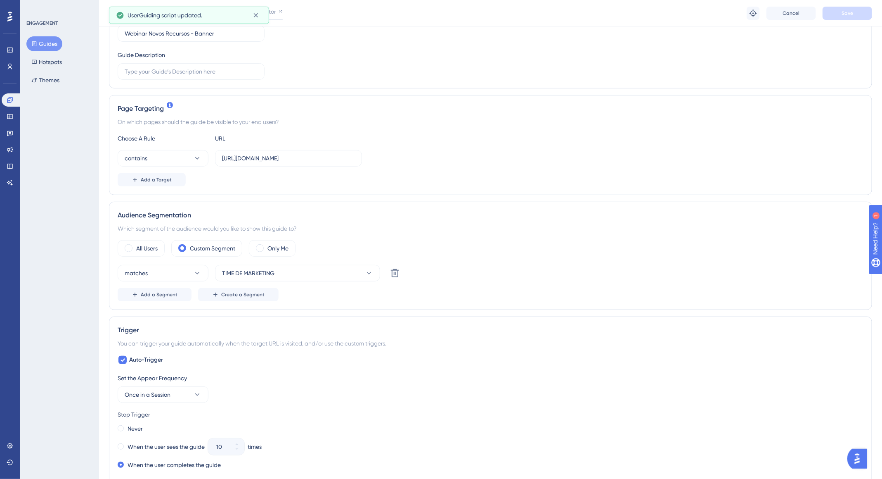
scroll to position [161, 0]
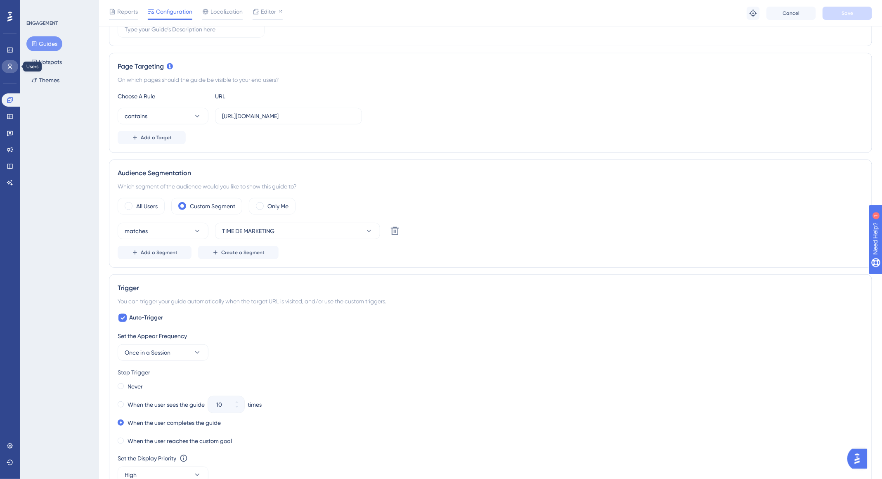
click at [11, 70] on link at bounding box center [10, 66] width 17 height 13
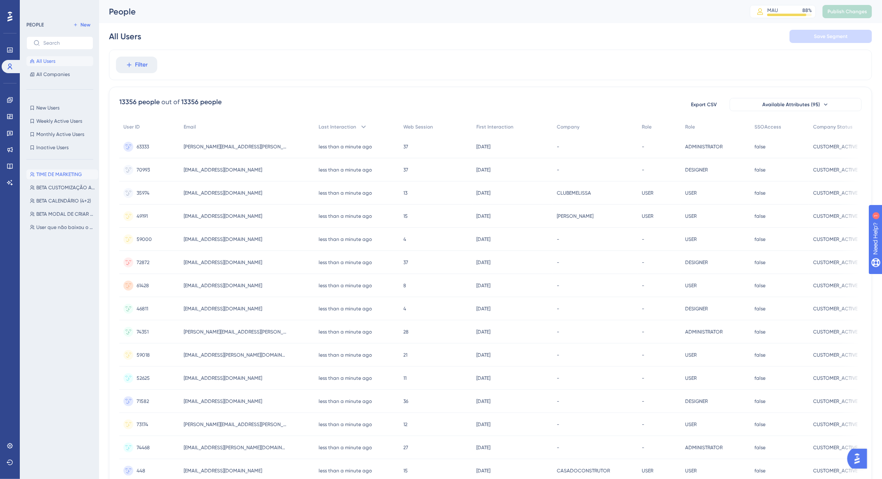
click at [57, 176] on span "TIME DE MARKETING" at bounding box center [58, 174] width 45 height 7
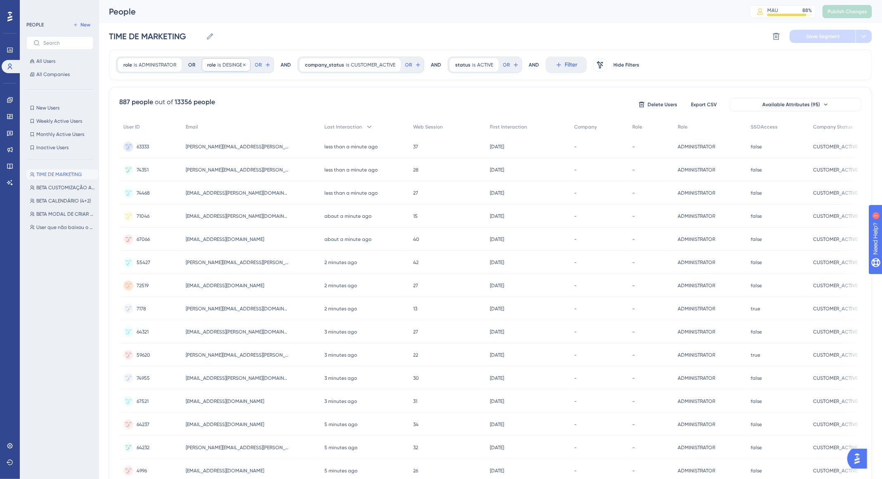
click at [231, 65] on span "DESINGER" at bounding box center [234, 65] width 23 height 7
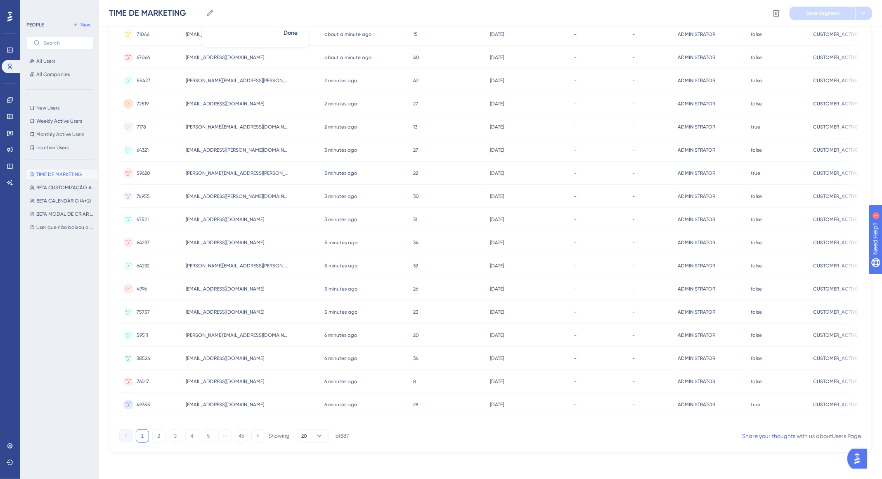
scroll to position [185, 0]
click at [176, 441] on button "3" at bounding box center [175, 435] width 13 height 13
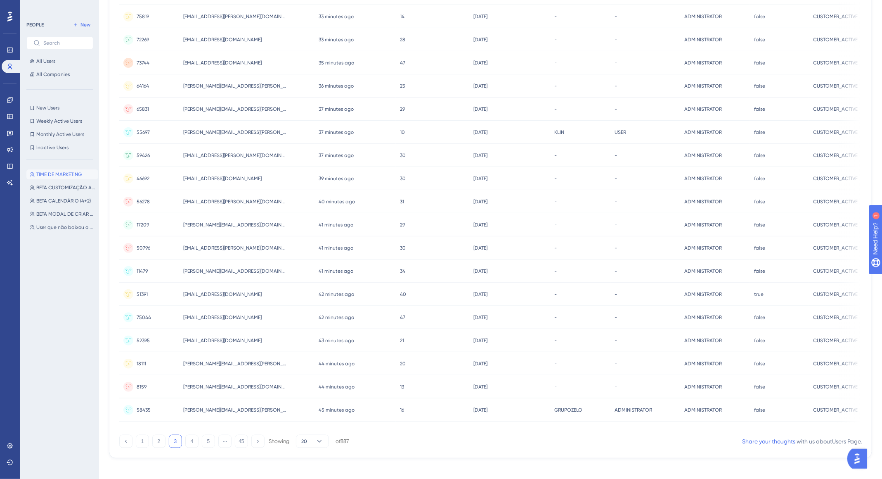
scroll to position [184, 0]
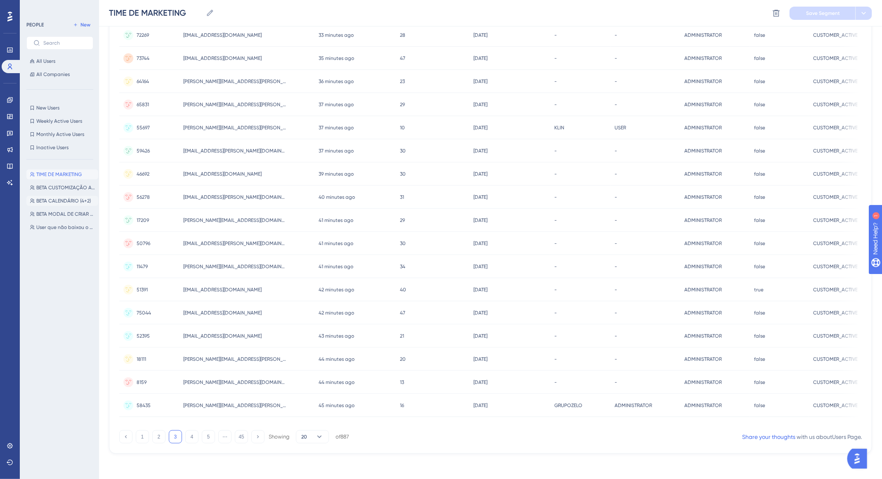
click at [55, 205] on button "BETA CALENDÁRIO (4+2) BETA CALENDÁRIO (4+2)" at bounding box center [62, 201] width 72 height 10
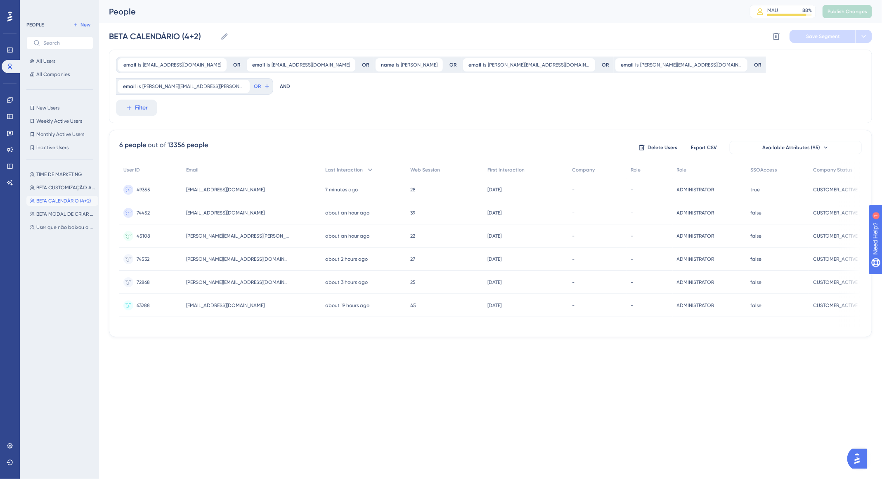
scroll to position [0, 0]
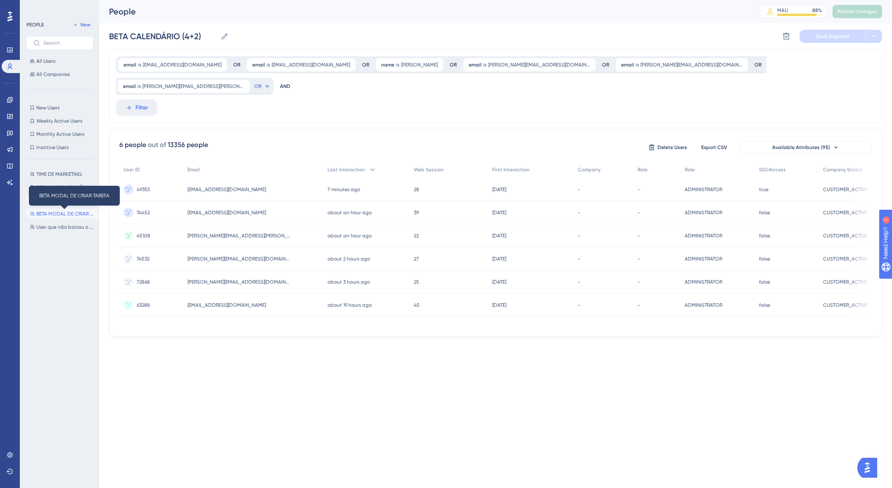
click at [83, 215] on span "BETA MODAL DE CRIAR TAREFA" at bounding box center [65, 214] width 59 height 7
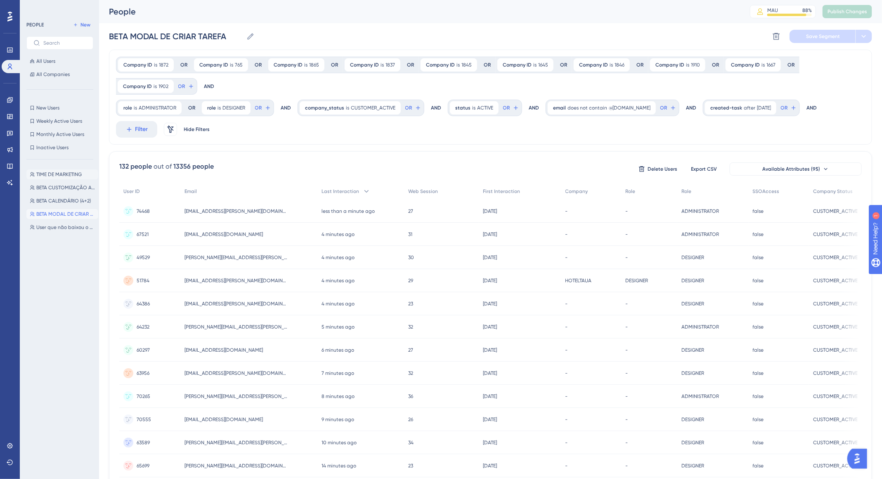
click at [67, 173] on span "TIME DE MARKETING" at bounding box center [58, 174] width 45 height 7
type input "TIME DE MARKETING"
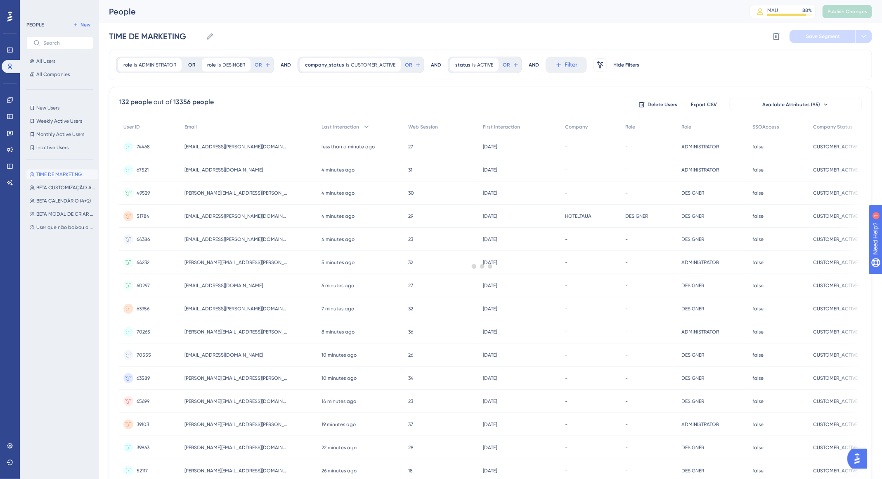
click at [228, 67] on div at bounding box center [483, 265] width 800 height 419
click at [232, 64] on span "DESINGER" at bounding box center [234, 65] width 23 height 7
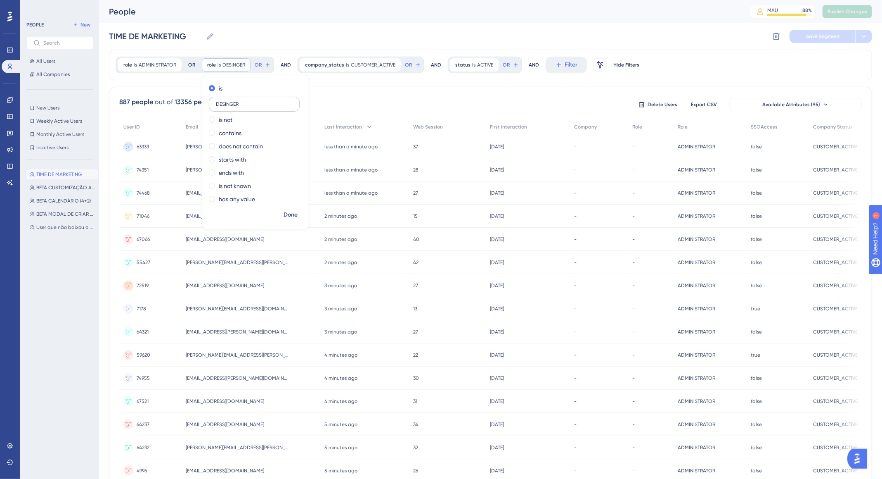
click at [228, 107] on label "DESINGER" at bounding box center [254, 104] width 91 height 15
click at [228, 107] on input "DESINGER" at bounding box center [254, 104] width 77 height 6
type input "DESIGNER"
click at [290, 216] on span "Done" at bounding box center [291, 215] width 14 height 10
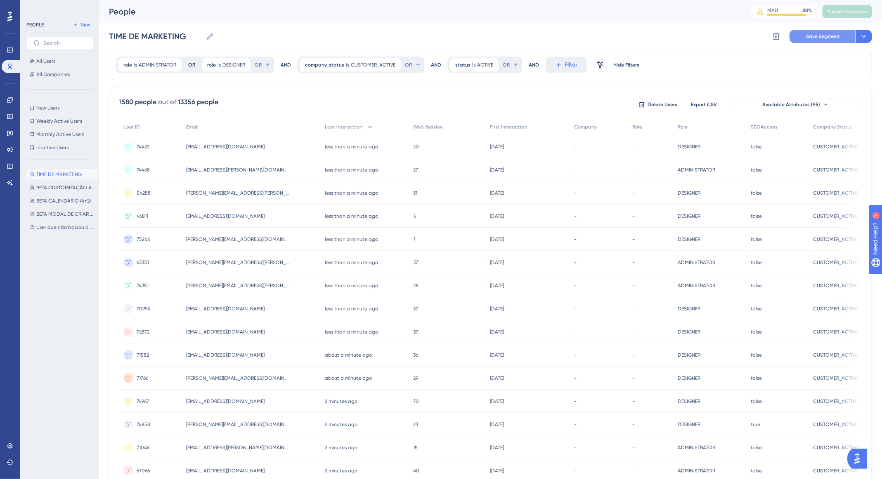
click at [830, 34] on span "Save Segment" at bounding box center [823, 36] width 34 height 7
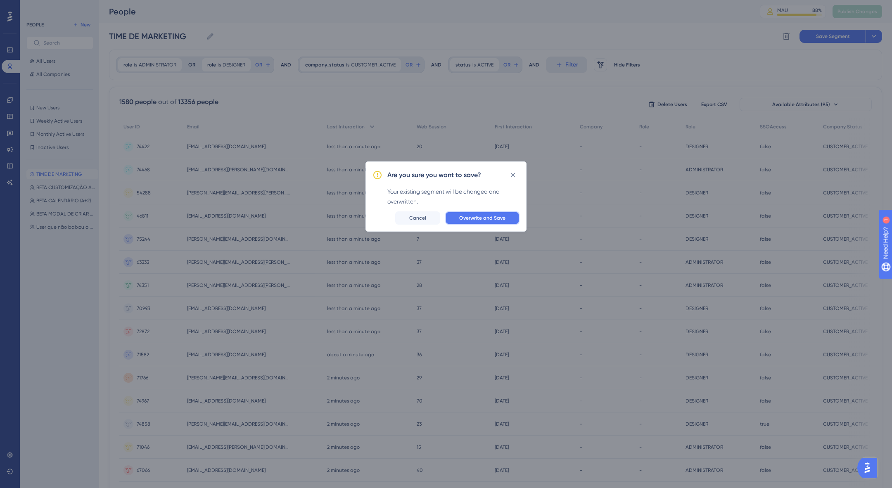
click at [504, 216] on span "Overwrite and Save" at bounding box center [482, 218] width 46 height 7
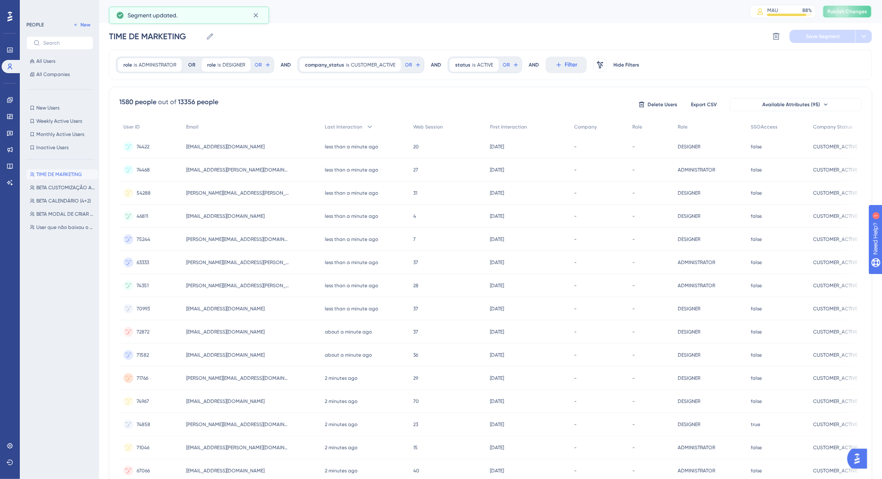
click at [853, 12] on span "Publish Changes" at bounding box center [848, 11] width 40 height 7
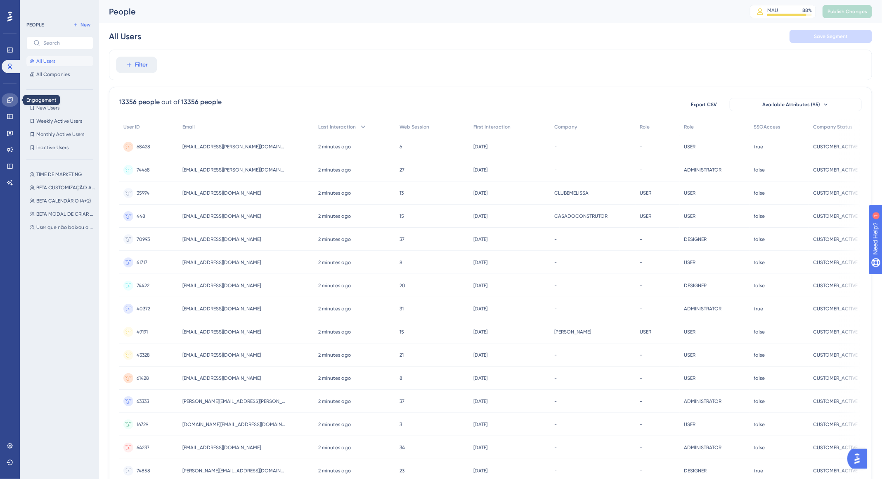
click at [7, 97] on icon at bounding box center [10, 100] width 7 height 7
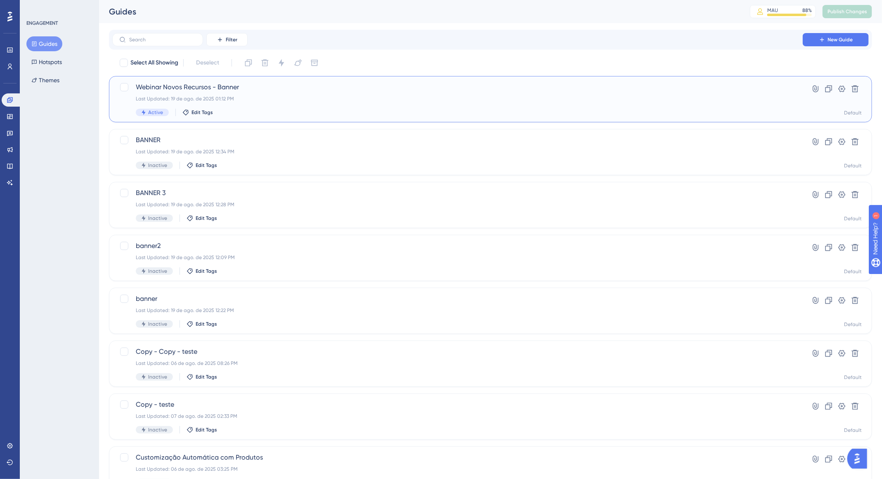
click at [212, 95] on div "Webinar Novos Recursos - Banner Last Updated: 19 de ago. de 2025 01:12 PM Activ…" at bounding box center [458, 99] width 644 height 34
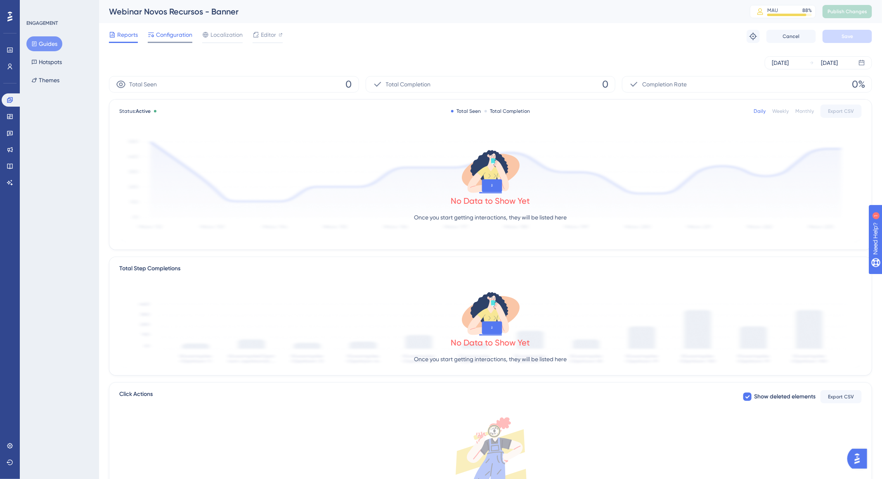
click at [164, 36] on span "Configuration" at bounding box center [174, 35] width 36 height 10
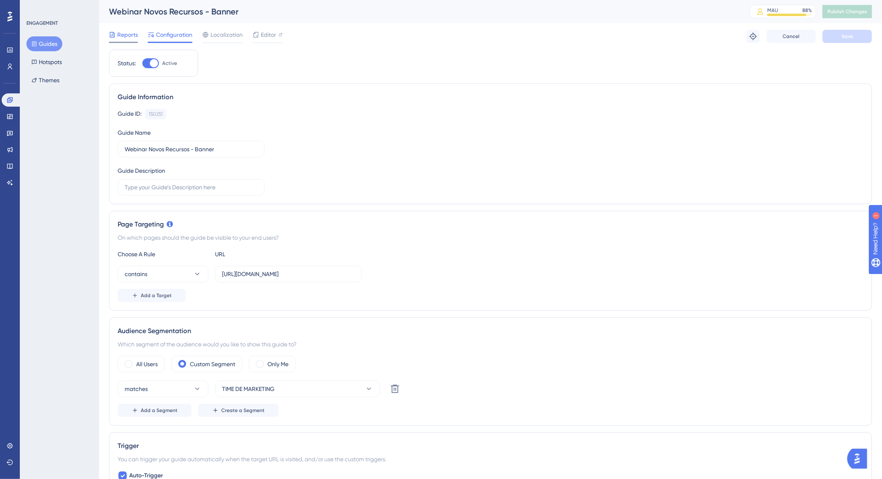
click at [126, 34] on span "Reports" at bounding box center [127, 35] width 21 height 10
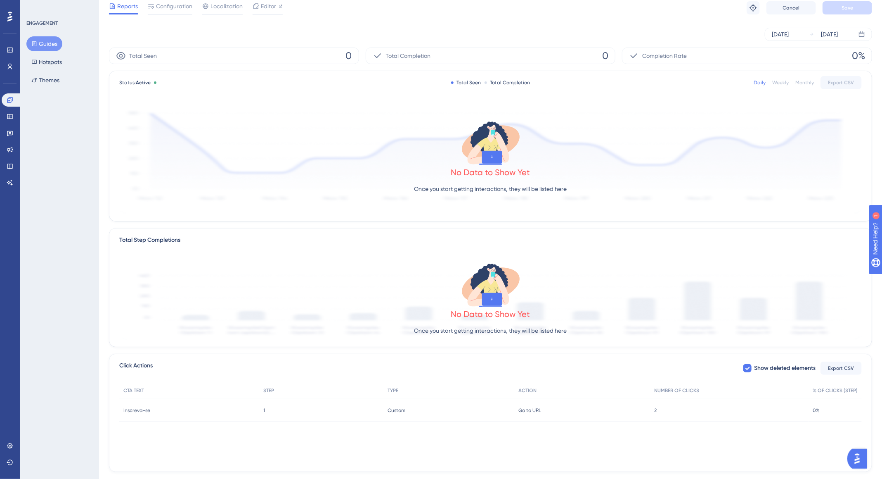
scroll to position [44, 0]
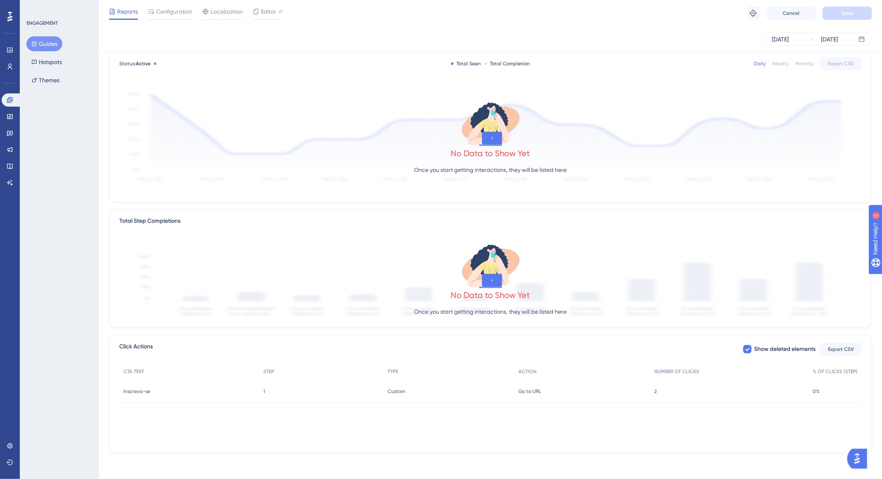
click at [657, 391] on span "2" at bounding box center [656, 391] width 2 height 7
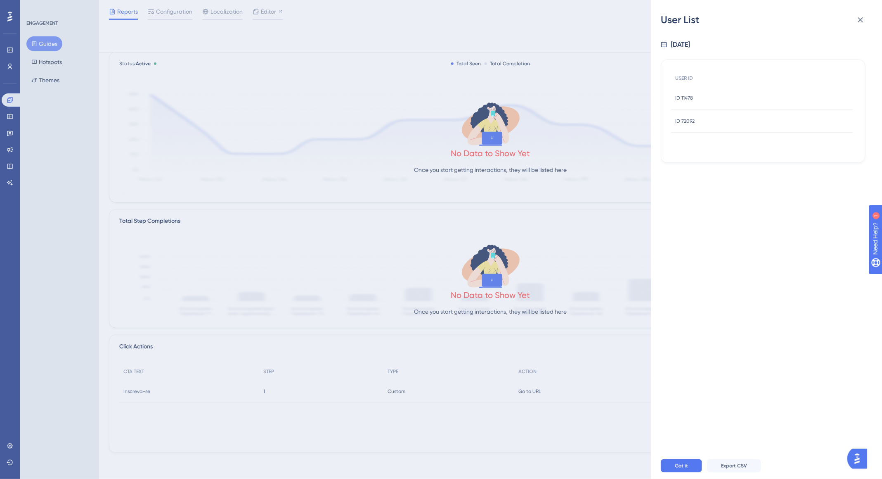
click at [685, 118] on span "ID 72092" at bounding box center [685, 121] width 19 height 7
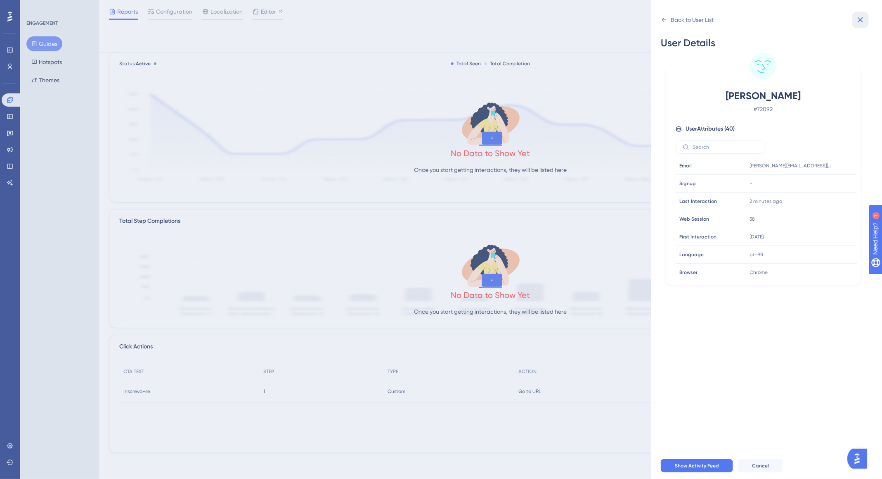
click at [855, 20] on button at bounding box center [861, 20] width 17 height 17
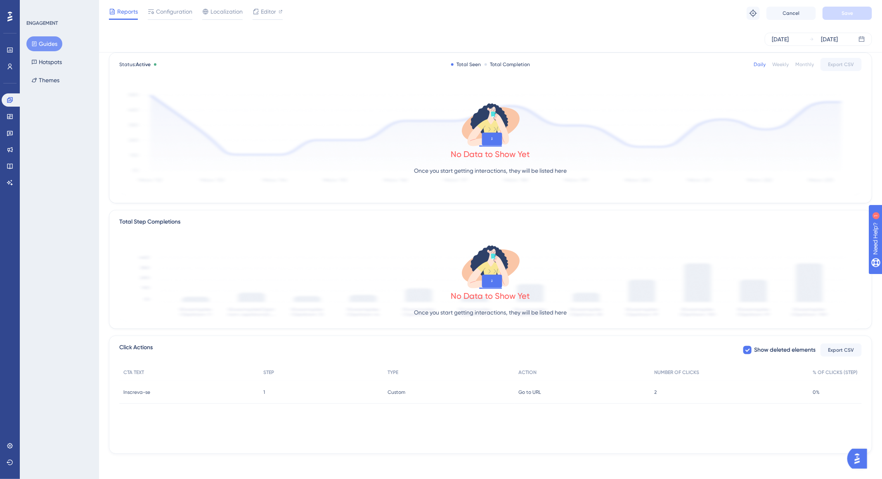
scroll to position [0, 0]
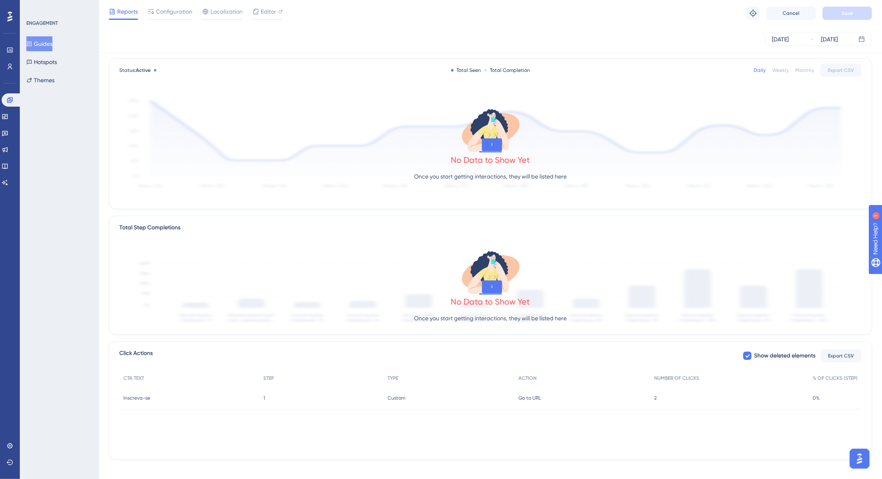
scroll to position [44, 0]
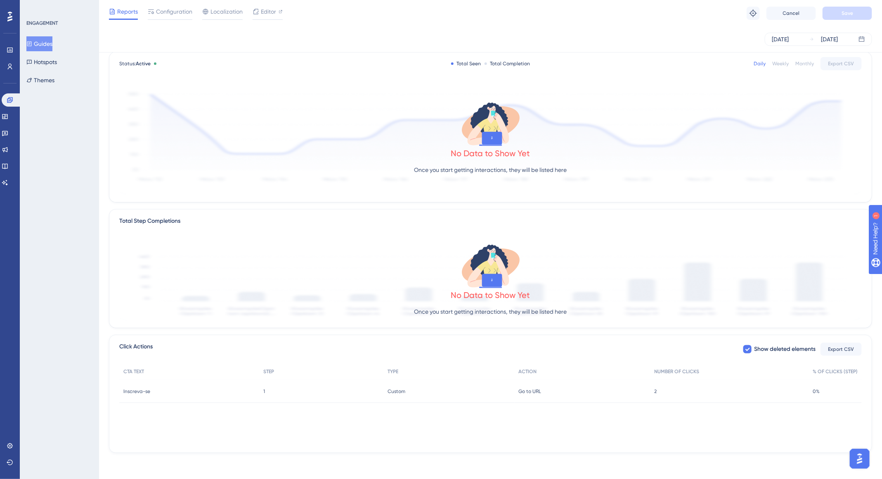
click at [660, 392] on div "2 2" at bounding box center [730, 390] width 158 height 23
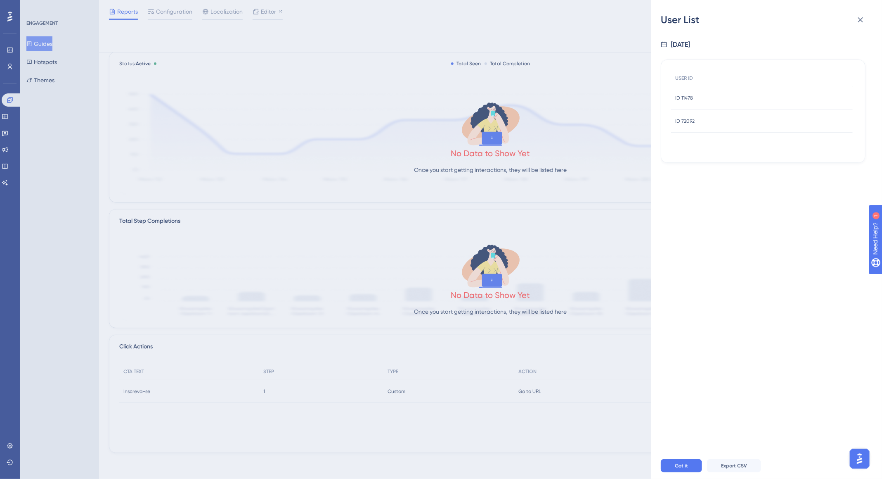
click at [691, 120] on span "ID 72092" at bounding box center [685, 121] width 19 height 7
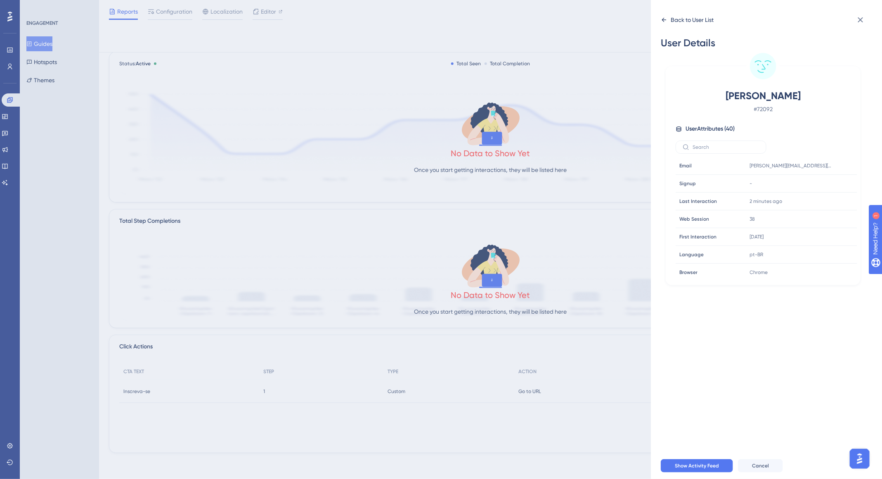
click at [666, 21] on icon at bounding box center [664, 20] width 7 height 7
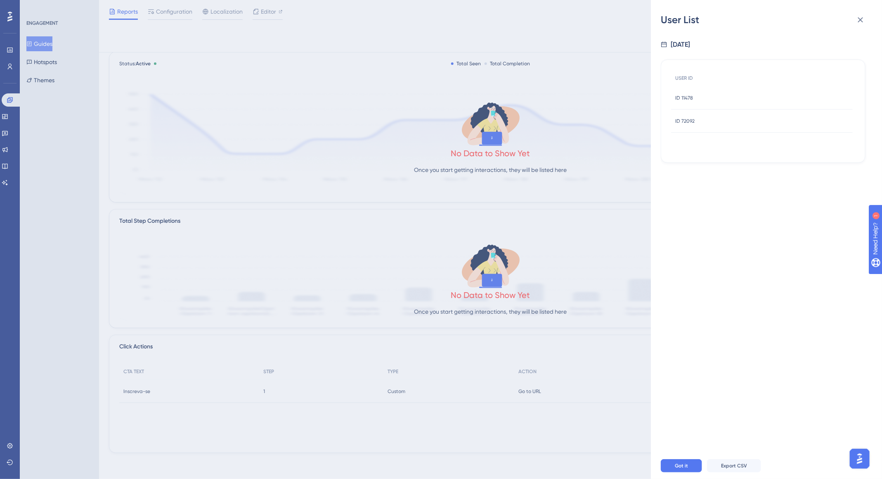
click at [683, 96] on span "ID 11478" at bounding box center [685, 98] width 18 height 7
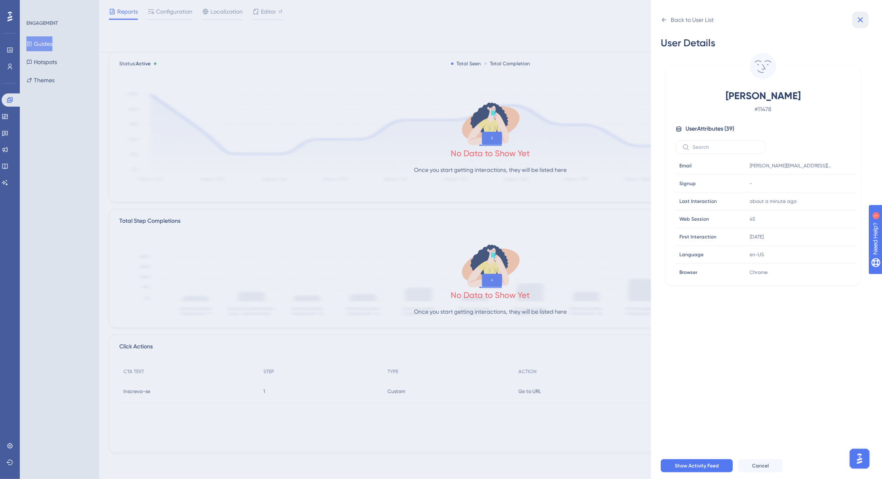
click at [863, 17] on icon at bounding box center [861, 20] width 10 height 10
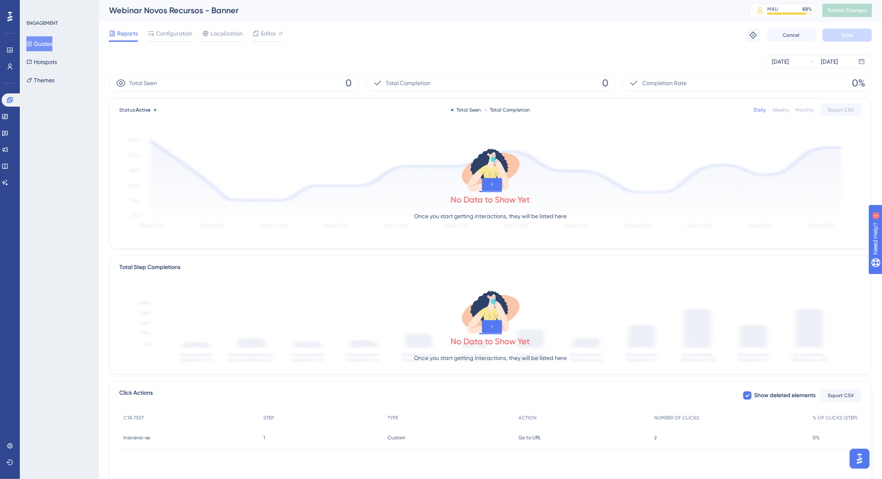
scroll to position [0, 0]
click at [805, 59] on div "[DATE] [DATE]" at bounding box center [818, 62] width 107 height 13
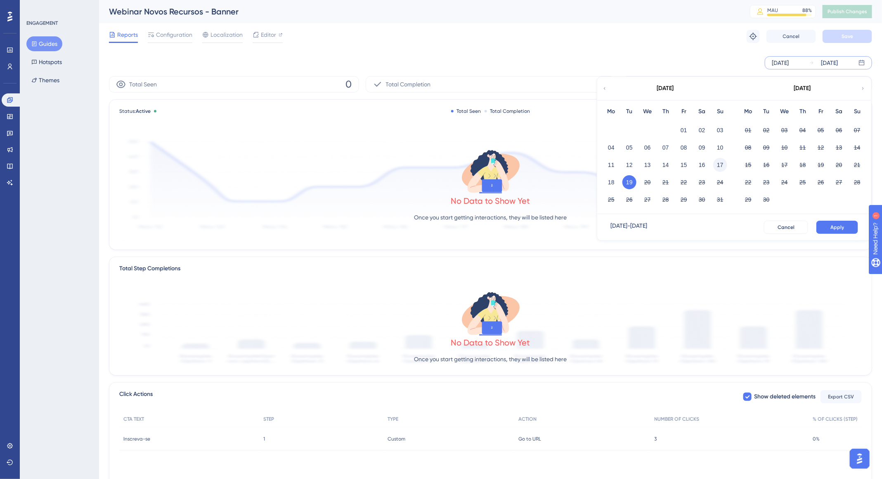
click at [720, 167] on button "17" at bounding box center [720, 165] width 14 height 14
click at [843, 225] on span "Apply" at bounding box center [838, 227] width 14 height 7
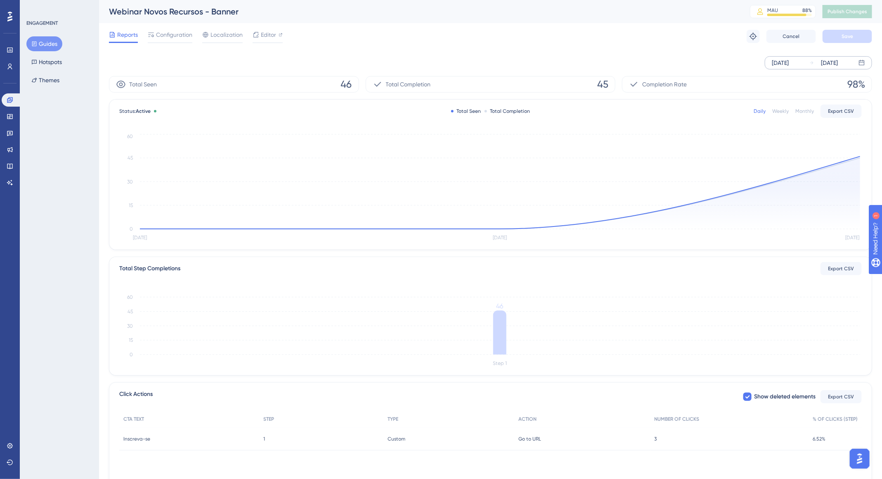
click at [315, 77] on div "Total Seen 46" at bounding box center [234, 84] width 250 height 17
click at [328, 85] on div "Total Seen 46" at bounding box center [234, 84] width 250 height 17
click at [601, 84] on span "45" at bounding box center [602, 84] width 11 height 13
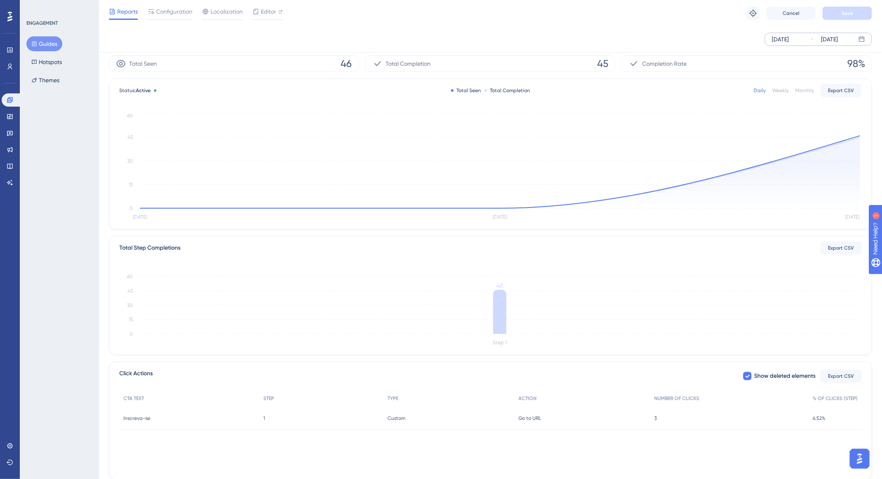
scroll to position [44, 0]
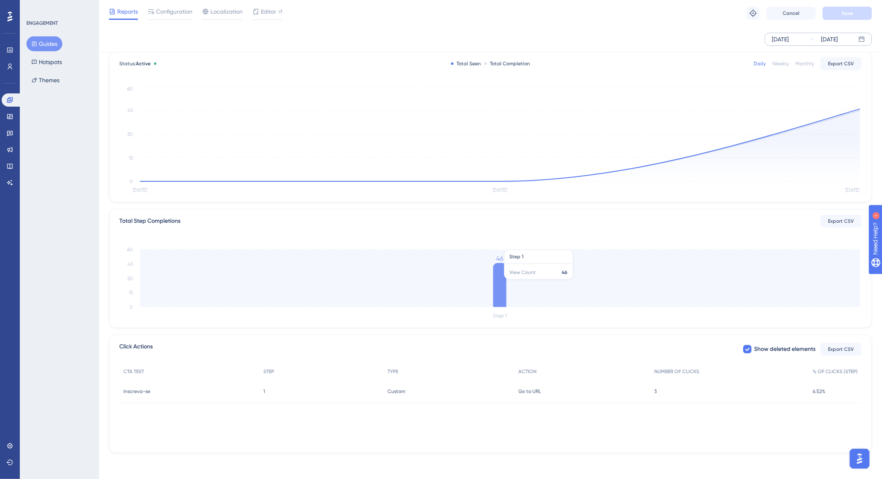
click at [497, 277] on icon at bounding box center [499, 285] width 13 height 44
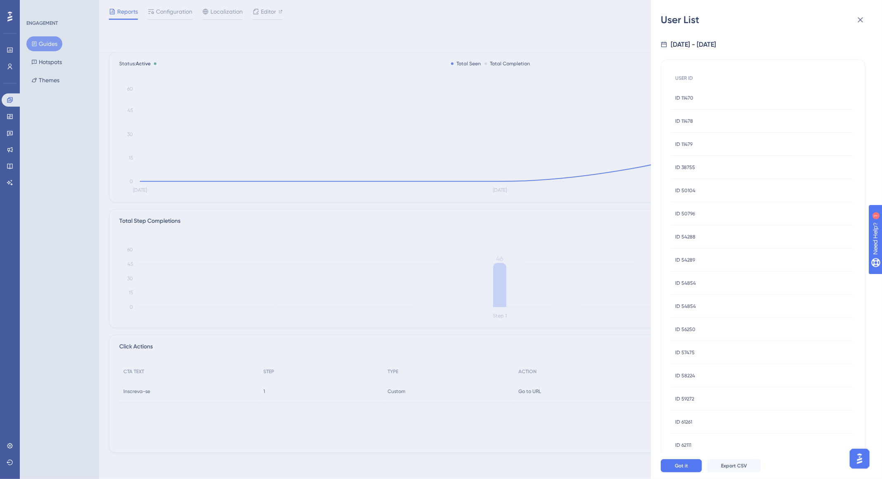
click at [685, 97] on span "ID 11470" at bounding box center [685, 98] width 18 height 7
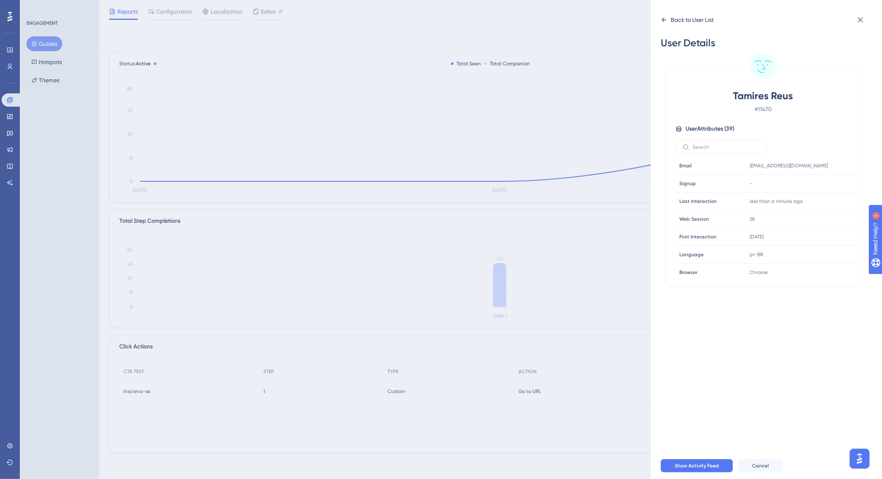
click at [665, 22] on icon at bounding box center [664, 20] width 7 height 7
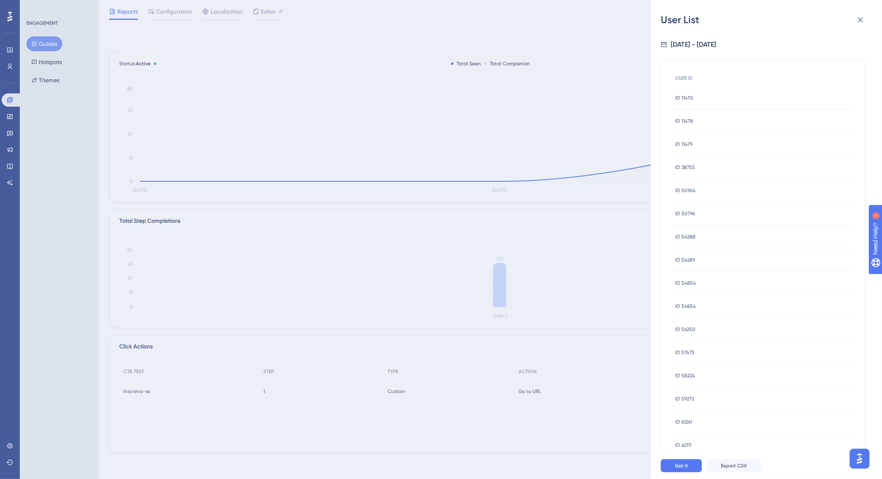
click at [690, 145] on span "ID 11479" at bounding box center [684, 144] width 17 height 7
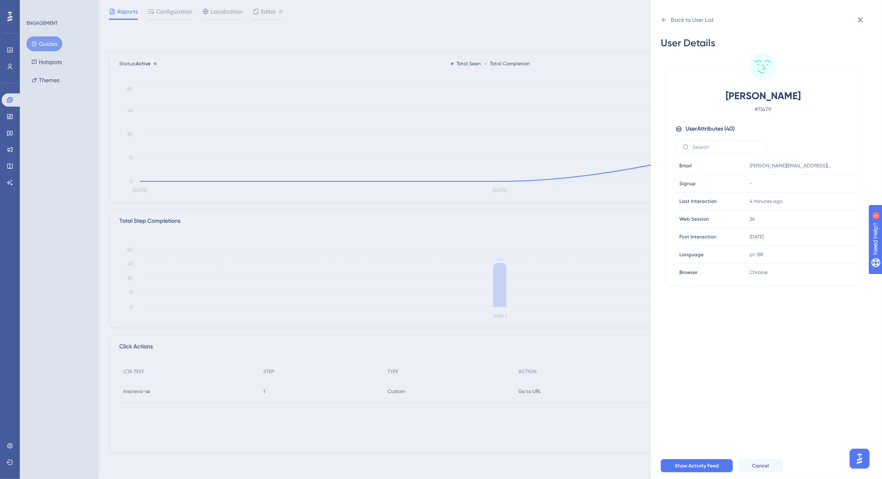
click at [690, 144] on label at bounding box center [721, 146] width 91 height 13
click at [693, 144] on input "text" at bounding box center [726, 147] width 67 height 6
click at [858, 17] on icon at bounding box center [861, 20] width 10 height 10
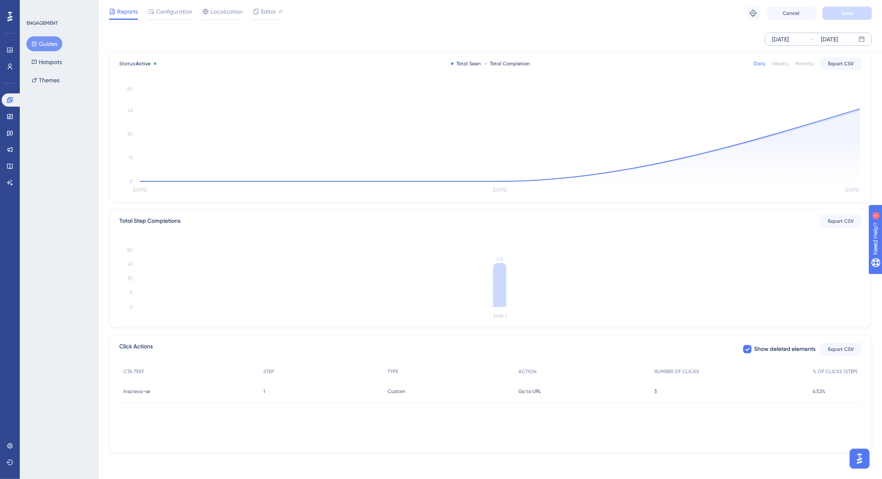
click at [656, 394] on div "3 3" at bounding box center [730, 390] width 158 height 23
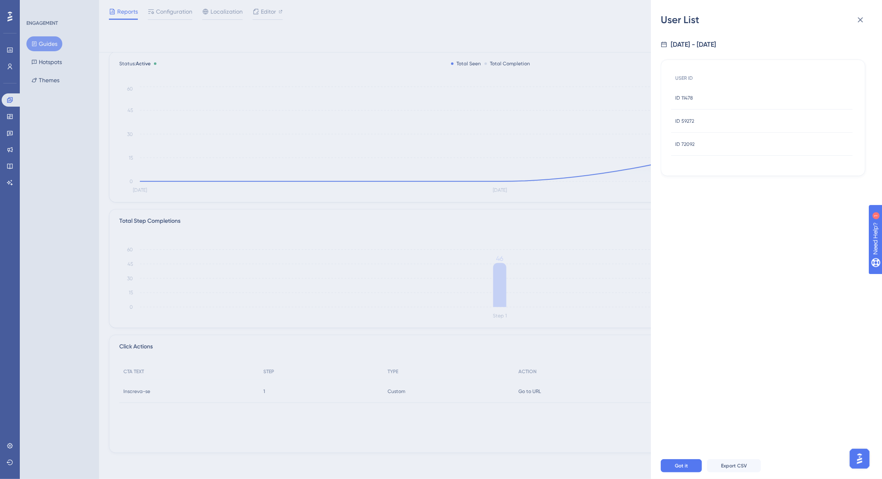
click at [656, 394] on div "User List 8/17/2025 - 8/19/2025 USER ID ID 11478 ID 11478 ID 59272 ID 59272 ID …" at bounding box center [766, 239] width 231 height 479
click at [555, 325] on div "User List 8/17/2025 - 8/19/2025 USER ID ID 11478 ID 11478 ID 59272 ID 59272 ID …" at bounding box center [441, 239] width 882 height 479
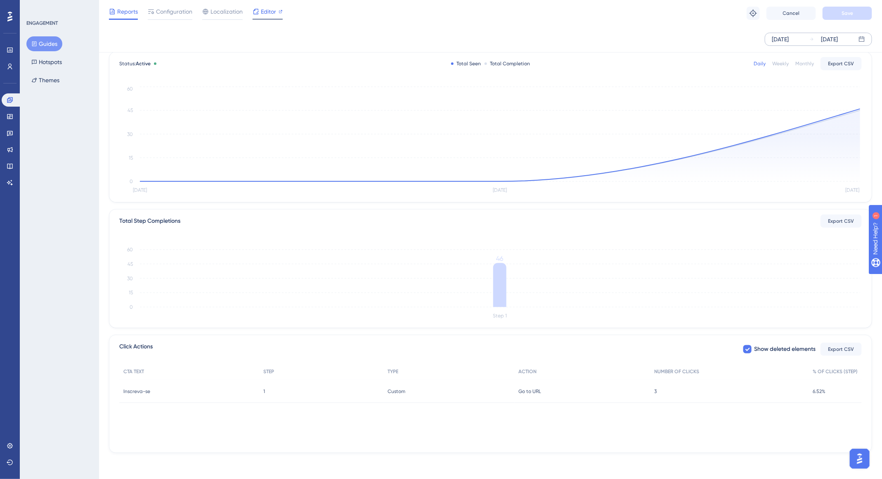
click at [265, 12] on span "Editor" at bounding box center [268, 12] width 15 height 10
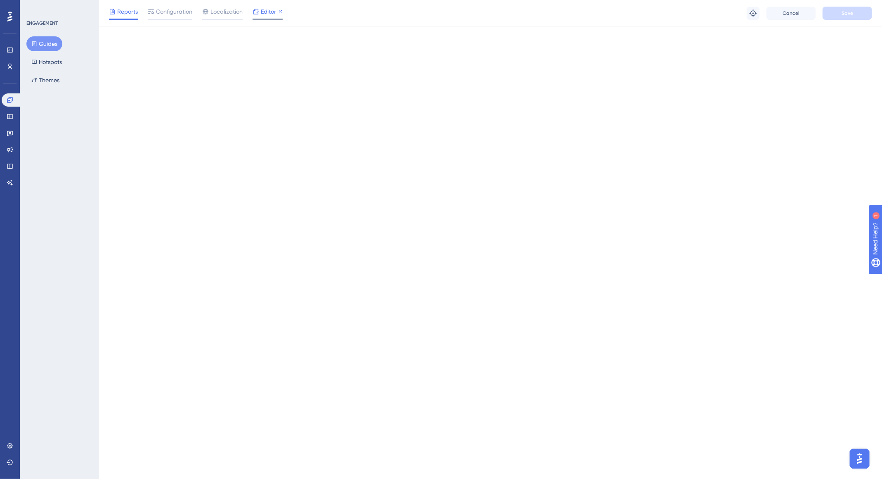
scroll to position [0, 0]
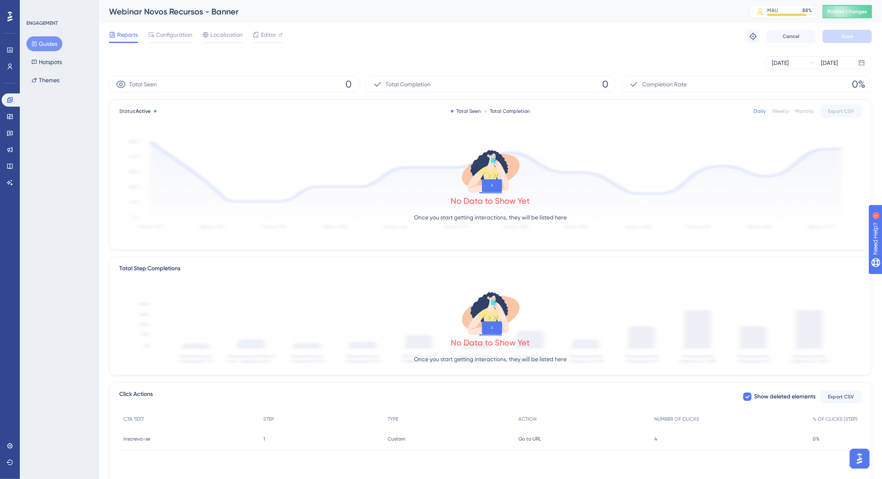
click at [120, 34] on span "Reports" at bounding box center [127, 35] width 21 height 10
click at [152, 34] on icon at bounding box center [151, 34] width 7 height 7
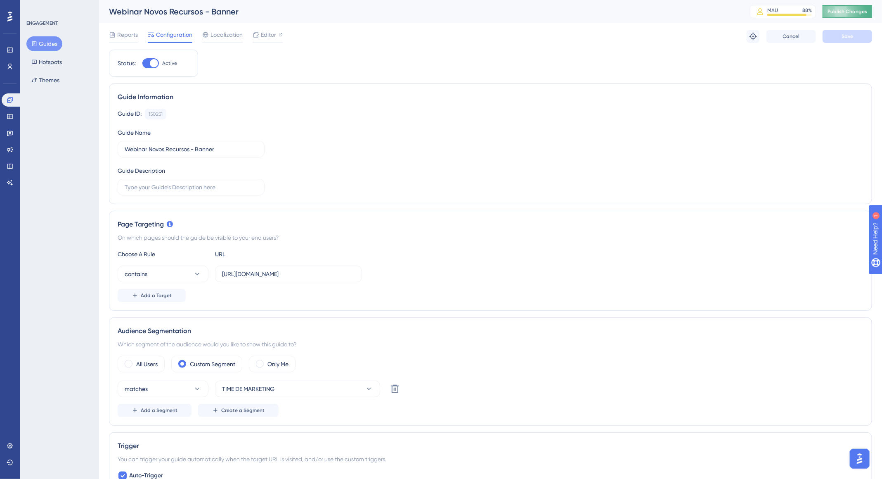
click at [855, 11] on span "Publish Changes" at bounding box center [848, 11] width 40 height 7
